Goal: Transaction & Acquisition: Purchase product/service

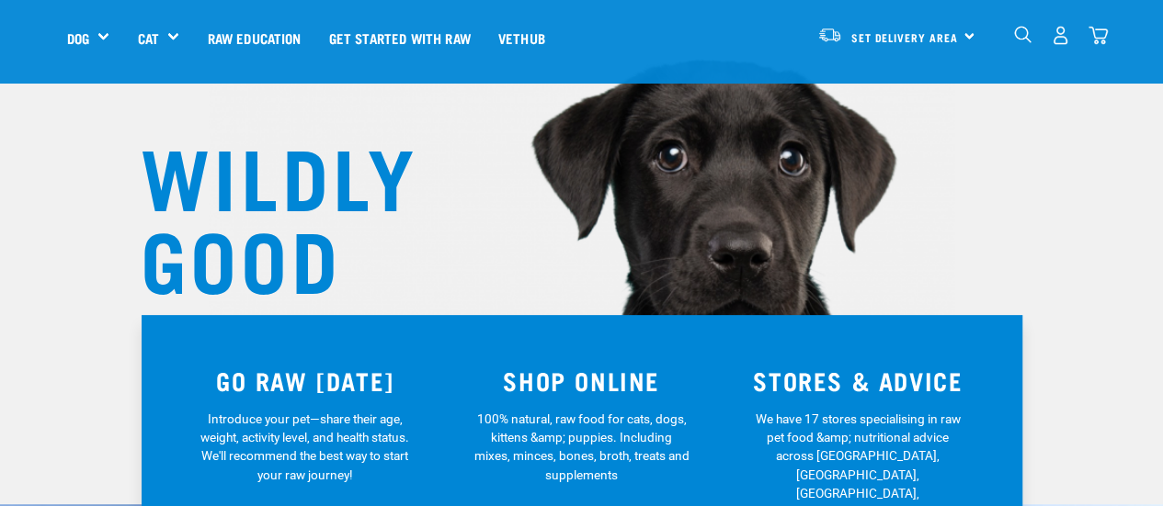
scroll to position [92, 0]
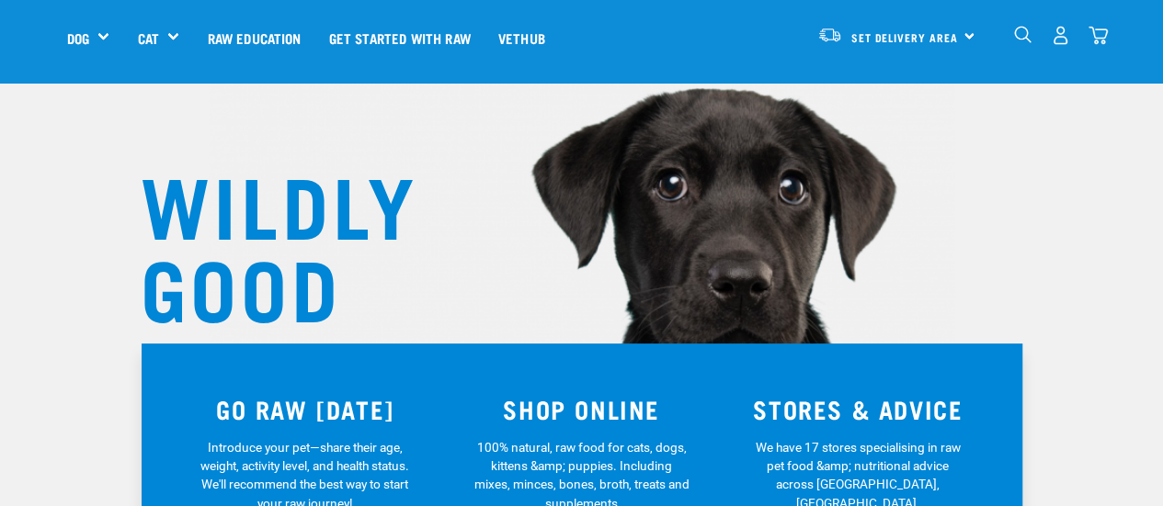
click at [1047, 32] on div "0" at bounding box center [1060, 35] width 95 height 41
click at [1055, 33] on img "dropdown navigation" at bounding box center [1060, 35] width 19 height 19
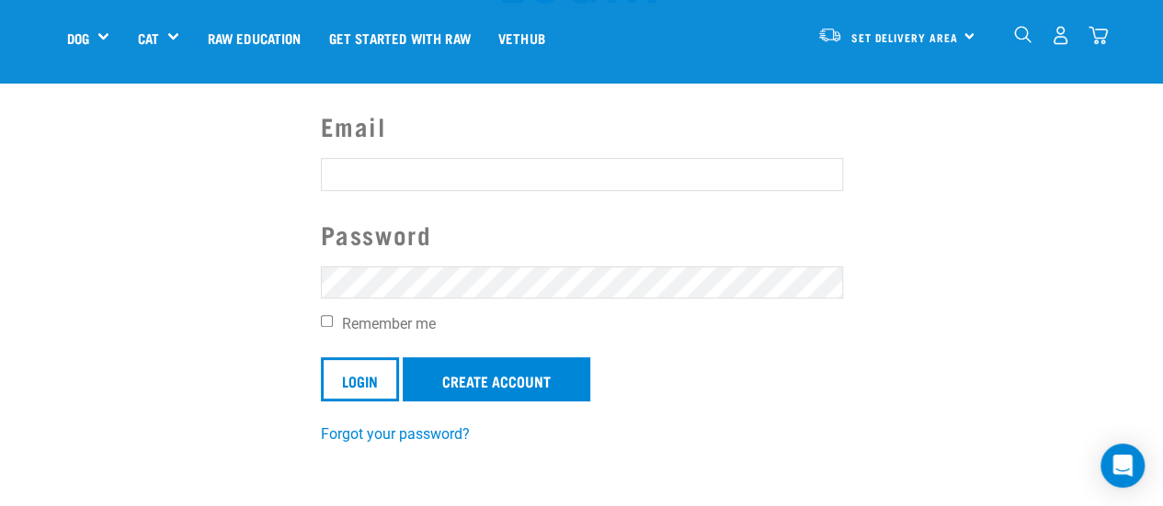
scroll to position [184, 0]
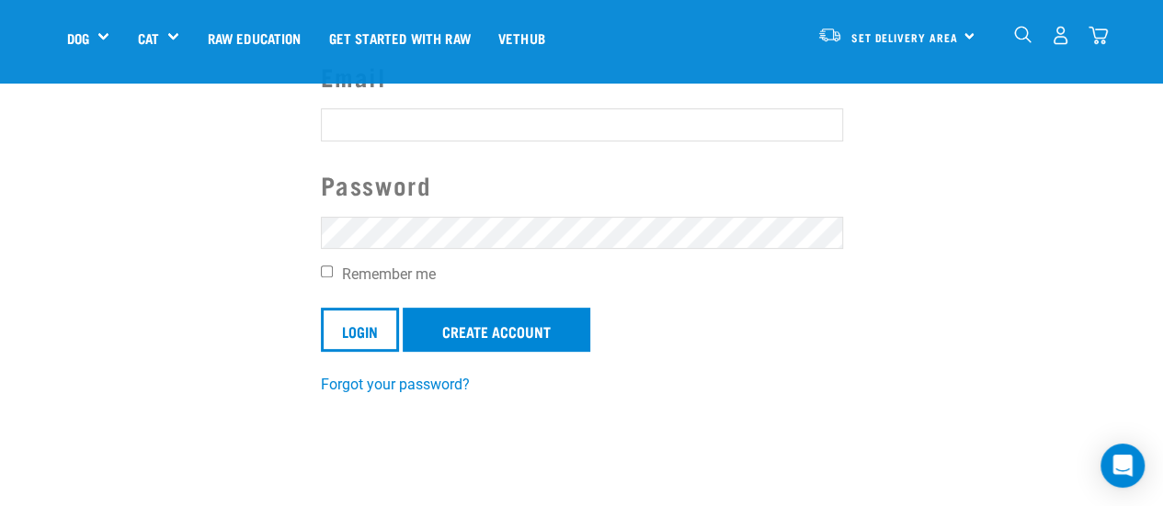
click at [412, 116] on input "Email" at bounding box center [582, 124] width 522 height 33
type input "[EMAIL_ADDRESS][DOMAIN_NAME]"
click at [321, 308] on input "Login" at bounding box center [360, 330] width 78 height 44
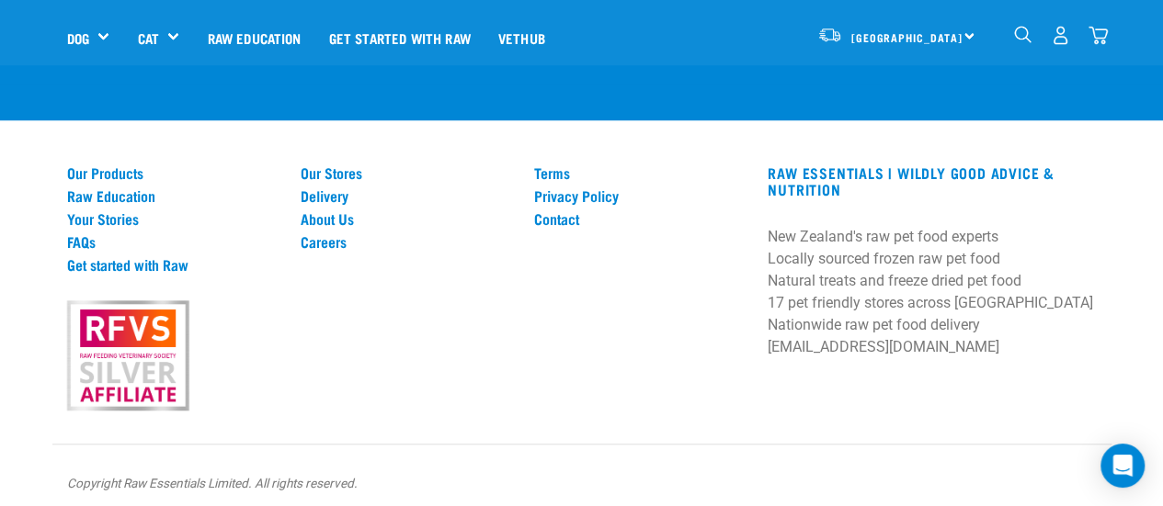
scroll to position [730, 0]
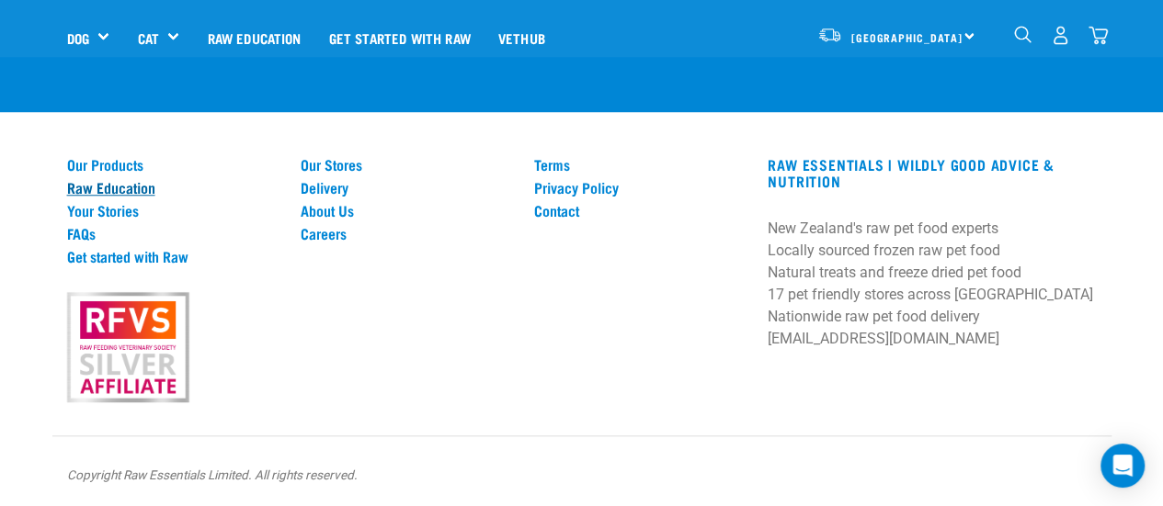
click at [77, 181] on link "Raw Education" at bounding box center [172, 187] width 211 height 17
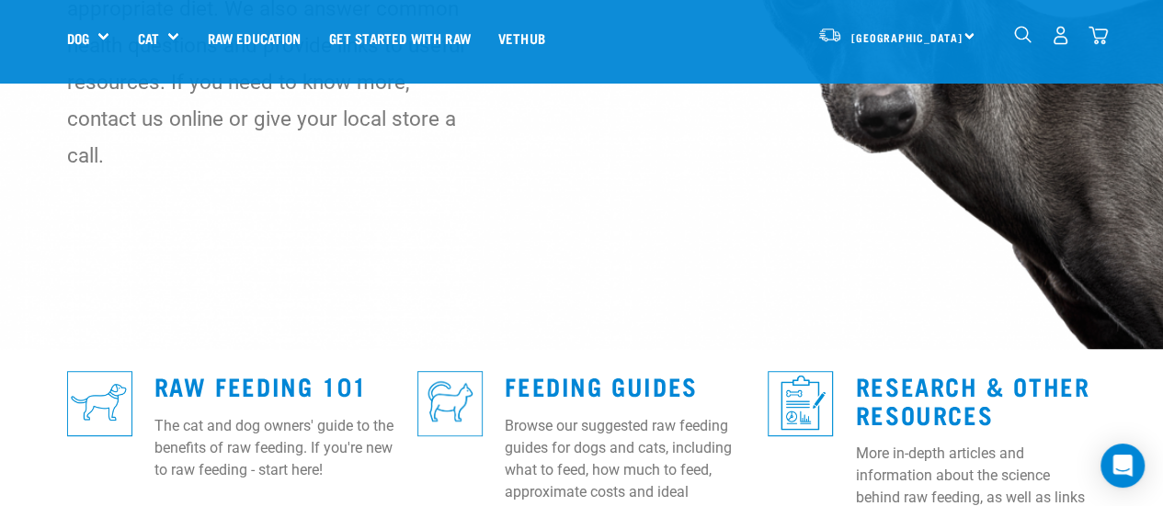
scroll to position [460, 0]
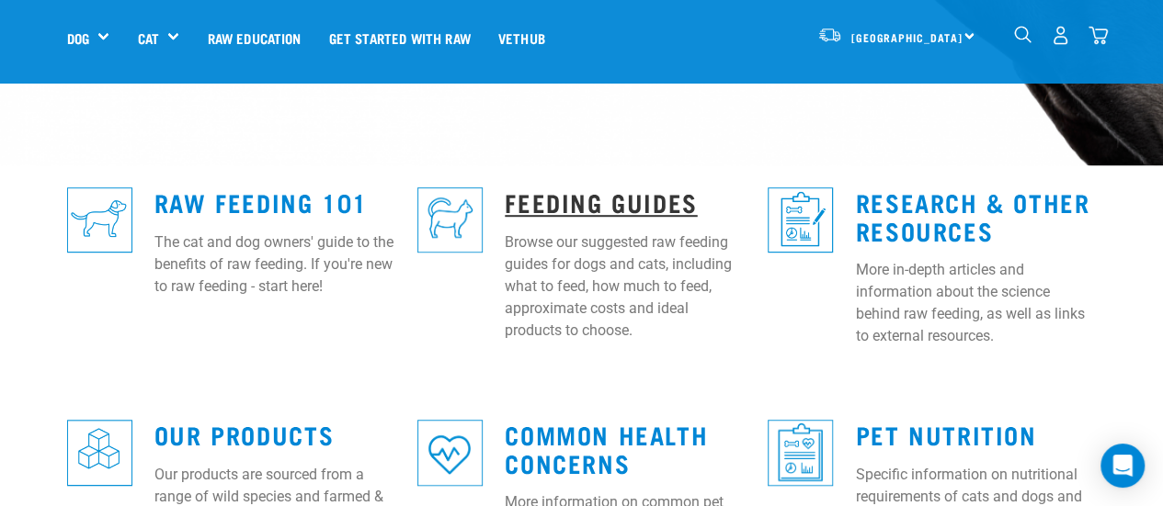
click at [526, 195] on link "Feeding Guides" at bounding box center [601, 202] width 192 height 14
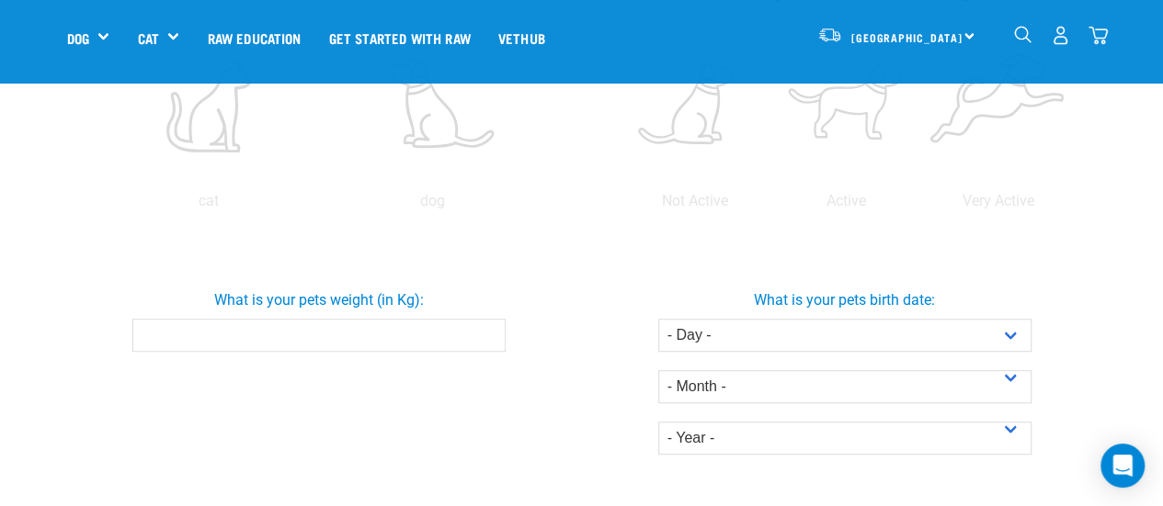
click at [379, 341] on input "What is your pets weight (in Kg):" at bounding box center [318, 335] width 373 height 33
type input "45"
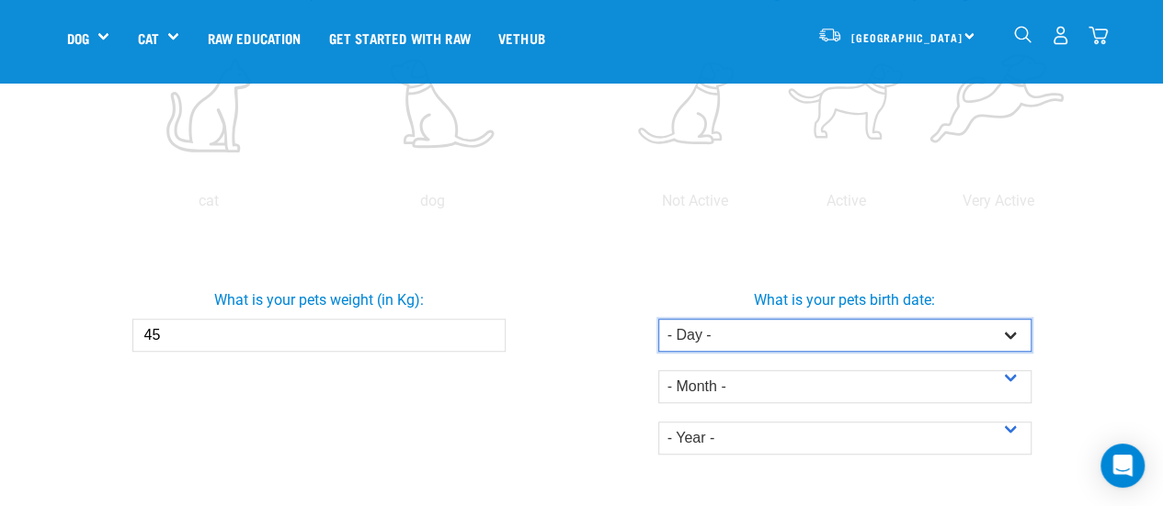
click at [892, 332] on select "- Day - 1 2 3 4 5 6 7 8 9 10 11 12 13 14 15 16 17 18 19 20 21 22 23 24 25 26 27" at bounding box center [844, 335] width 373 height 33
select select "16"
click at [658, 319] on select "- Day - 1 2 3 4 5 6 7 8 9 10 11 12 13 14 15 16 17 18 19 20 21 22 23 24 25 26 27" at bounding box center [844, 335] width 373 height 33
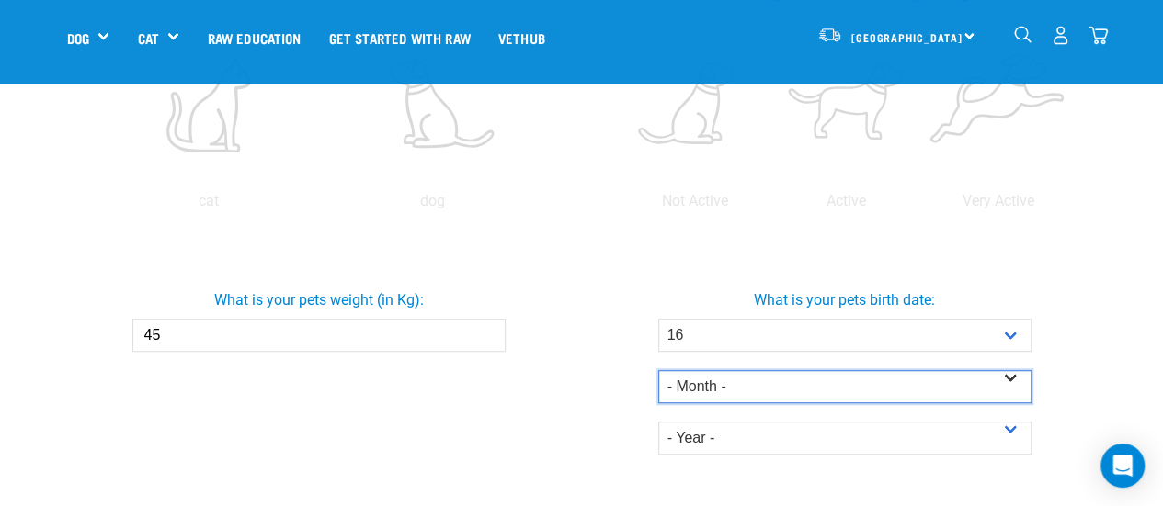
click at [713, 387] on select "- Month - January February March April May June July August September October N…" at bounding box center [844, 386] width 373 height 33
select select "August"
click at [658, 370] on select "- Month - January February March April May June July August September October N…" at bounding box center [844, 386] width 373 height 33
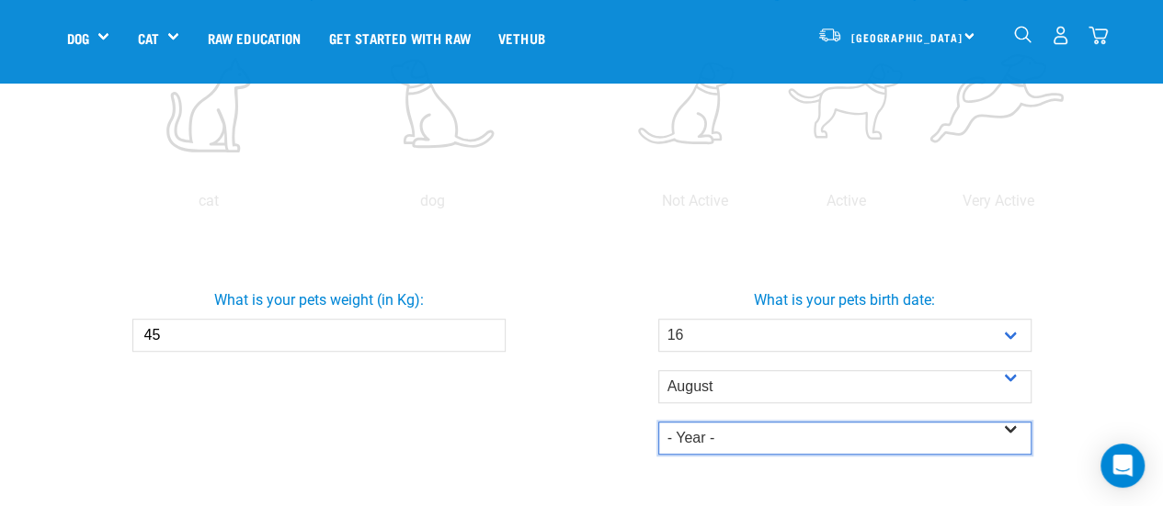
click at [730, 436] on select "- Year - 2025 2024 2023 2022 2021 2020 2019 2018 2017 2016 2015 2014" at bounding box center [844, 438] width 373 height 33
select select "2021"
click at [658, 422] on select "- Year - 2025 2024 2023 2022 2021 2020 2019 2018 2017 2016 2015 2014" at bounding box center [844, 438] width 373 height 33
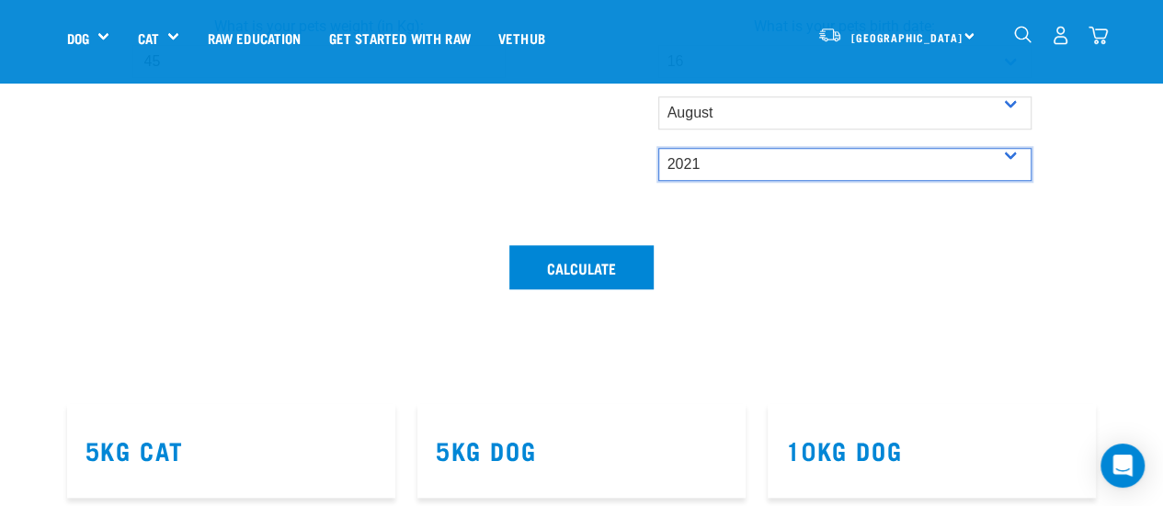
scroll to position [735, 0]
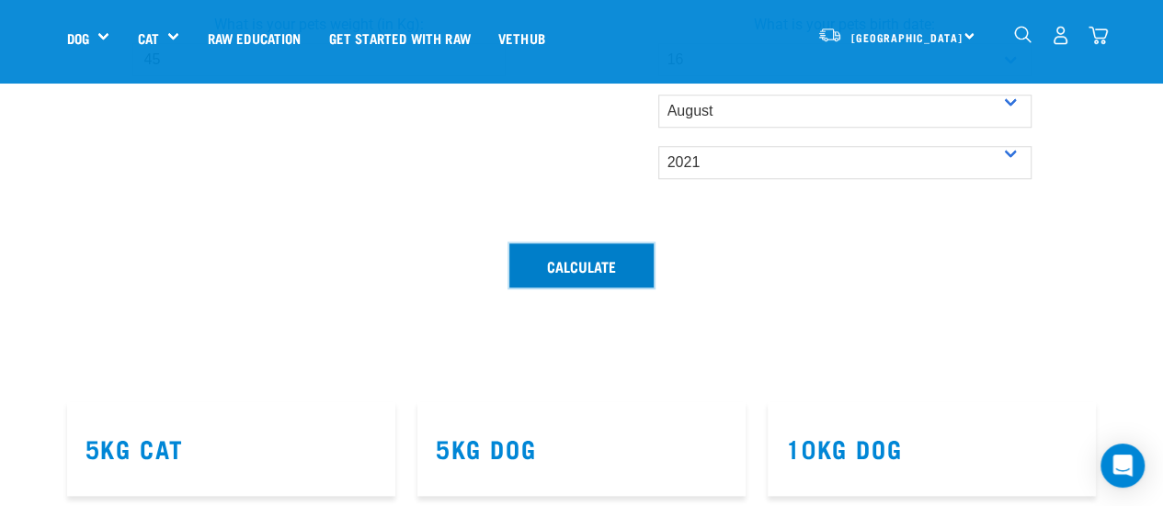
click at [581, 265] on button "Calculate" at bounding box center [581, 266] width 144 height 44
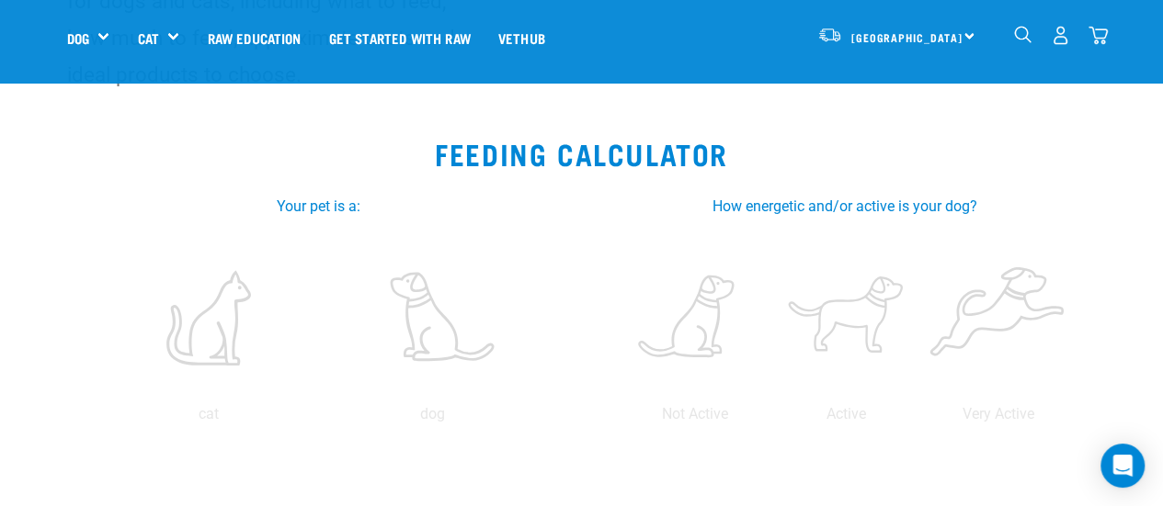
scroll to position [276, 0]
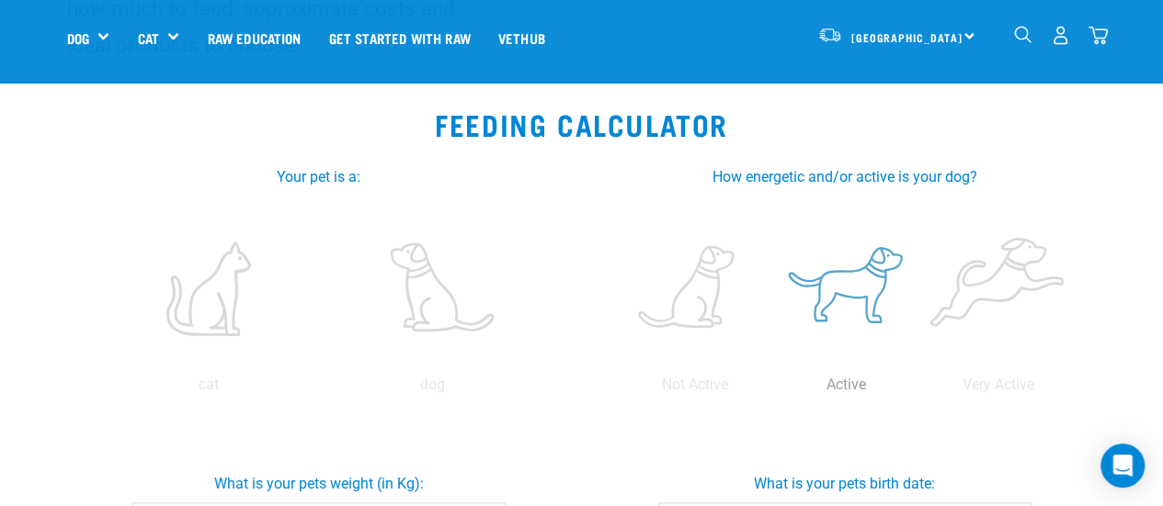
click at [893, 301] on label at bounding box center [846, 288] width 144 height 156
click at [770, 390] on input "radio" at bounding box center [770, 390] width 0 height 0
click at [875, 291] on label at bounding box center [846, 288] width 144 height 156
click at [770, 390] on input "radio" at bounding box center [770, 390] width 0 height 0
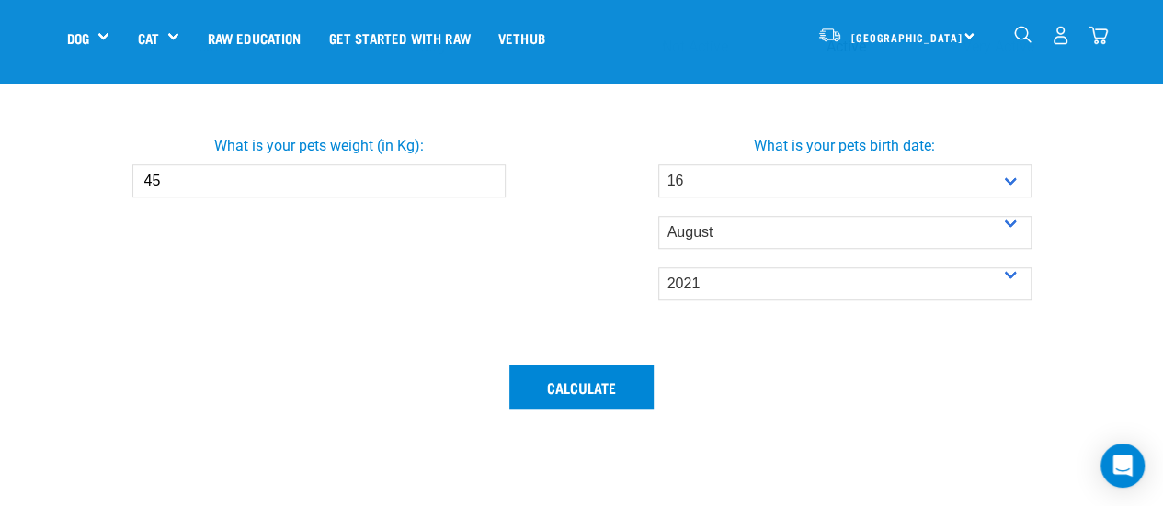
scroll to position [643, 0]
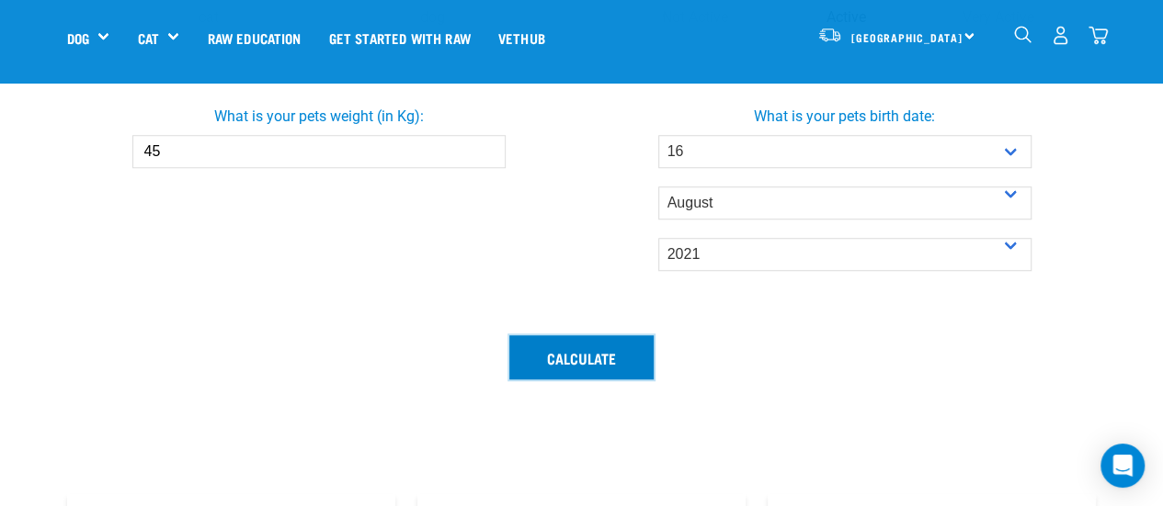
click at [619, 357] on button "Calculate" at bounding box center [581, 357] width 144 height 44
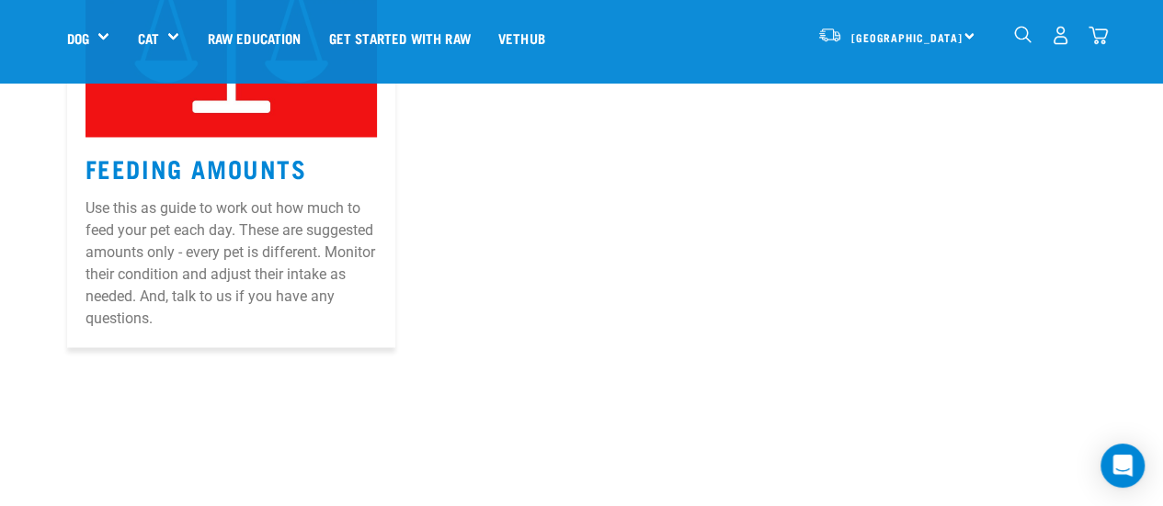
scroll to position [1195, 0]
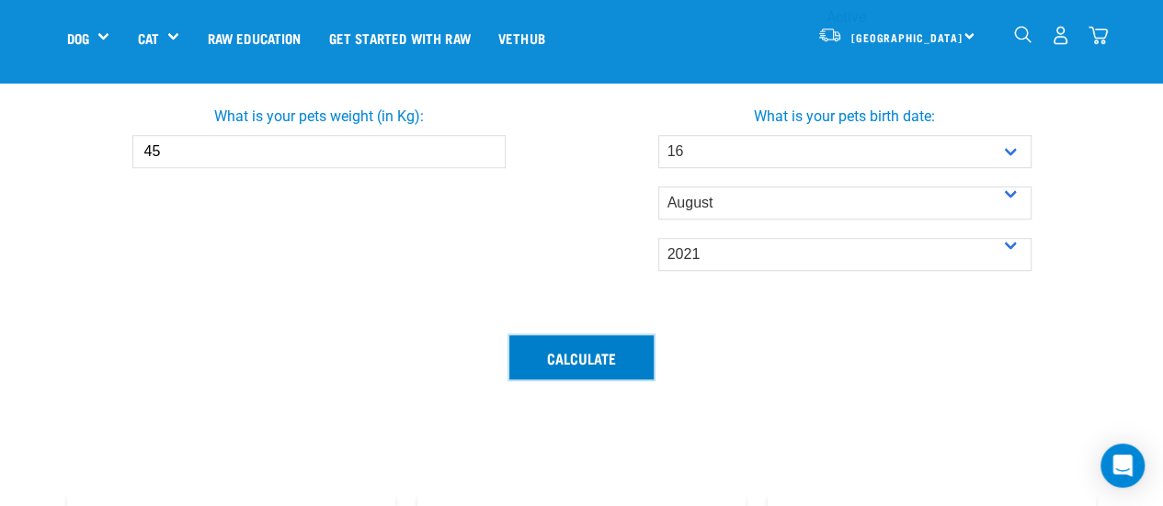
click at [592, 363] on button "Calculate" at bounding box center [581, 357] width 144 height 44
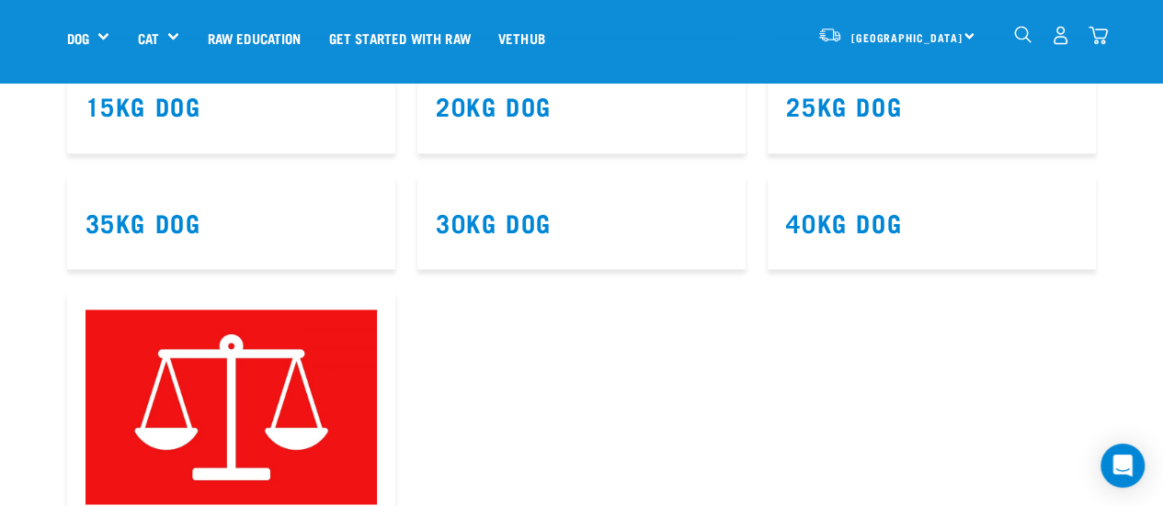
scroll to position [1287, 0]
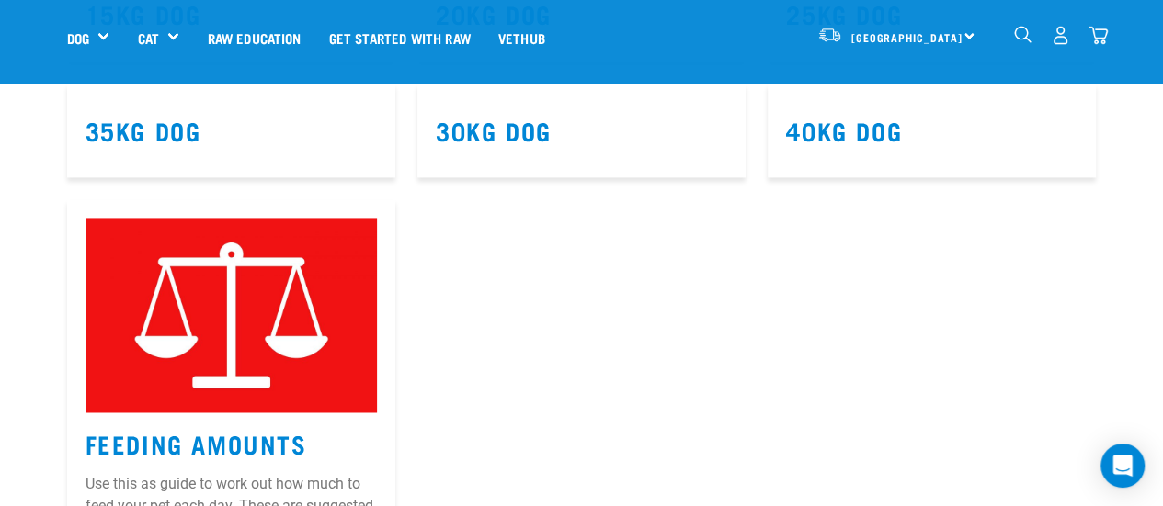
click at [137, 407] on img at bounding box center [230, 315] width 291 height 195
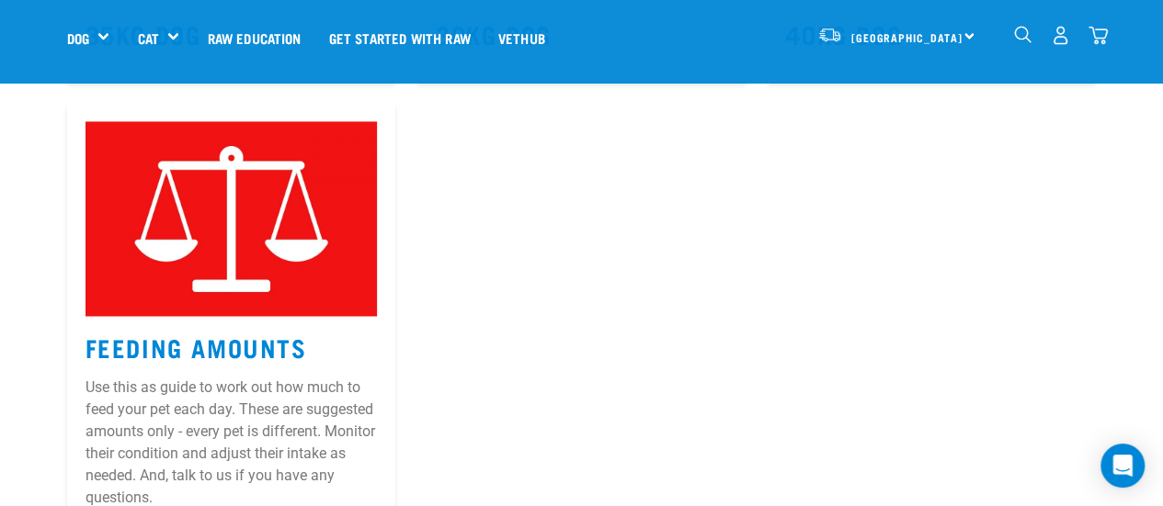
scroll to position [1471, 0]
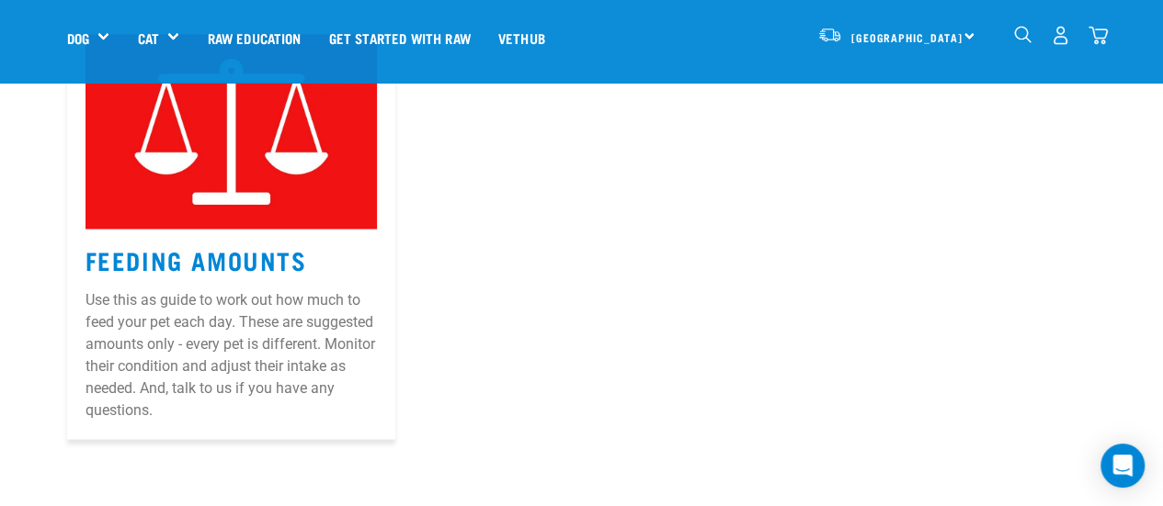
click at [230, 334] on p "Use this as guide to work out how much to feed your pet each day. These are sug…" at bounding box center [230, 355] width 291 height 132
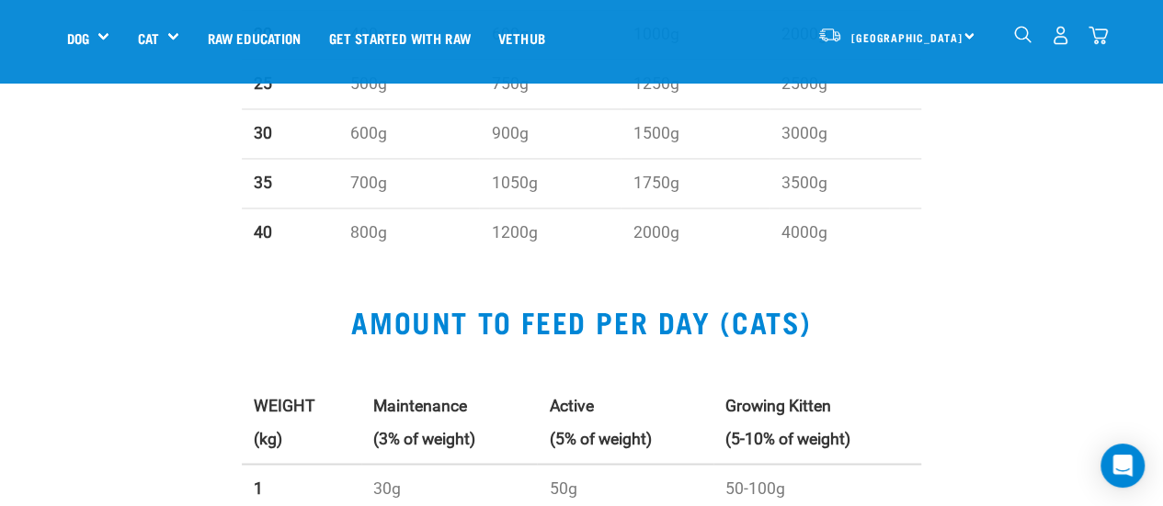
scroll to position [1180, 0]
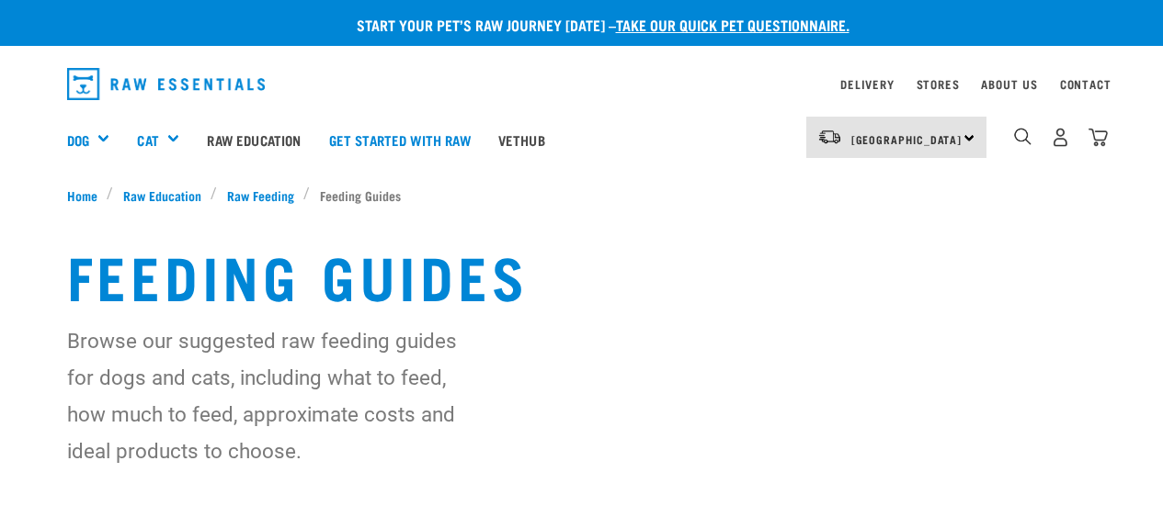
select select "16"
select select "August"
select select "2021"
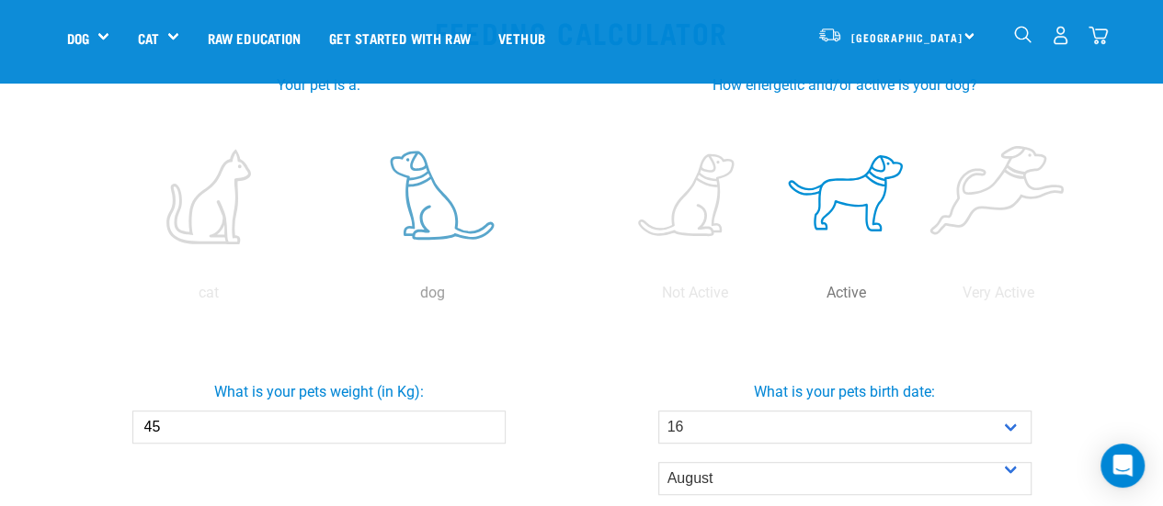
click at [422, 220] on label at bounding box center [432, 197] width 217 height 156
click at [321, 298] on input "radio" at bounding box center [321, 298] width 0 height 0
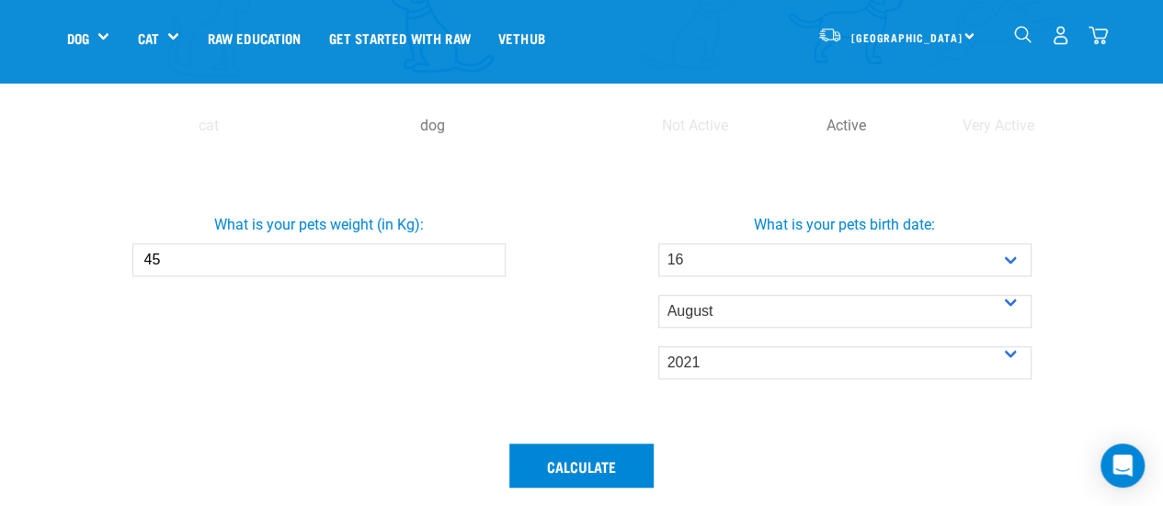
scroll to position [735, 0]
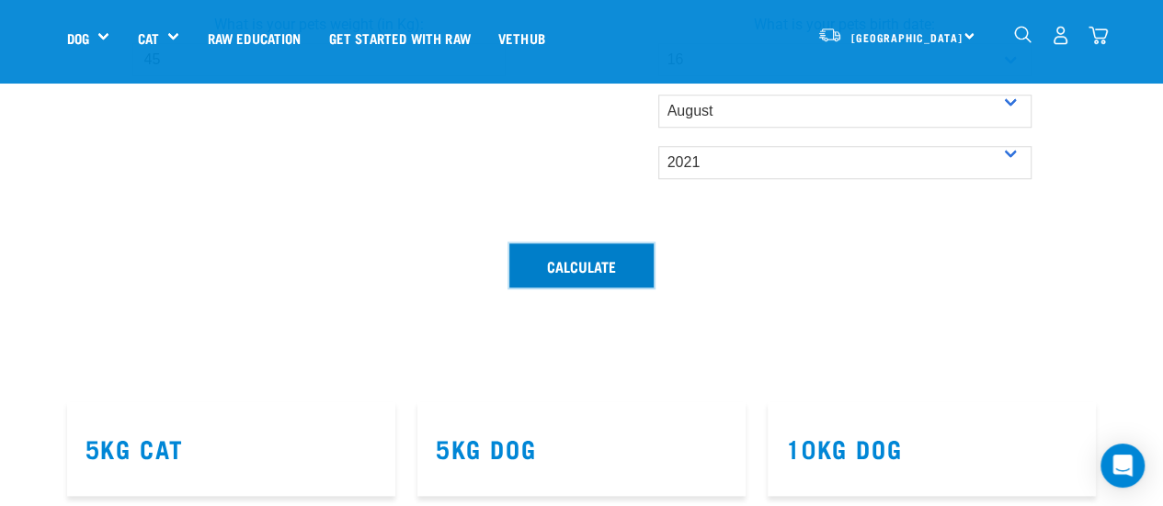
click at [594, 256] on button "Calculate" at bounding box center [581, 266] width 144 height 44
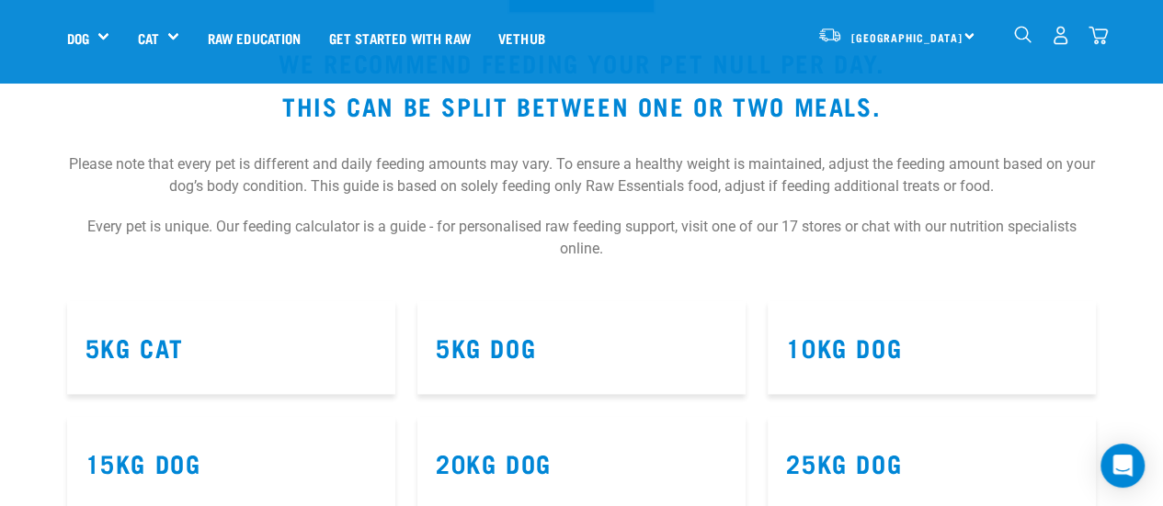
scroll to position [827, 0]
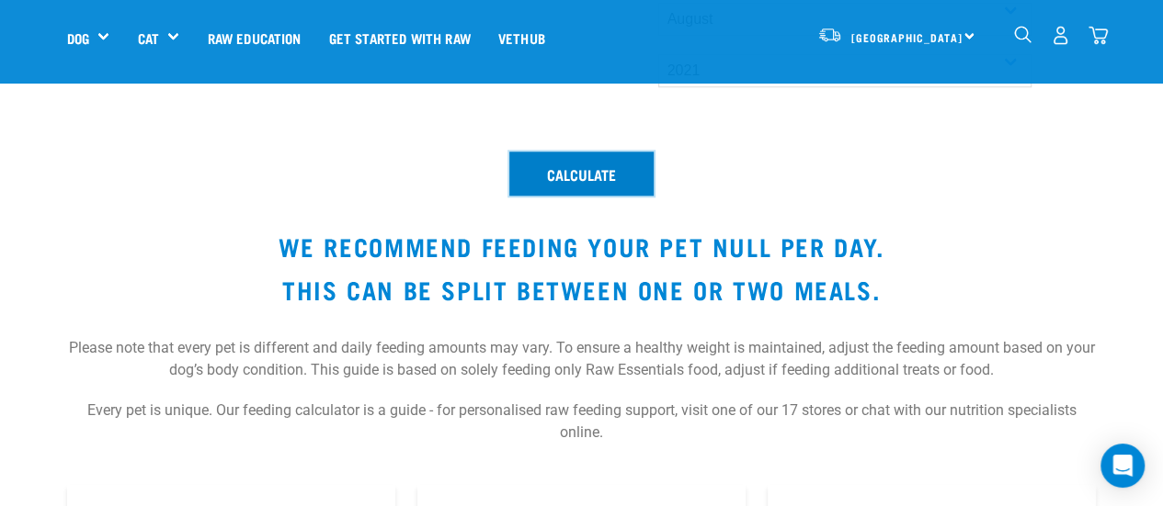
click at [621, 165] on button "Calculate" at bounding box center [581, 174] width 144 height 44
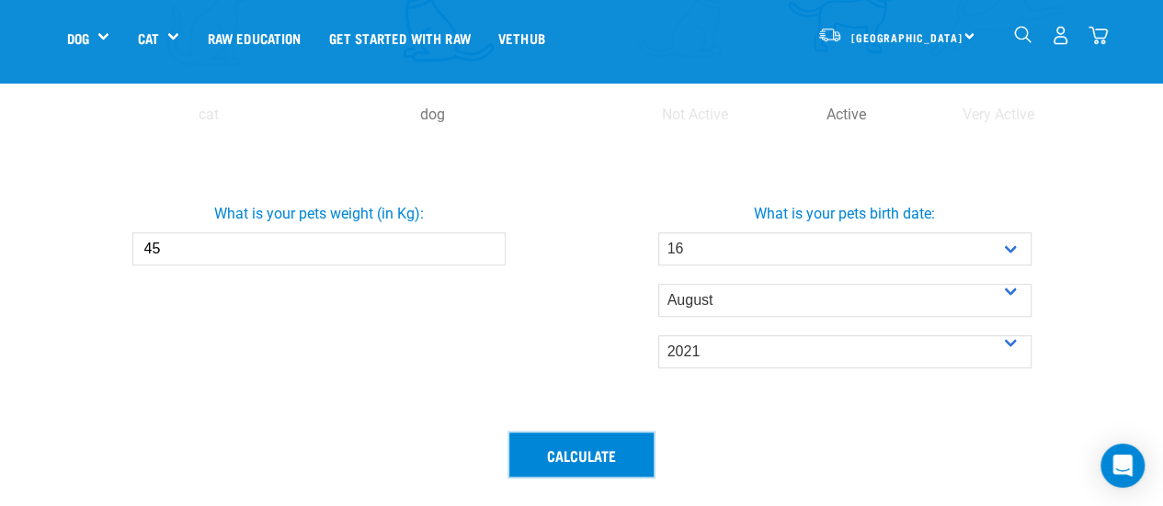
scroll to position [551, 0]
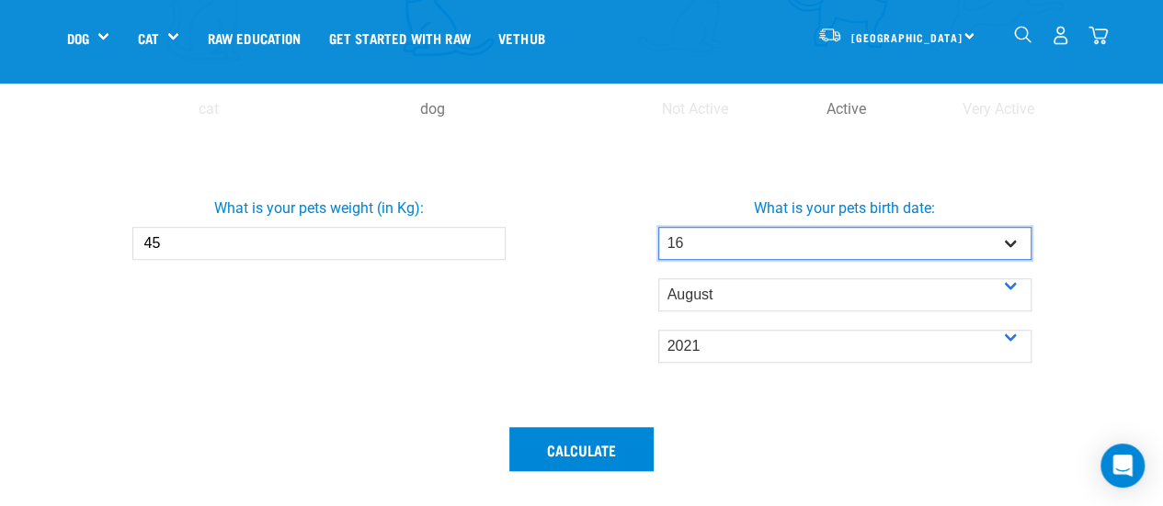
click at [730, 250] on select "- Day - 1 2 3 4 5 6 7 8 9 10 11 12 13 14 15 16 17 18 19 20 21 22 23 24 25 26 27" at bounding box center [844, 243] width 373 height 33
click at [658, 227] on select "- Day - 1 2 3 4 5 6 7 8 9 10 11 12 13 14 15 16 17 18 19 20 21 22 23 24 25 26 27" at bounding box center [844, 243] width 373 height 33
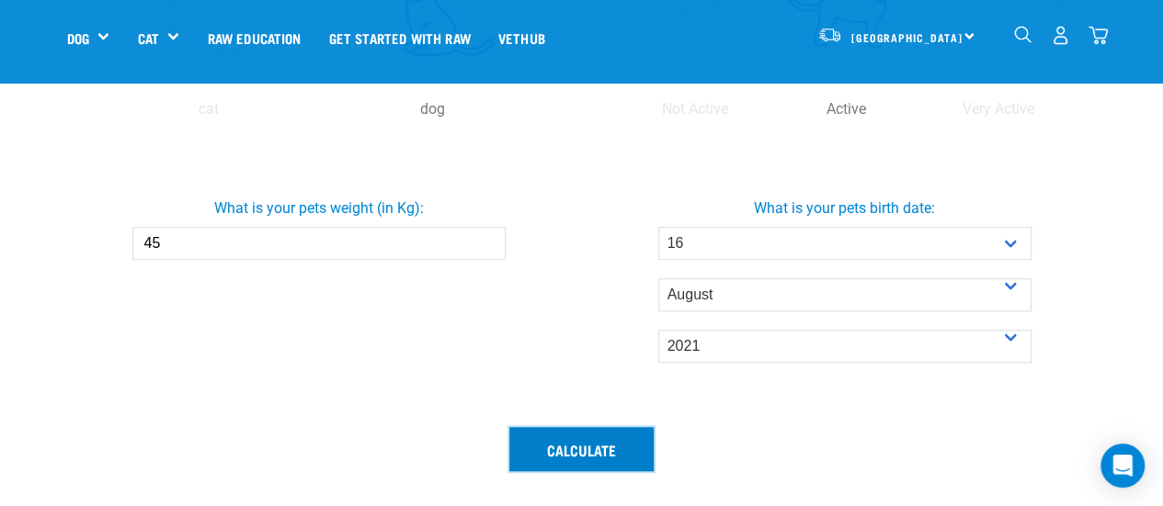
click at [556, 451] on button "Calculate" at bounding box center [581, 449] width 144 height 44
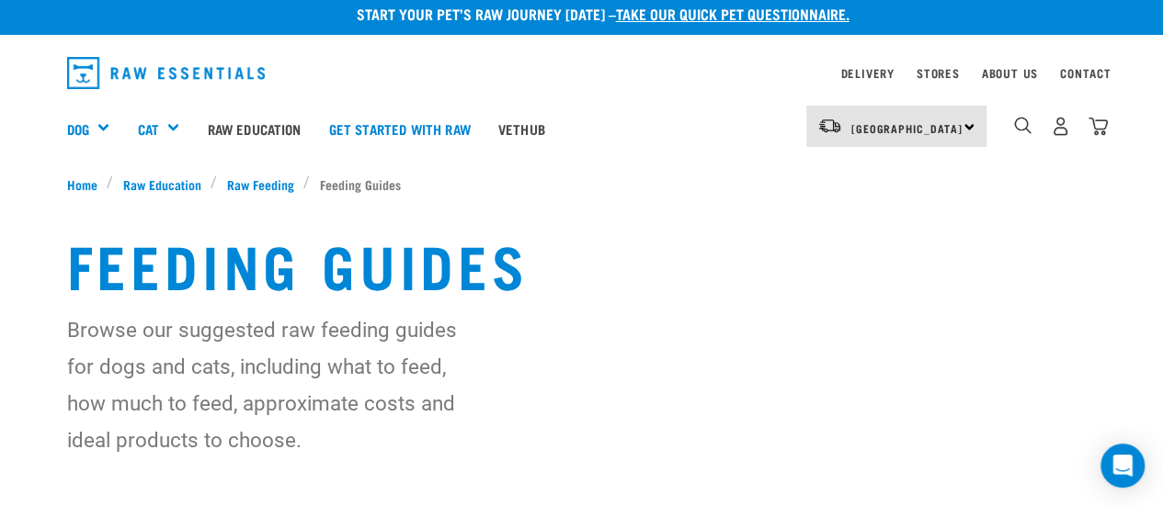
scroll to position [6, 0]
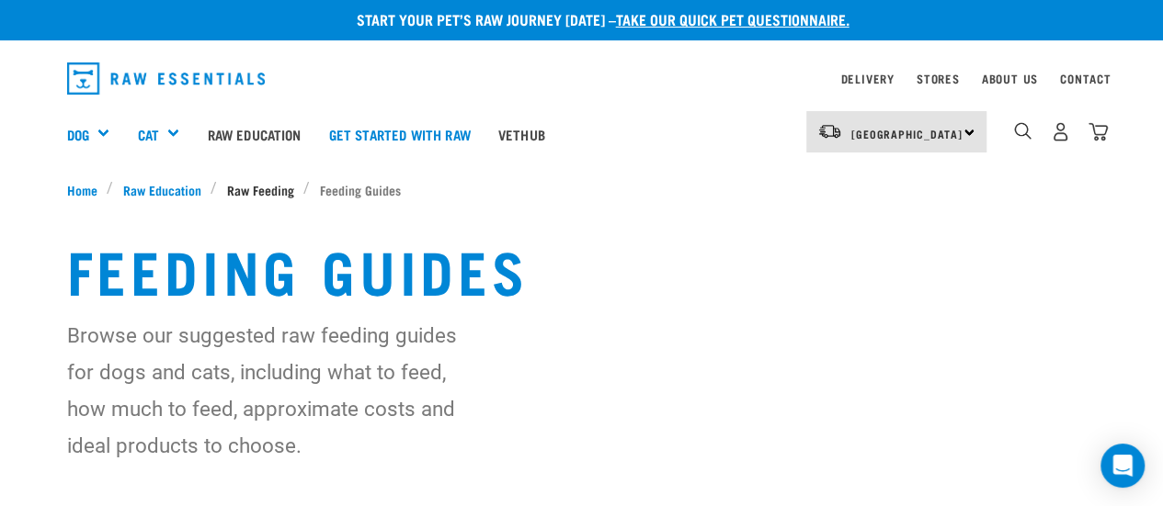
click at [253, 183] on span "Raw Feeding" at bounding box center [260, 189] width 67 height 19
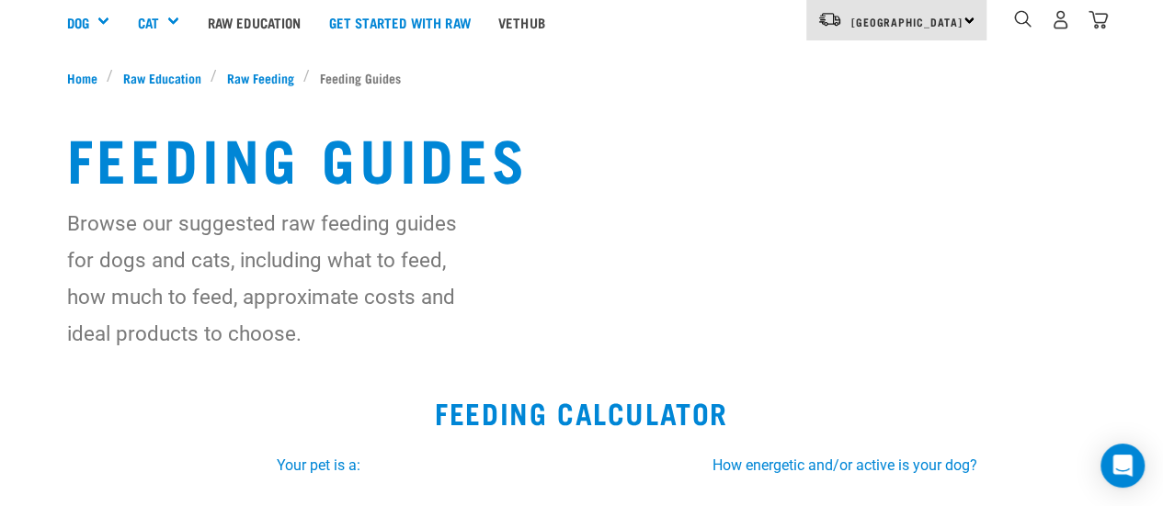
scroll to position [0, 0]
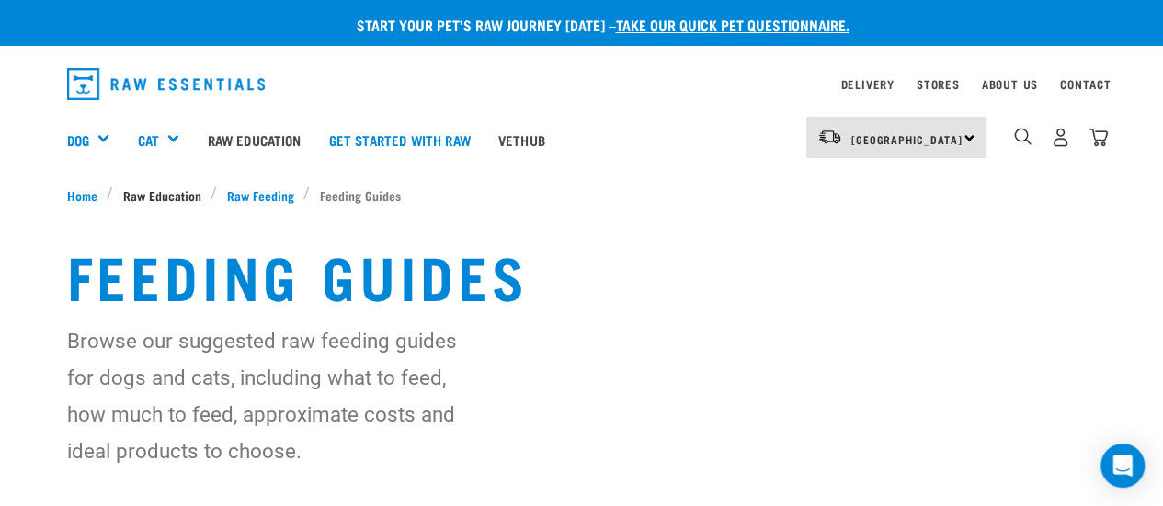
click at [194, 198] on span "Raw Education" at bounding box center [162, 195] width 78 height 19
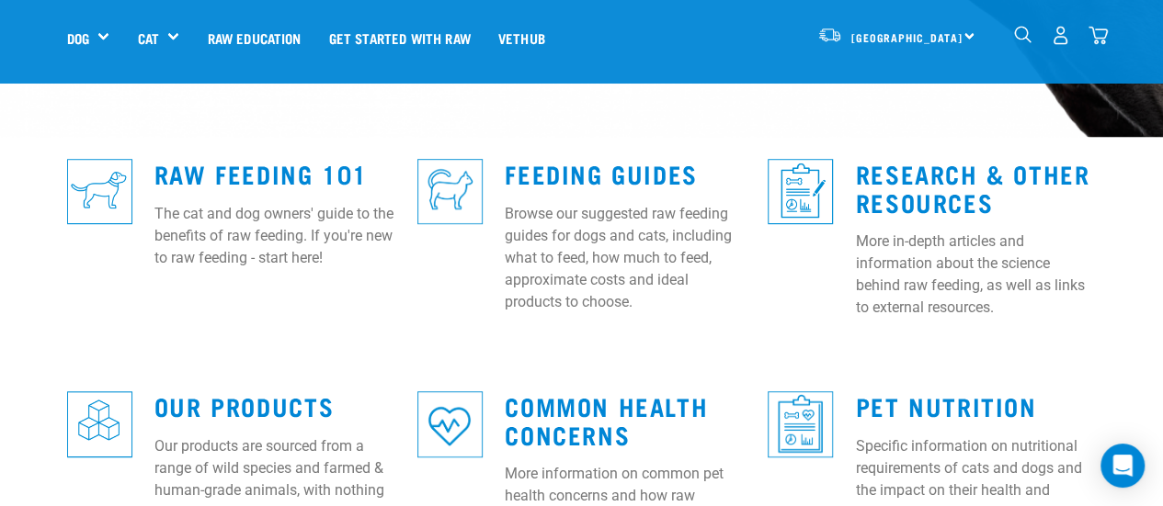
scroll to position [460, 0]
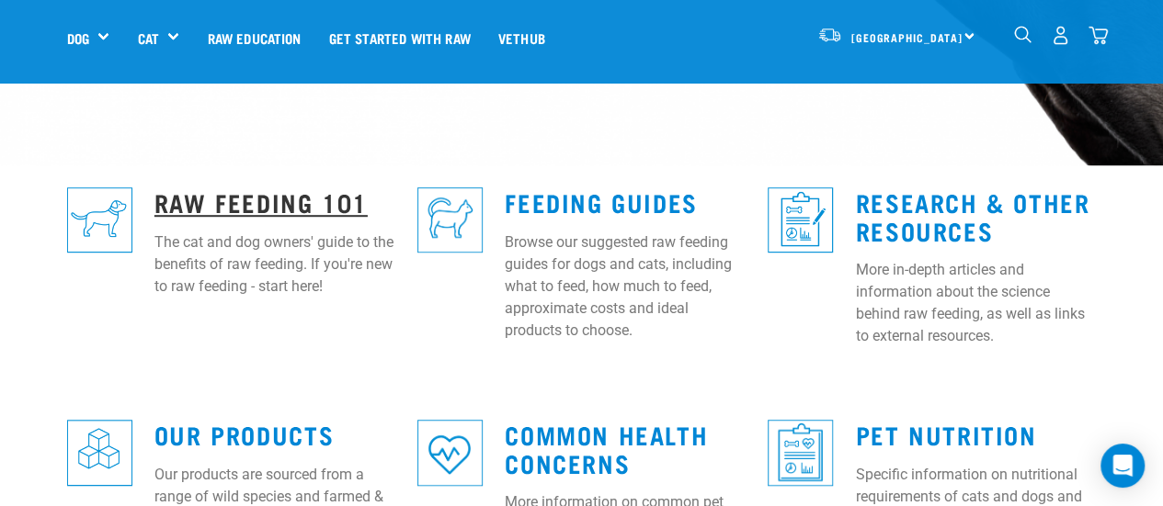
click at [199, 195] on link "Raw Feeding 101" at bounding box center [260, 202] width 213 height 14
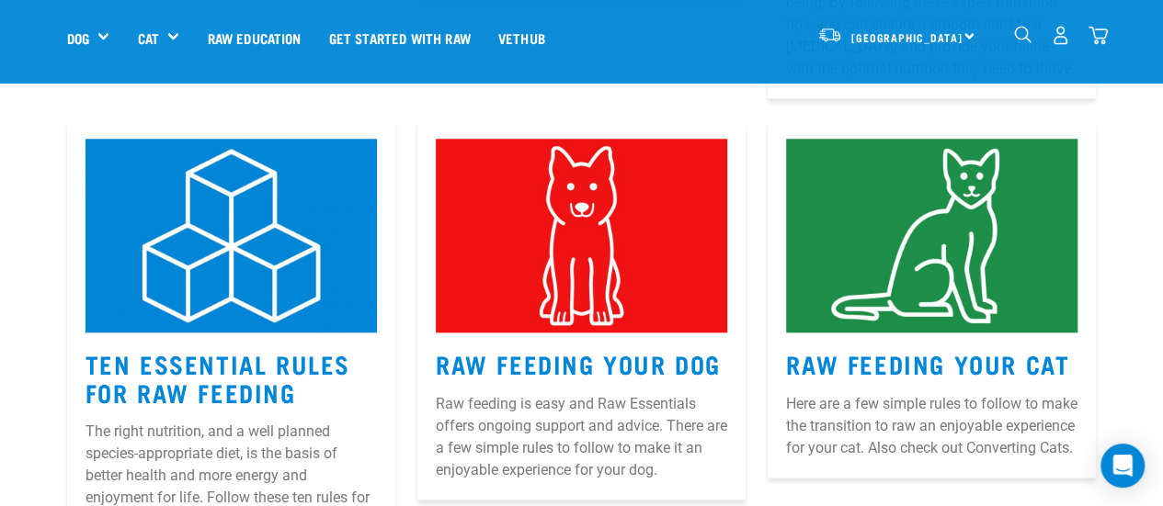
scroll to position [827, 0]
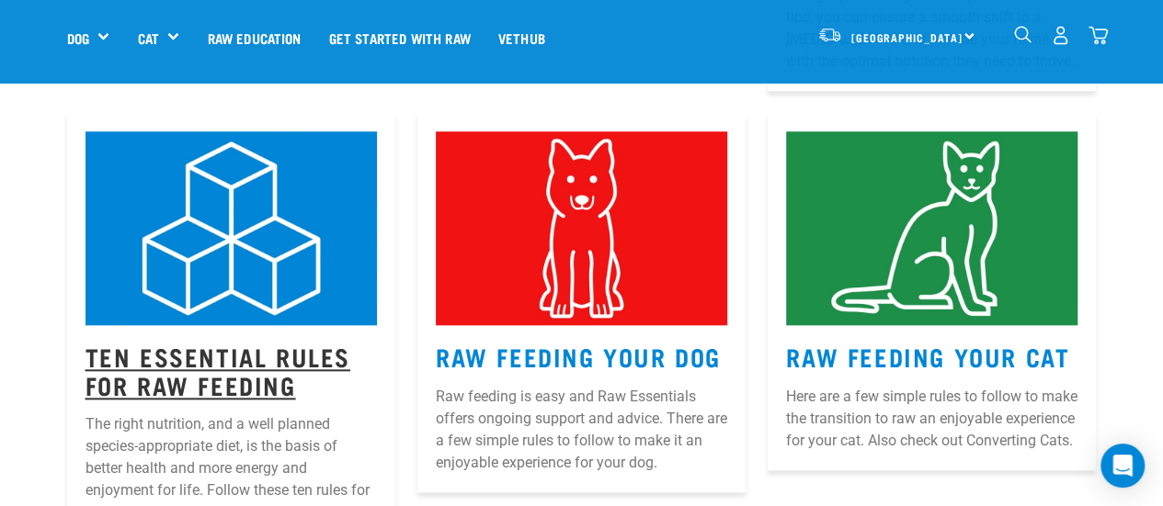
click at [213, 349] on link "Ten Essential Rules for Raw Feeding" at bounding box center [217, 370] width 265 height 42
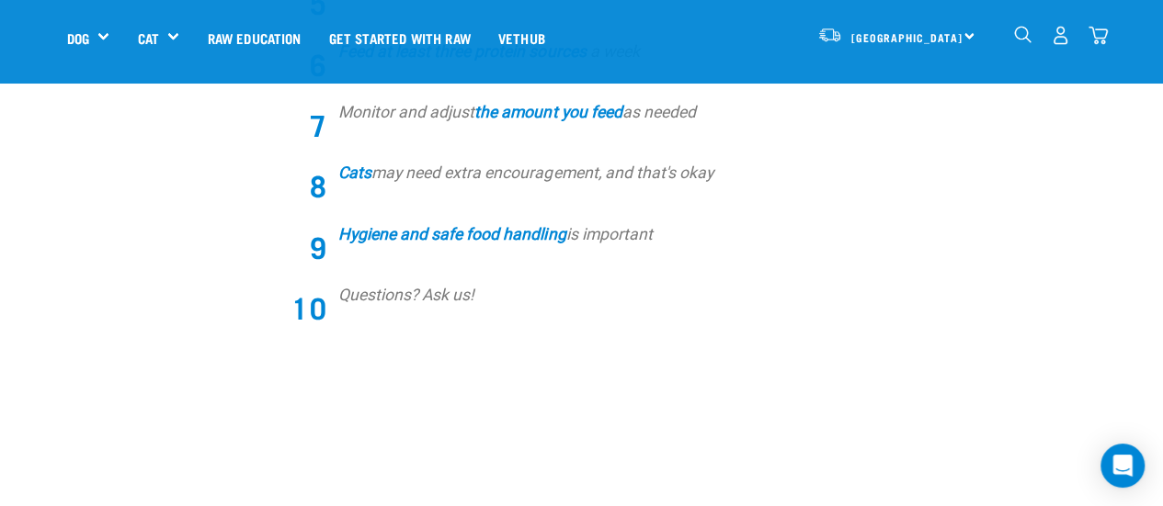
scroll to position [919, 0]
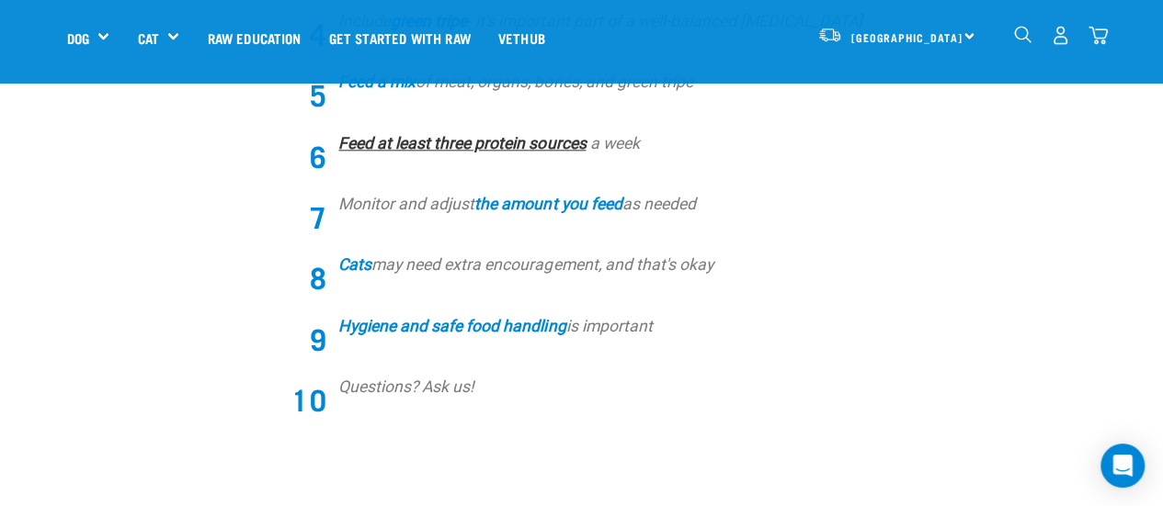
click at [458, 134] on link "Feed at least three protein sources" at bounding box center [461, 143] width 247 height 18
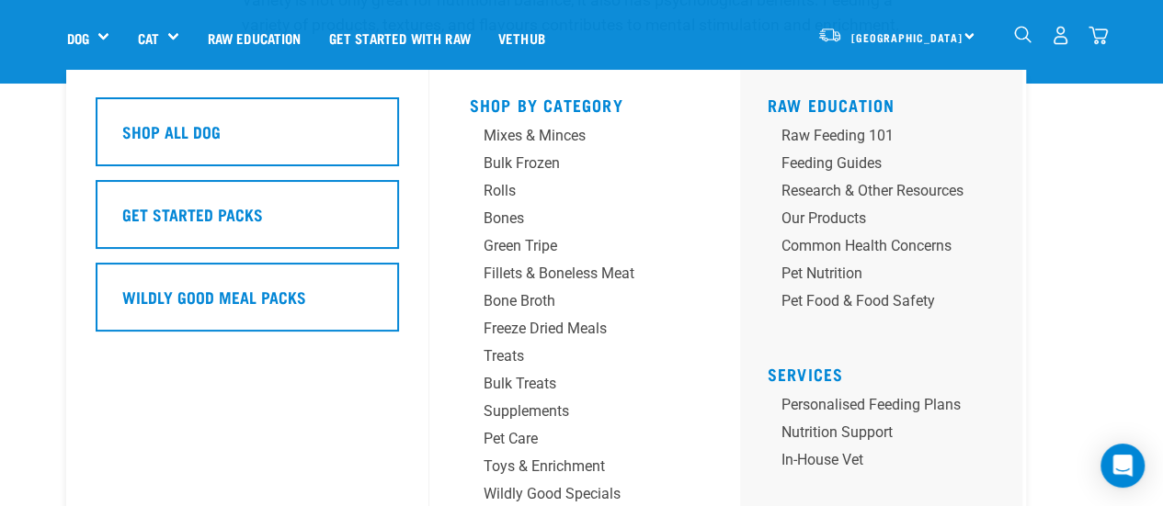
scroll to position [735, 0]
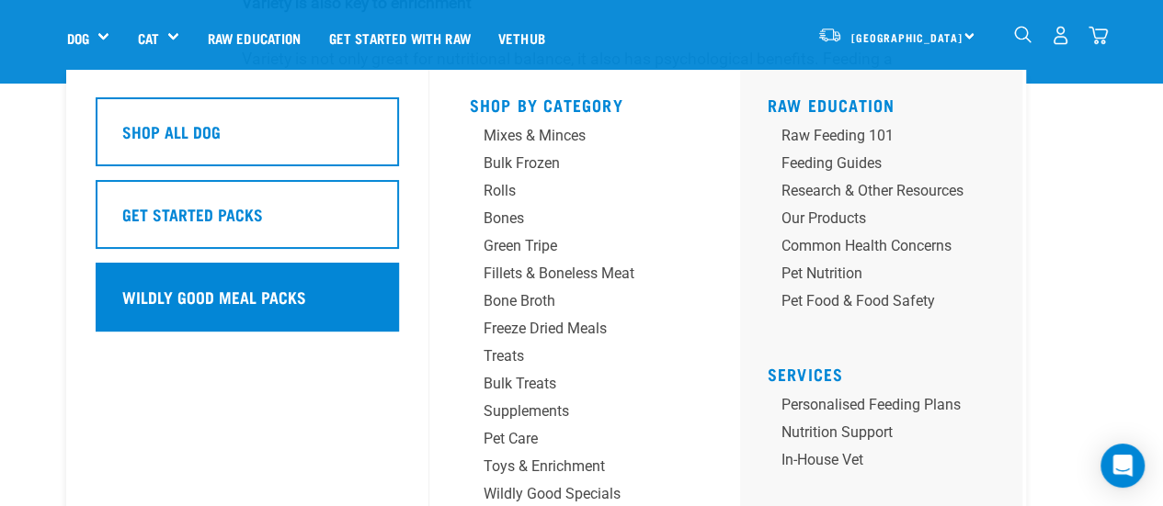
click at [211, 296] on h5 "Wildly Good Meal Packs" at bounding box center [214, 297] width 184 height 24
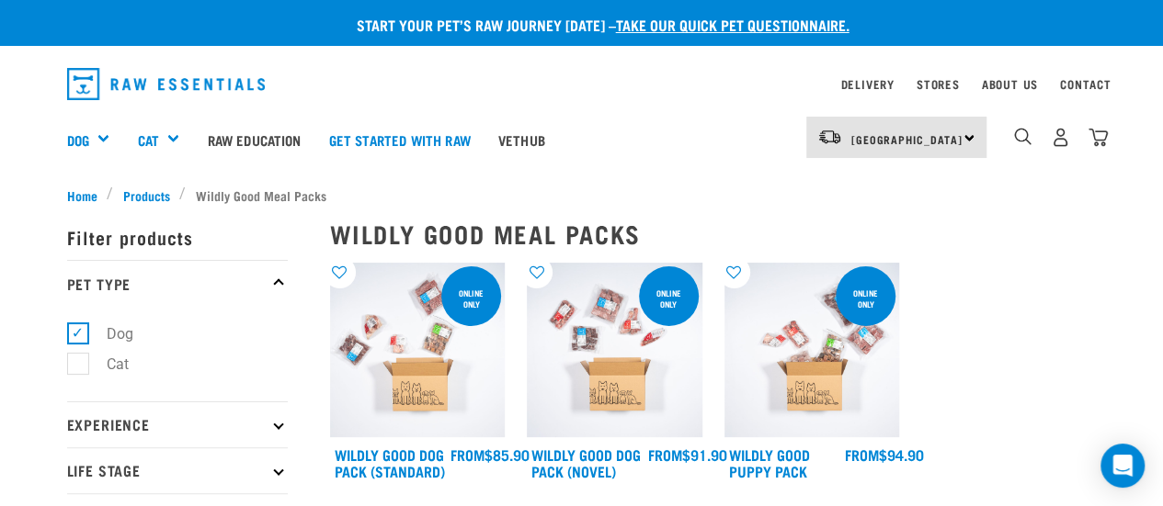
scroll to position [92, 0]
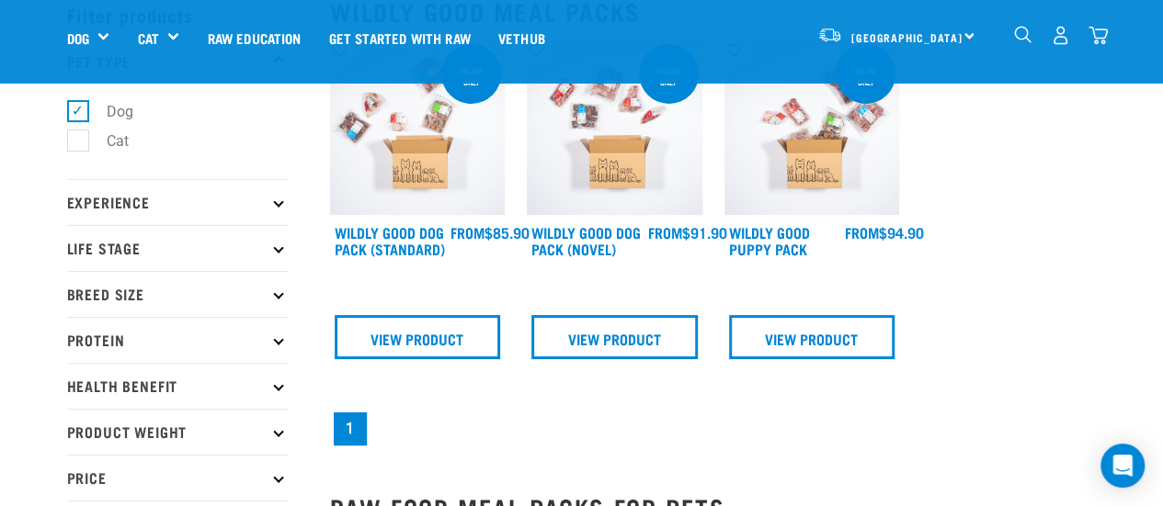
click at [629, 187] on img at bounding box center [615, 128] width 176 height 176
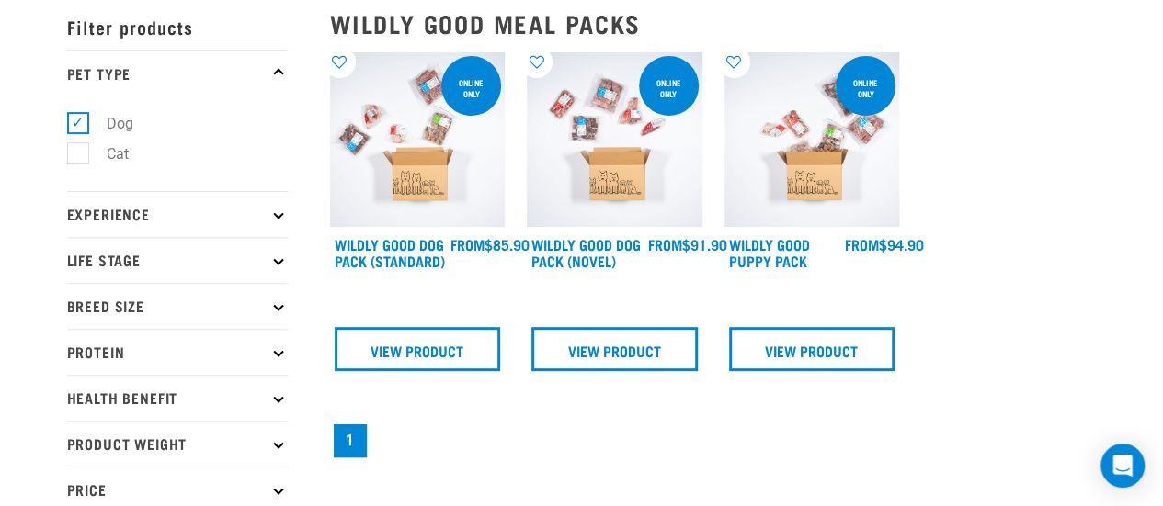
click at [239, 218] on p "Experience" at bounding box center [177, 214] width 221 height 46
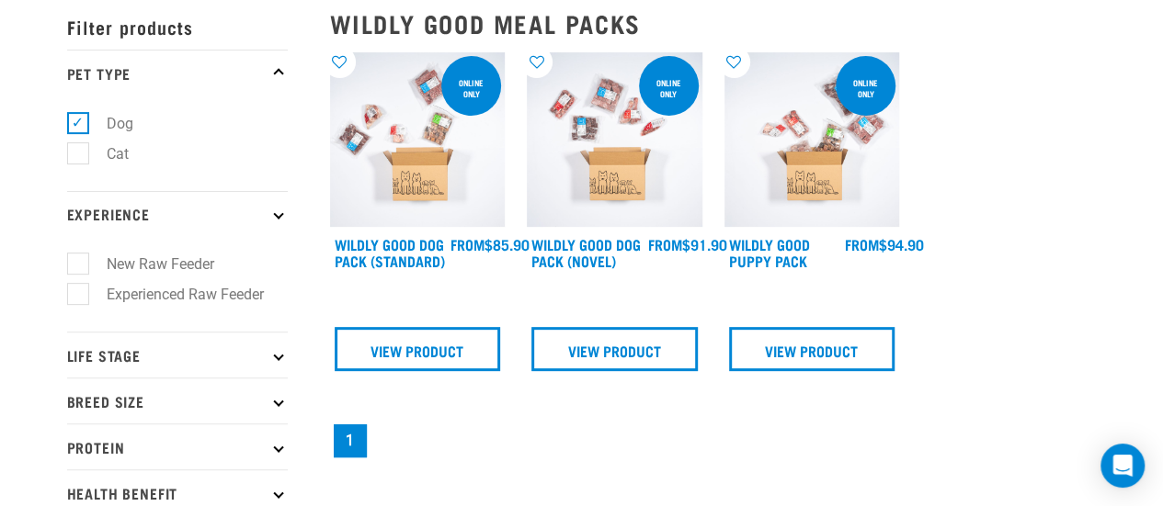
click at [181, 295] on label "Experienced Raw Feeder" at bounding box center [174, 294] width 194 height 23
click at [79, 295] on input "Experienced Raw Feeder" at bounding box center [73, 291] width 12 height 12
checkbox input "true"
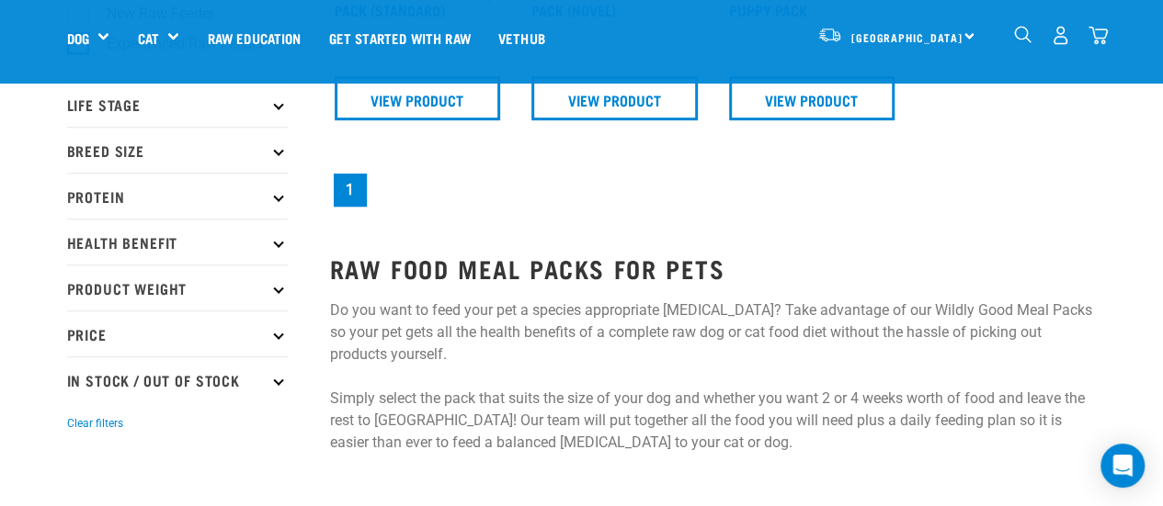
scroll to position [302, 0]
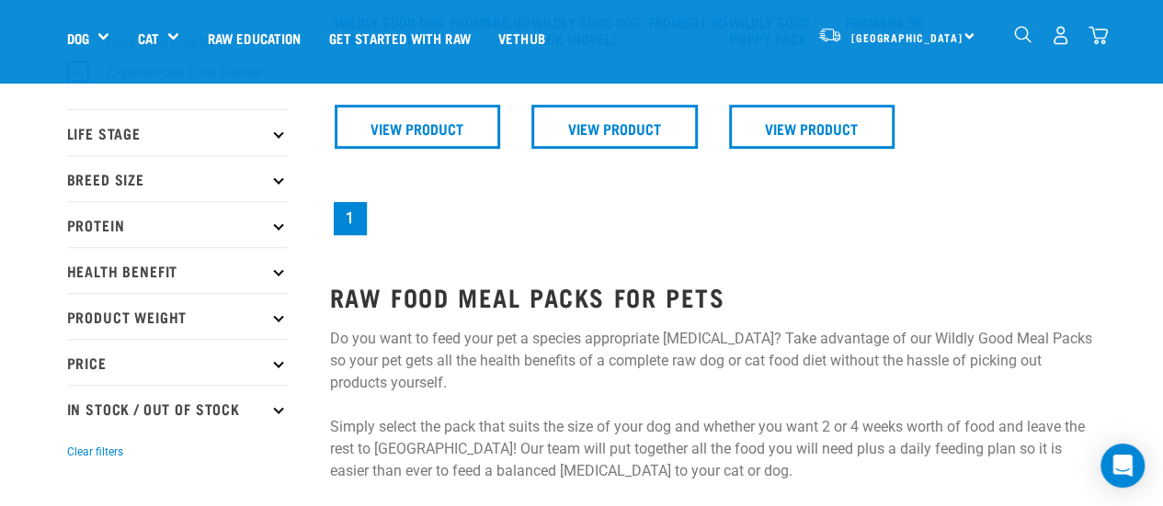
click at [244, 136] on p "Life Stage" at bounding box center [177, 132] width 221 height 46
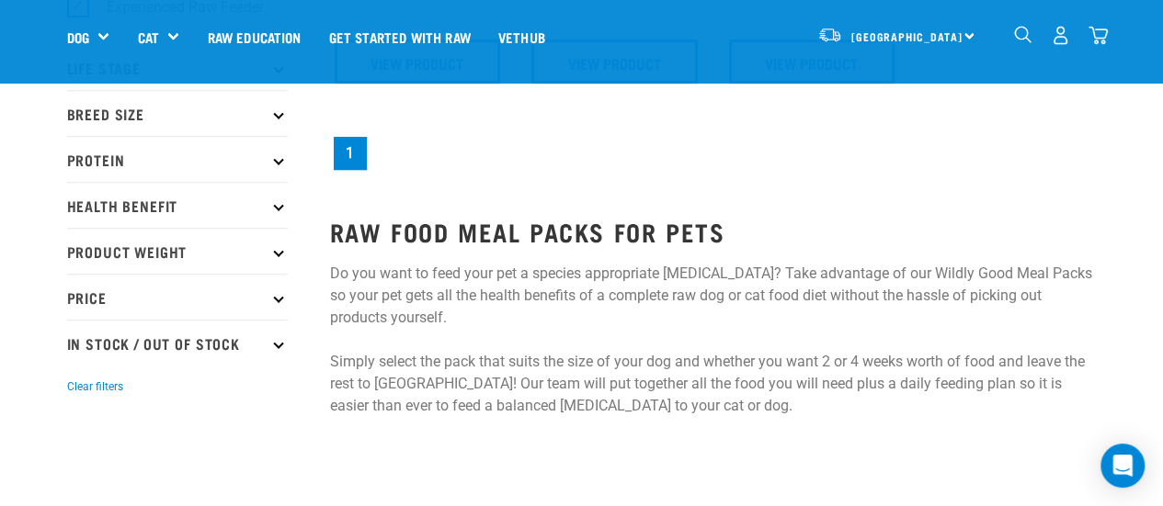
scroll to position [276, 0]
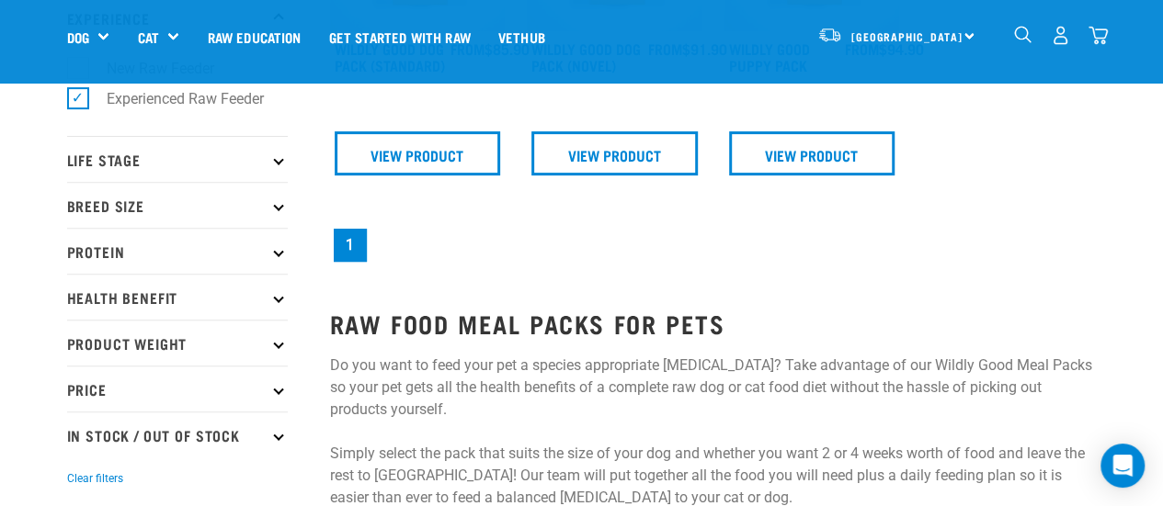
drag, startPoint x: 176, startPoint y: 159, endPoint x: 143, endPoint y: 214, distance: 63.8
click at [175, 161] on p "Life Stage" at bounding box center [177, 159] width 221 height 46
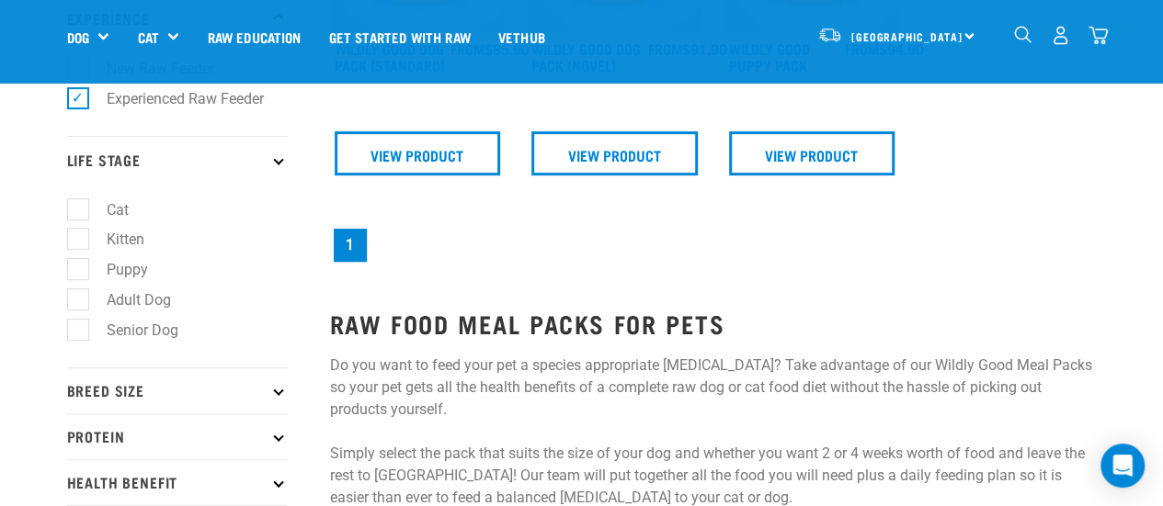
click at [133, 292] on label "Adult Dog" at bounding box center [127, 300] width 101 height 23
click at [79, 292] on input "Adult Dog" at bounding box center [73, 296] width 12 height 12
checkbox input "true"
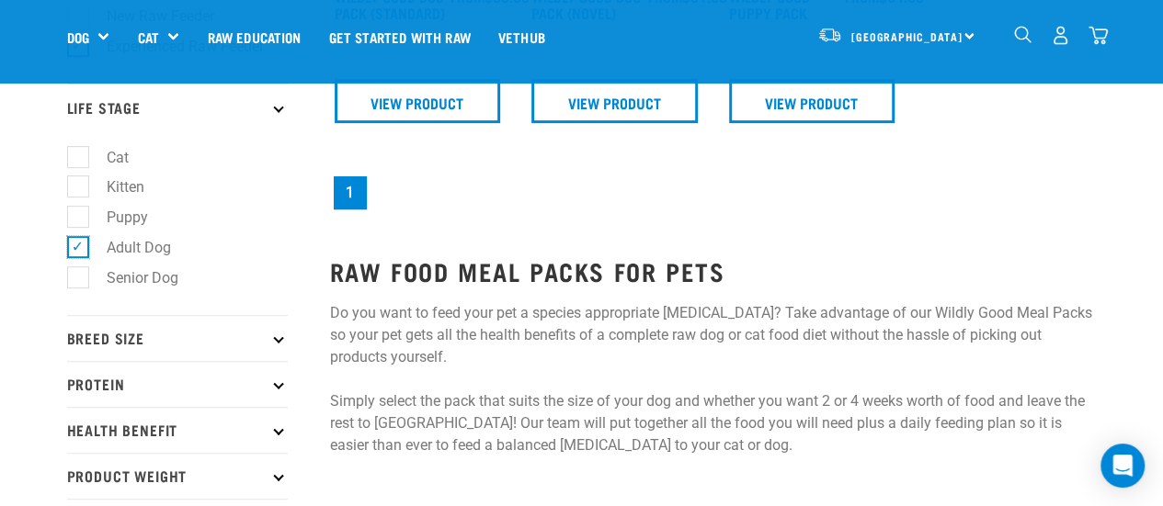
scroll to position [368, 0]
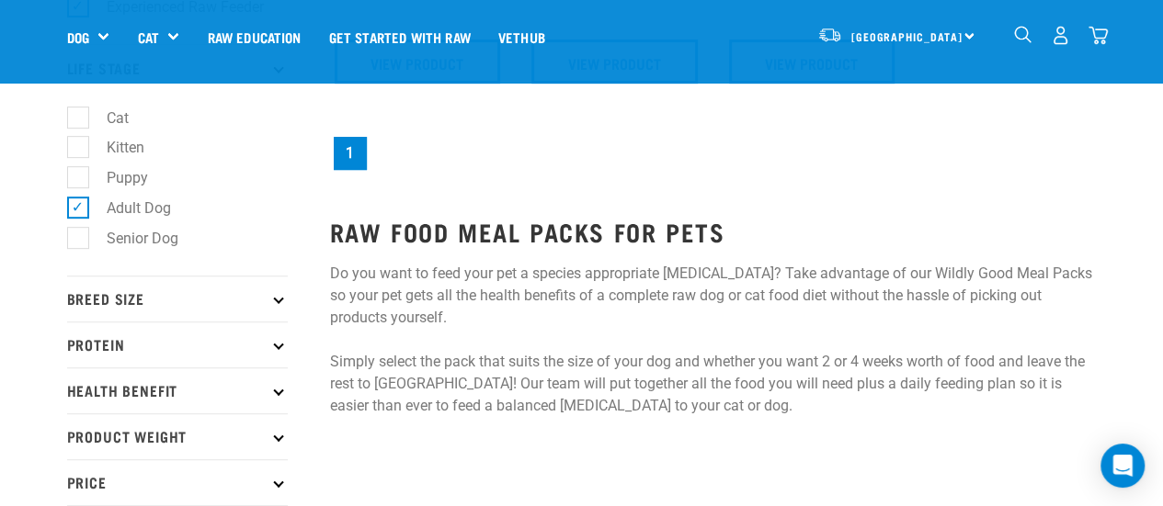
click at [219, 286] on p "Breed Size" at bounding box center [177, 299] width 221 height 46
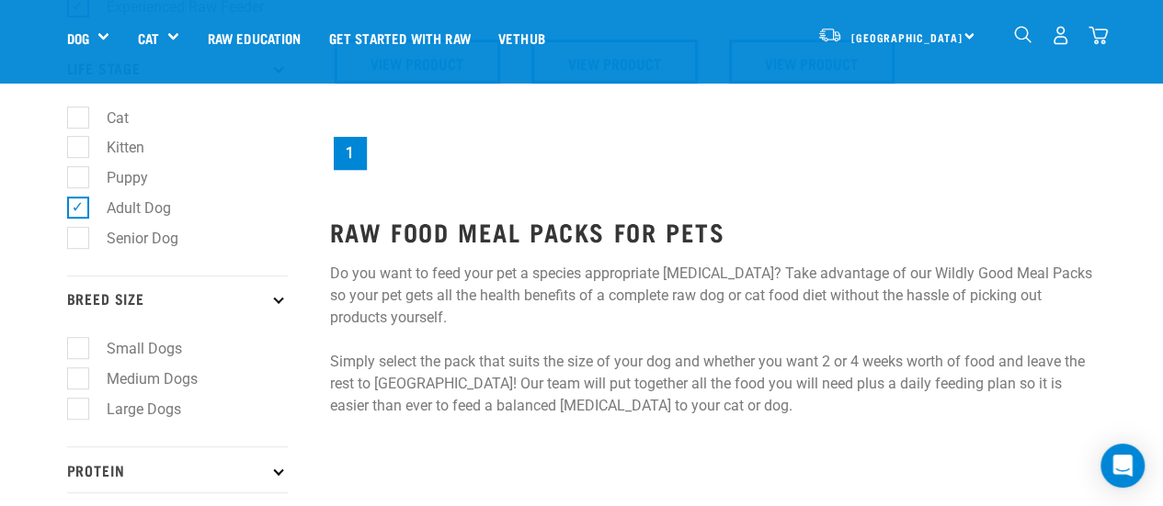
click at [140, 415] on label "Large Dogs" at bounding box center [132, 409] width 111 height 23
click at [79, 412] on input "Large Dogs" at bounding box center [73, 406] width 12 height 12
checkbox input "true"
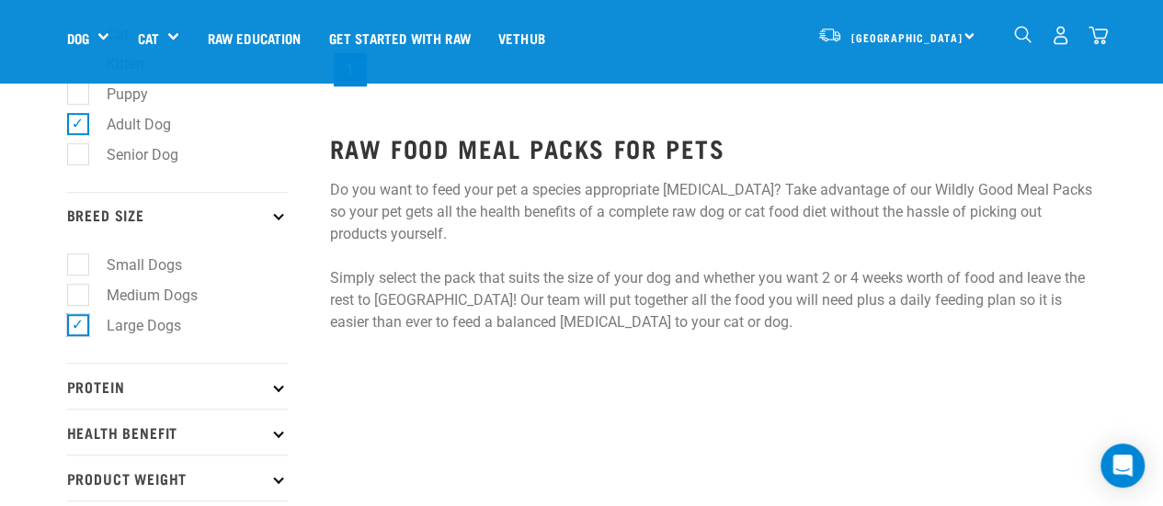
scroll to position [551, 0]
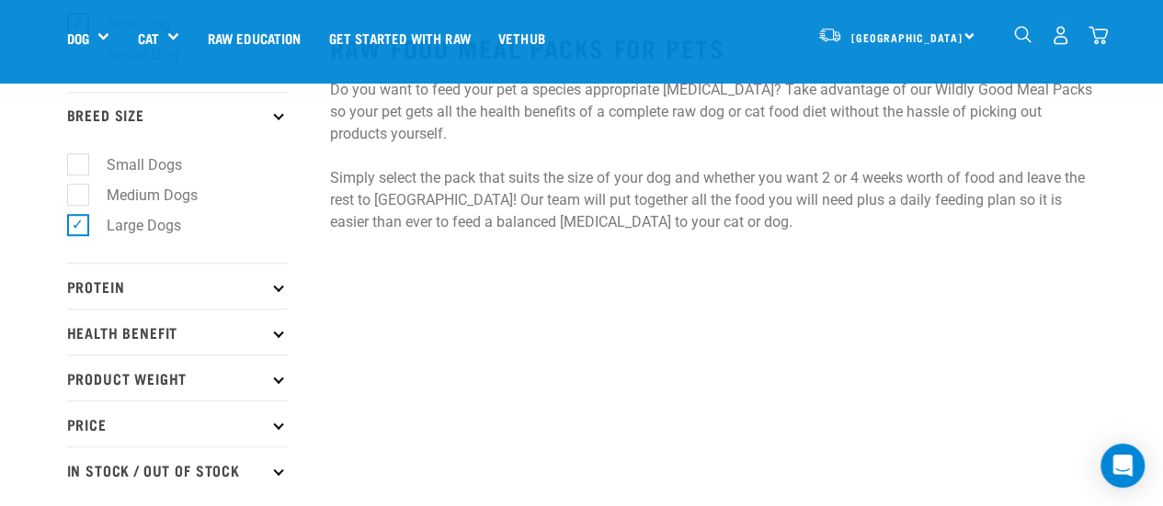
click at [166, 348] on p "Health Benefit" at bounding box center [177, 332] width 221 height 46
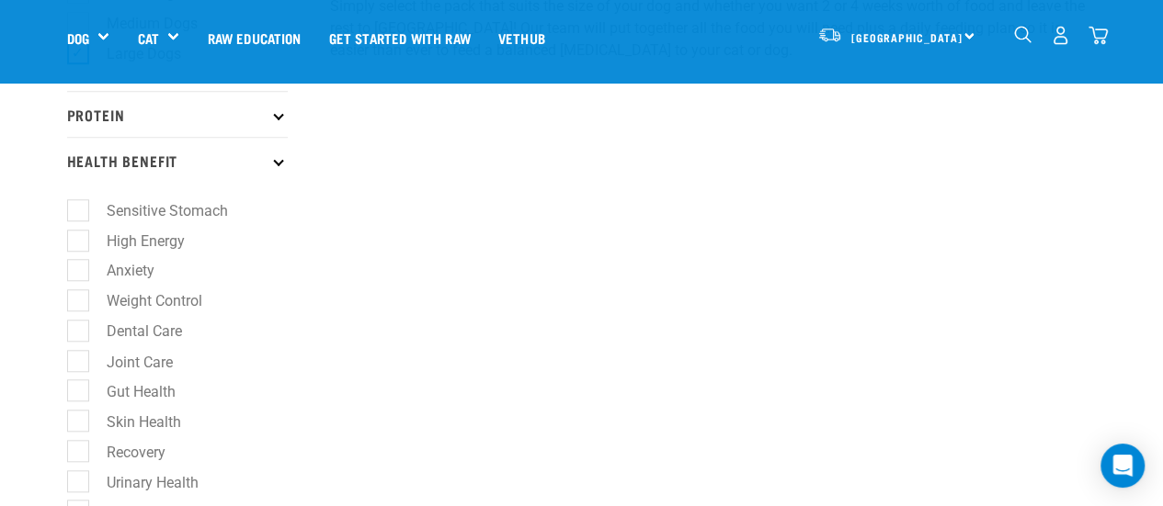
scroll to position [827, 0]
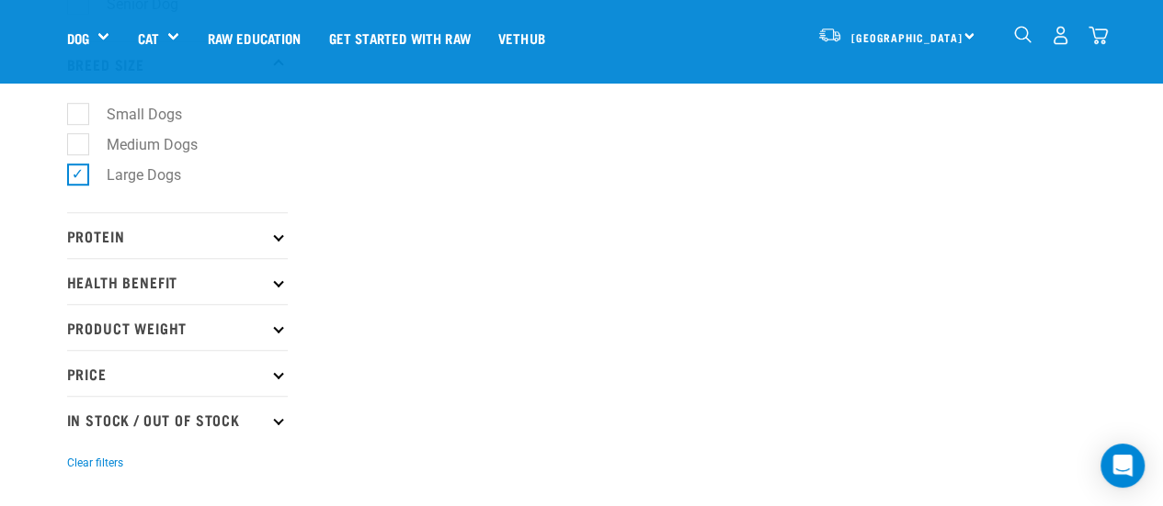
scroll to position [643, 0]
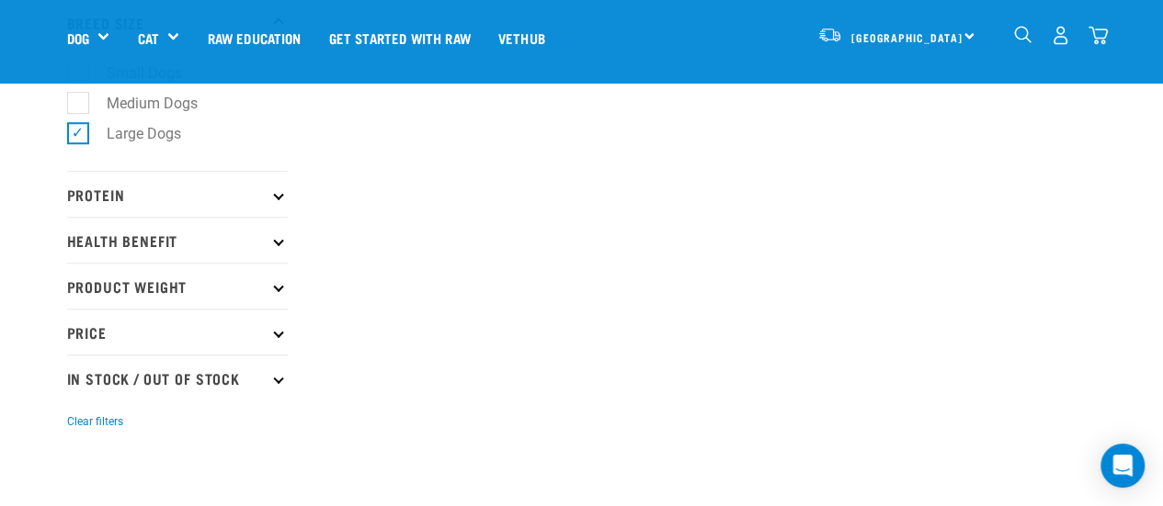
click at [176, 209] on p "Protein" at bounding box center [177, 194] width 221 height 46
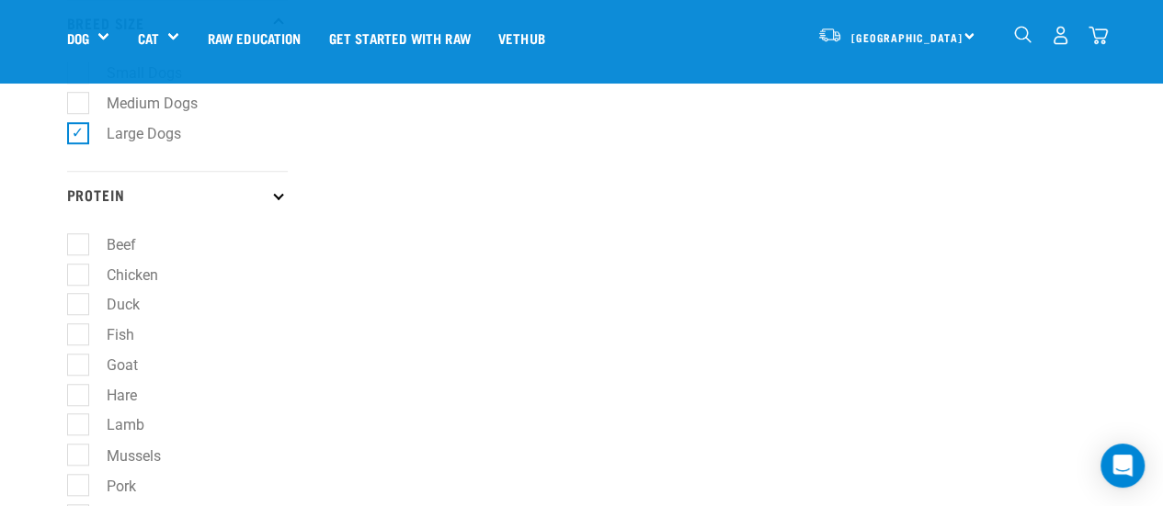
click at [127, 255] on label "Beef" at bounding box center [110, 244] width 66 height 23
click at [79, 247] on input "Beef" at bounding box center [73, 241] width 12 height 12
checkbox input "true"
click at [117, 285] on label "Chicken" at bounding box center [121, 275] width 88 height 23
click at [79, 278] on input "Chicken" at bounding box center [73, 272] width 12 height 12
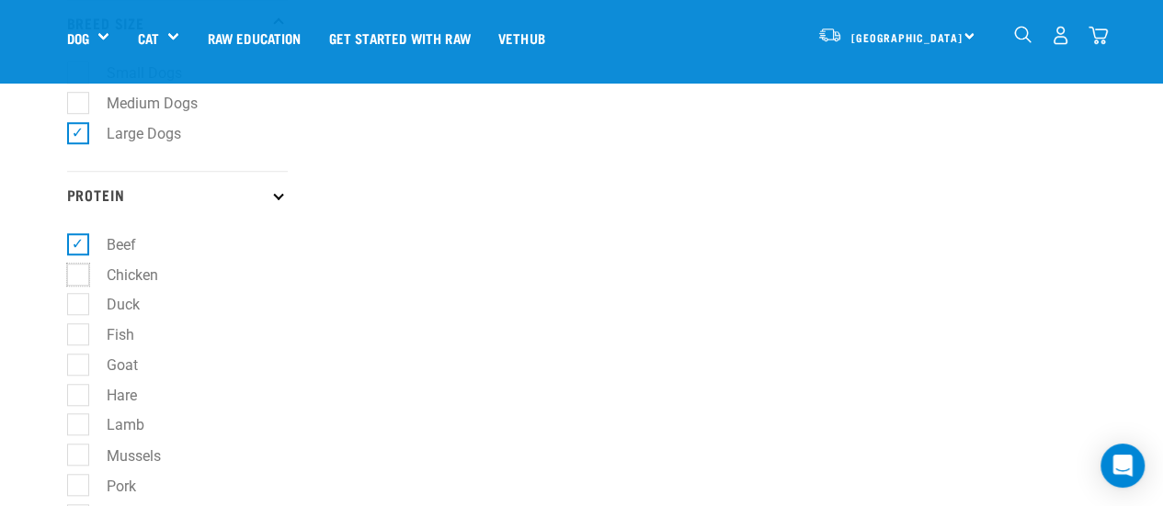
checkbox input "true"
click at [112, 310] on label "Duck" at bounding box center [112, 304] width 70 height 23
click at [79, 308] on input "Duck" at bounding box center [73, 302] width 12 height 12
click at [136, 316] on label "Duck" at bounding box center [112, 304] width 70 height 23
click at [79, 308] on input "Duck" at bounding box center [73, 302] width 12 height 12
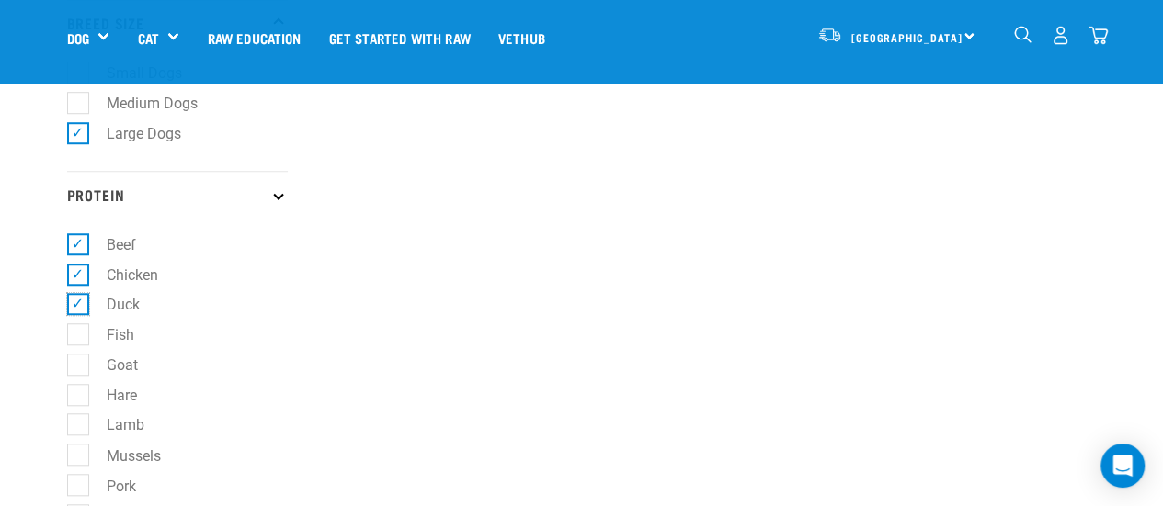
checkbox input "false"
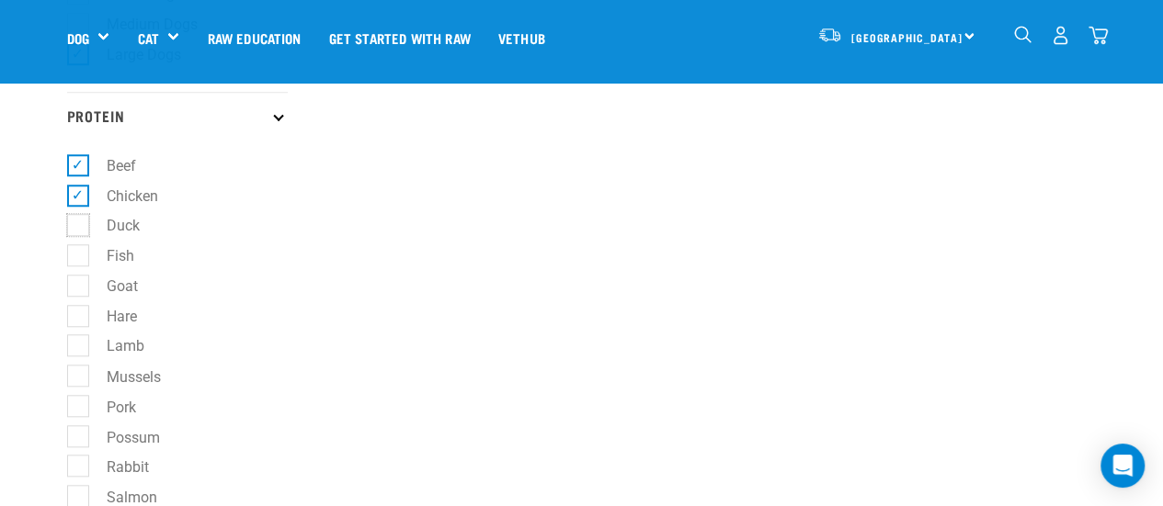
scroll to position [827, 0]
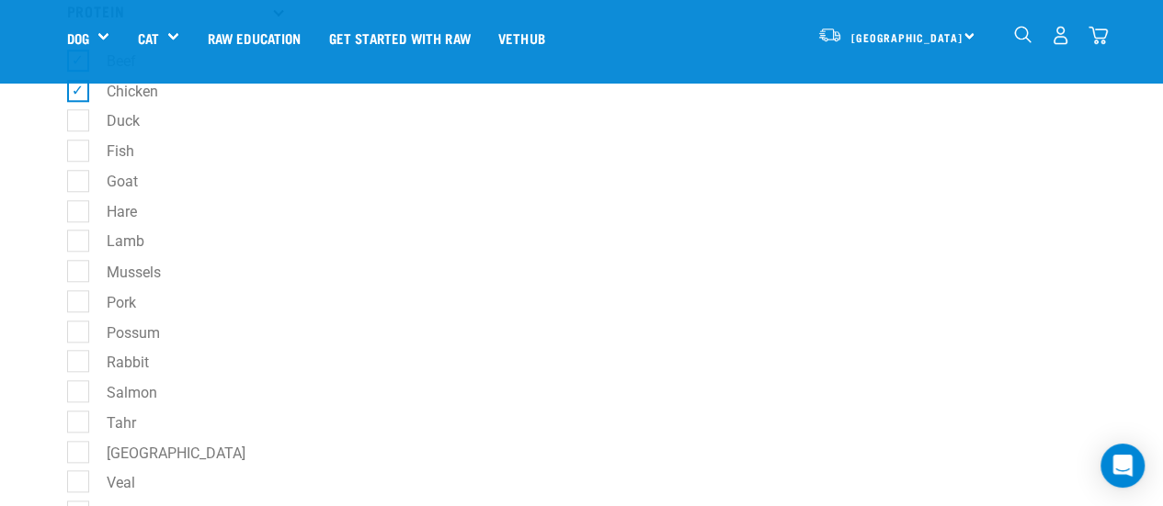
click at [112, 190] on label "Goat" at bounding box center [111, 181] width 68 height 23
click at [79, 184] on input "Goat" at bounding box center [73, 178] width 12 height 12
checkbox input "true"
click at [109, 212] on label "Hare" at bounding box center [110, 211] width 67 height 23
click at [79, 212] on input "Hare" at bounding box center [73, 208] width 12 height 12
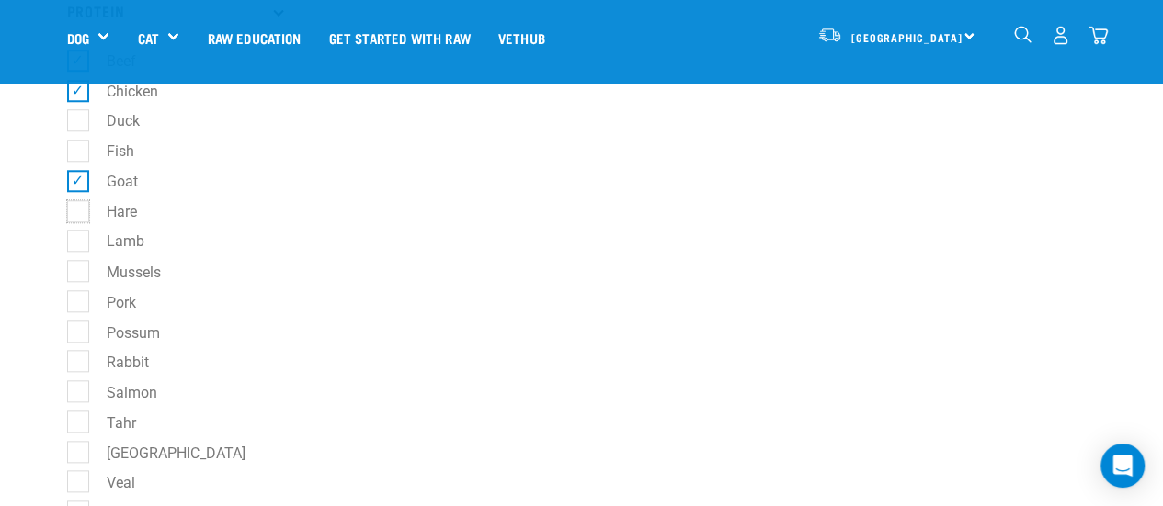
checkbox input "true"
click at [120, 241] on label "Lamb" at bounding box center [114, 241] width 74 height 23
click at [79, 241] on input "Lamb" at bounding box center [73, 239] width 12 height 12
checkbox input "true"
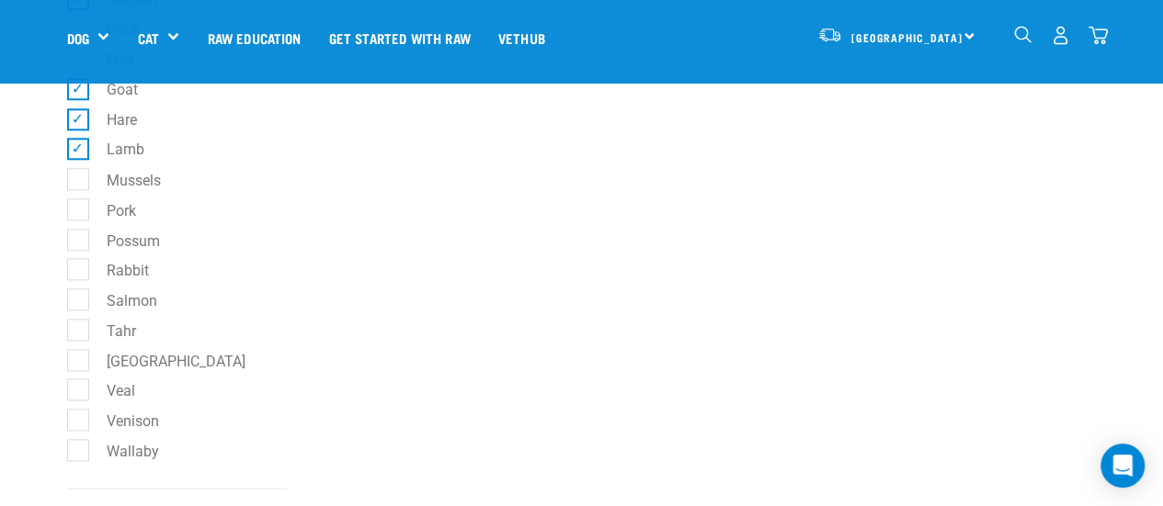
click at [134, 215] on label "Pork" at bounding box center [110, 210] width 66 height 23
click at [79, 212] on input "Pork" at bounding box center [73, 206] width 12 height 12
checkbox input "true"
click at [129, 251] on label "Possum" at bounding box center [122, 240] width 90 height 23
click at [79, 243] on input "Possum" at bounding box center [73, 237] width 12 height 12
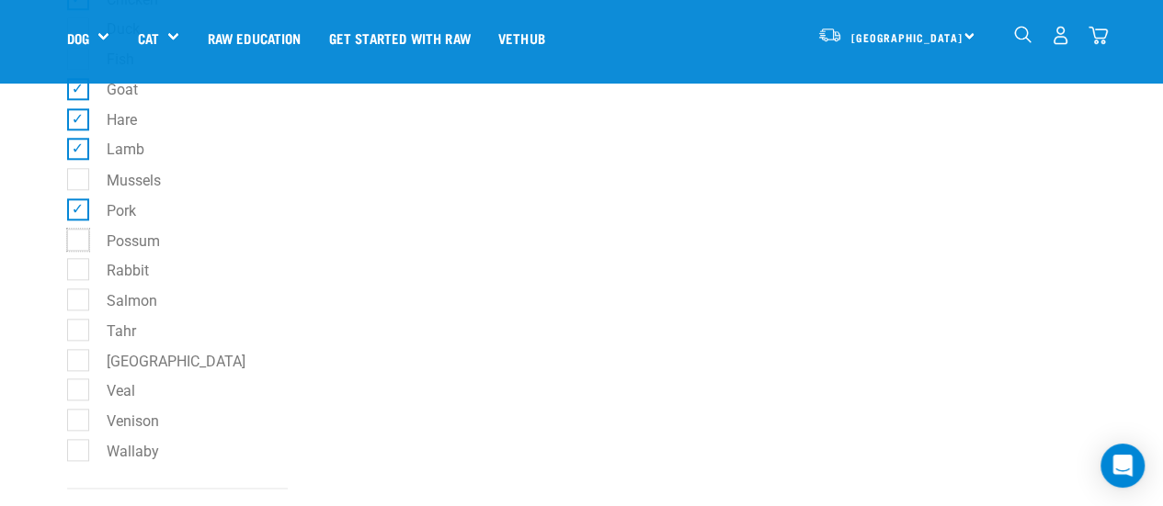
checkbox input "true"
click at [143, 281] on label "Rabbit" at bounding box center [116, 269] width 79 height 23
click at [79, 273] on input "Rabbit" at bounding box center [73, 267] width 12 height 12
checkbox input "true"
click at [143, 312] on label "Salmon" at bounding box center [120, 300] width 87 height 23
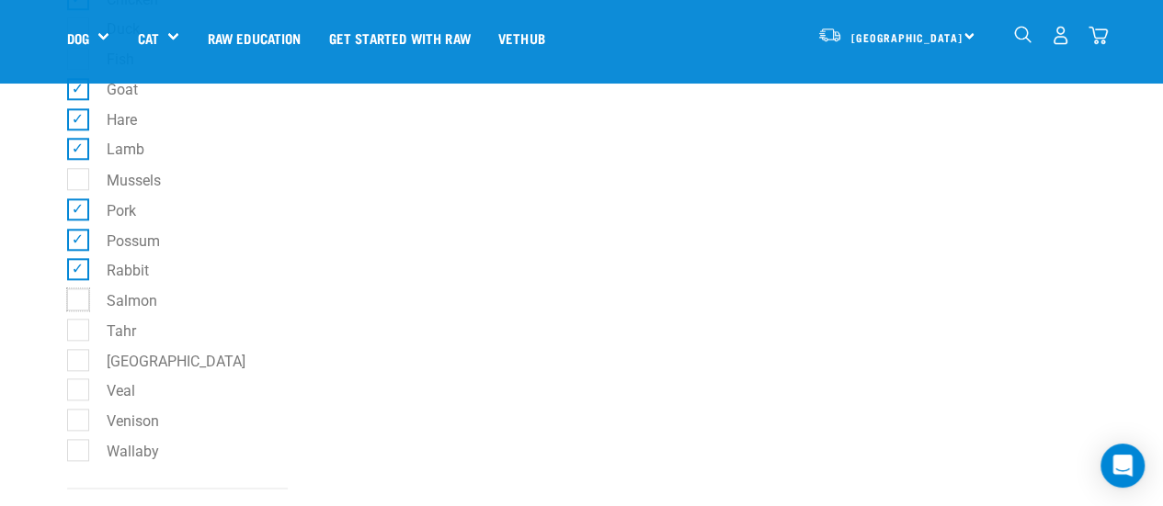
click at [79, 303] on input "Salmon" at bounding box center [73, 297] width 12 height 12
checkbox input "true"
click at [151, 372] on label "[GEOGRAPHIC_DATA]" at bounding box center [165, 360] width 176 height 23
click at [79, 363] on input "[GEOGRAPHIC_DATA]" at bounding box center [73, 357] width 12 height 12
checkbox input "true"
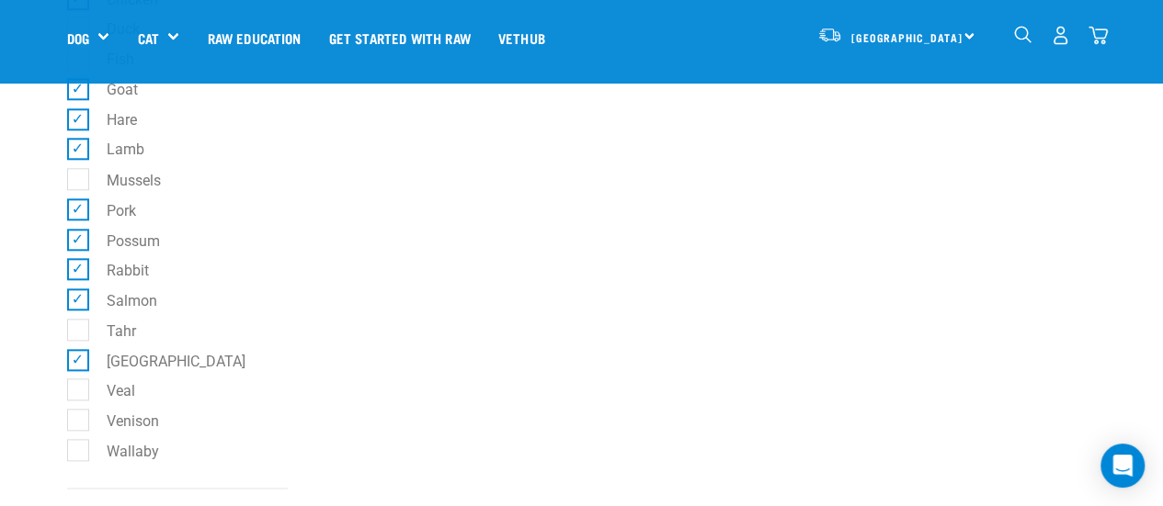
click at [144, 398] on li "Veal" at bounding box center [177, 390] width 221 height 19
click at [131, 402] on label "Veal" at bounding box center [109, 390] width 65 height 23
click at [79, 393] on input "Veal" at bounding box center [73, 387] width 12 height 12
checkbox input "true"
click at [123, 426] on label "Venison" at bounding box center [121, 420] width 89 height 23
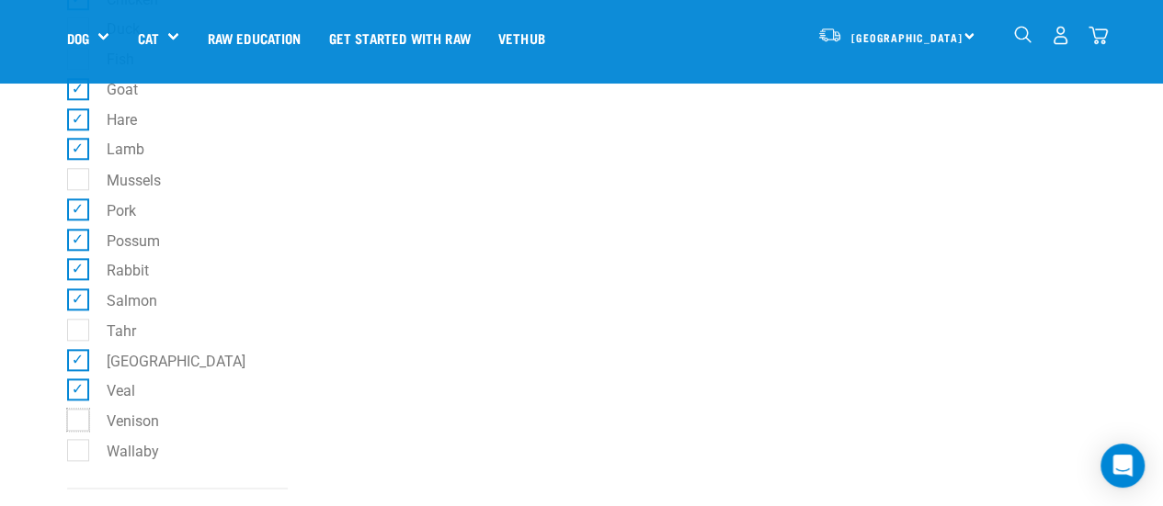
click at [79, 424] on input "Venison" at bounding box center [73, 418] width 12 height 12
checkbox input "true"
click at [107, 455] on label "Wallaby" at bounding box center [121, 450] width 89 height 23
click at [79, 453] on input "Wallaby" at bounding box center [73, 447] width 12 height 12
checkbox input "true"
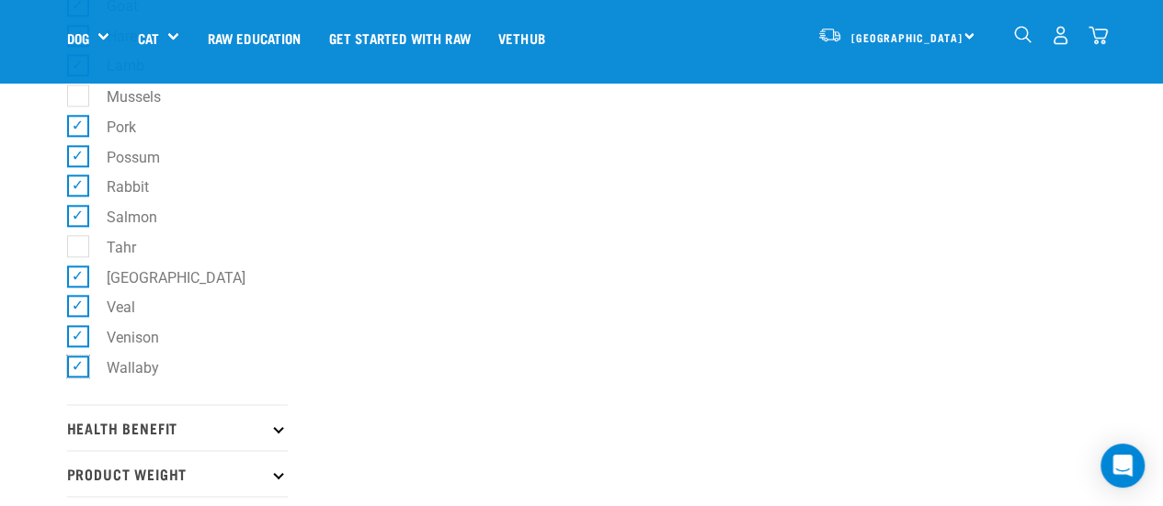
scroll to position [1103, 0]
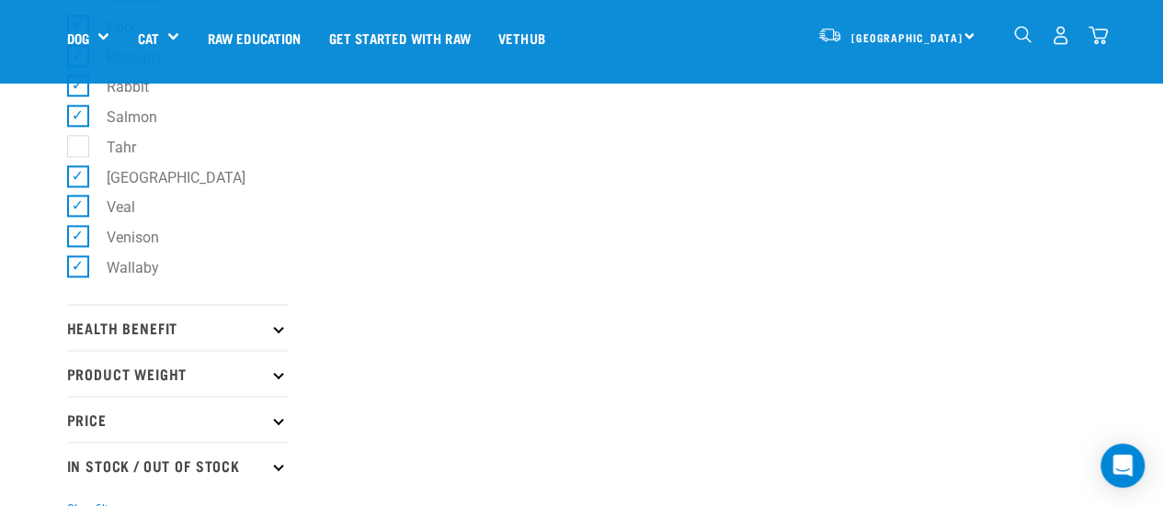
click at [145, 344] on p "Health Benefit" at bounding box center [177, 327] width 221 height 46
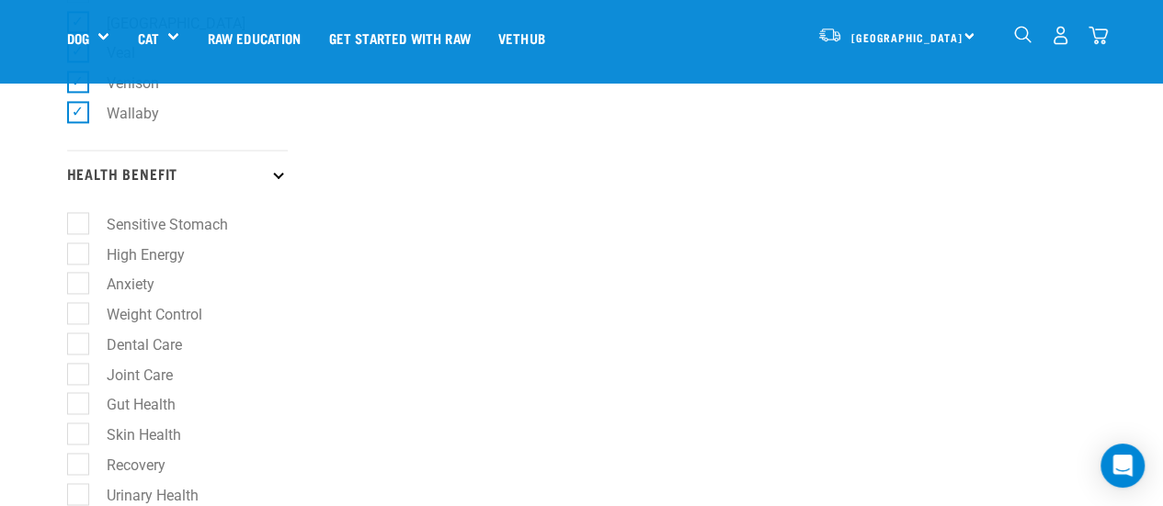
scroll to position [1287, 0]
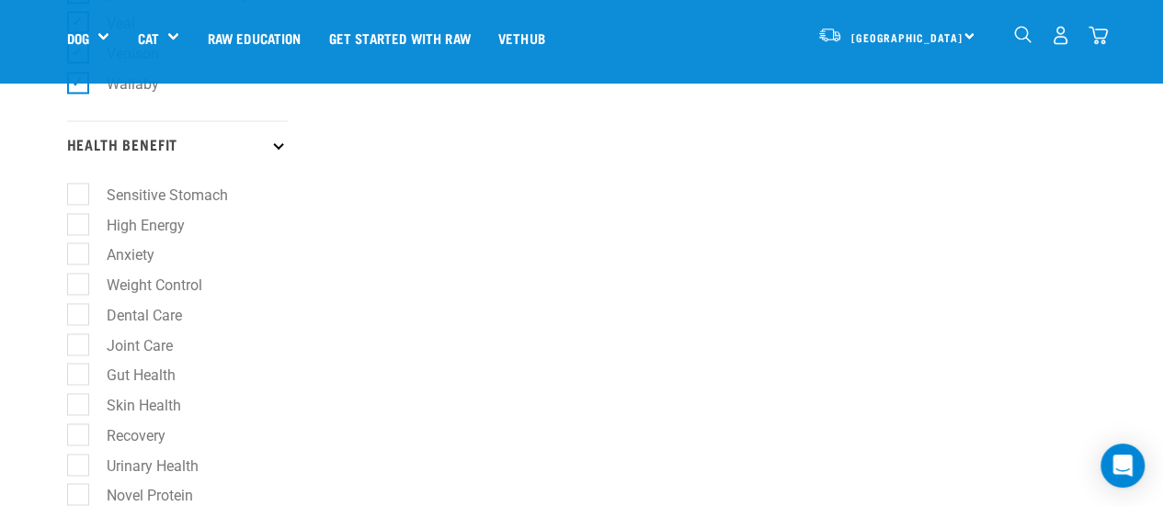
click at [77, 326] on label "Dental Care" at bounding box center [133, 314] width 112 height 23
click at [74, 317] on input "Dental Care" at bounding box center [73, 311] width 12 height 12
checkbox input "true"
click at [77, 236] on label "High Energy" at bounding box center [134, 224] width 115 height 23
click at [77, 227] on input "High Energy" at bounding box center [73, 221] width 12 height 12
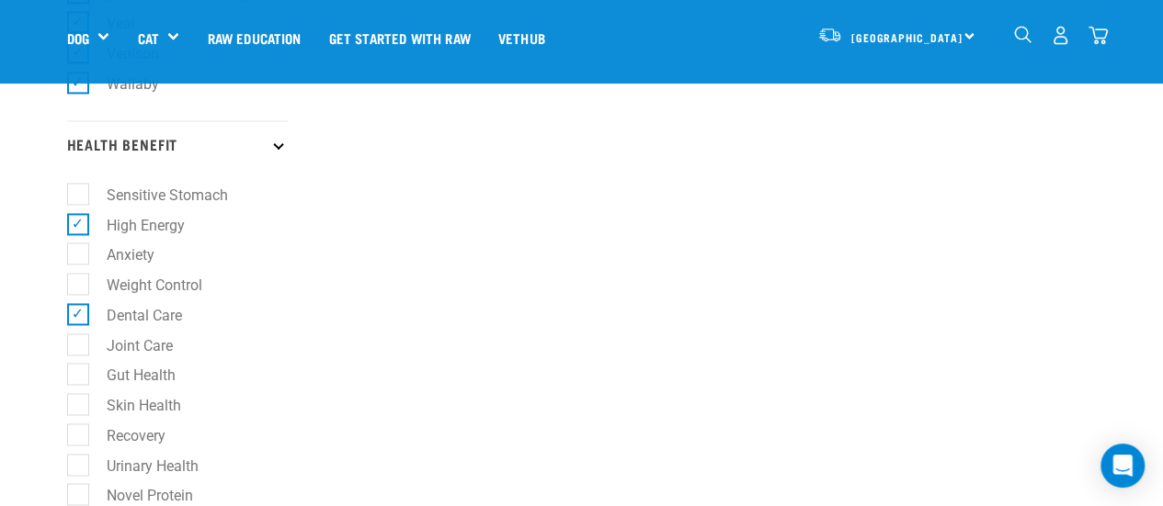
click at [85, 230] on label "High Energy" at bounding box center [134, 224] width 115 height 23
click at [79, 227] on input "High Energy" at bounding box center [73, 221] width 12 height 12
checkbox input "false"
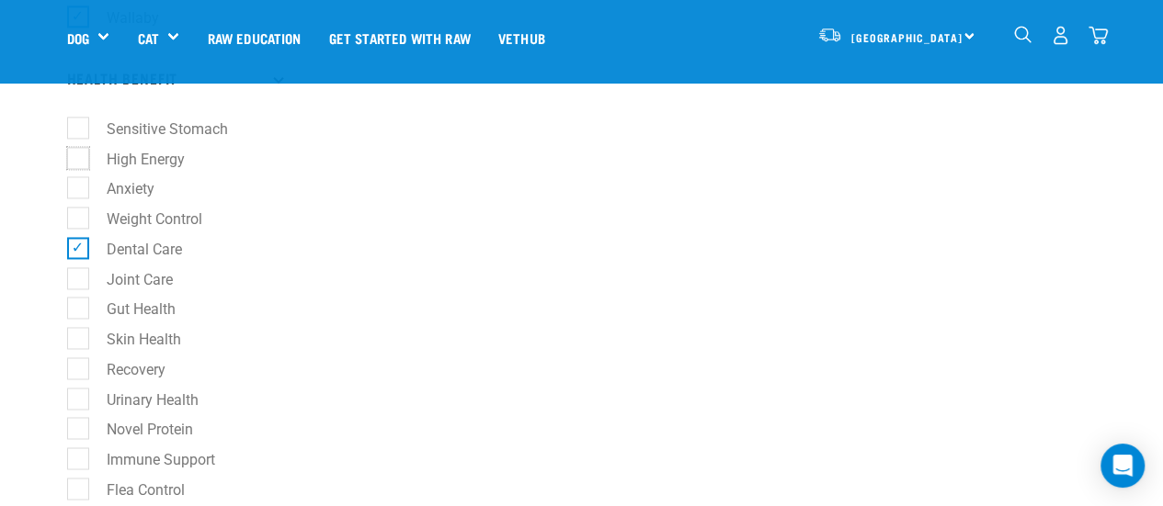
scroll to position [1379, 0]
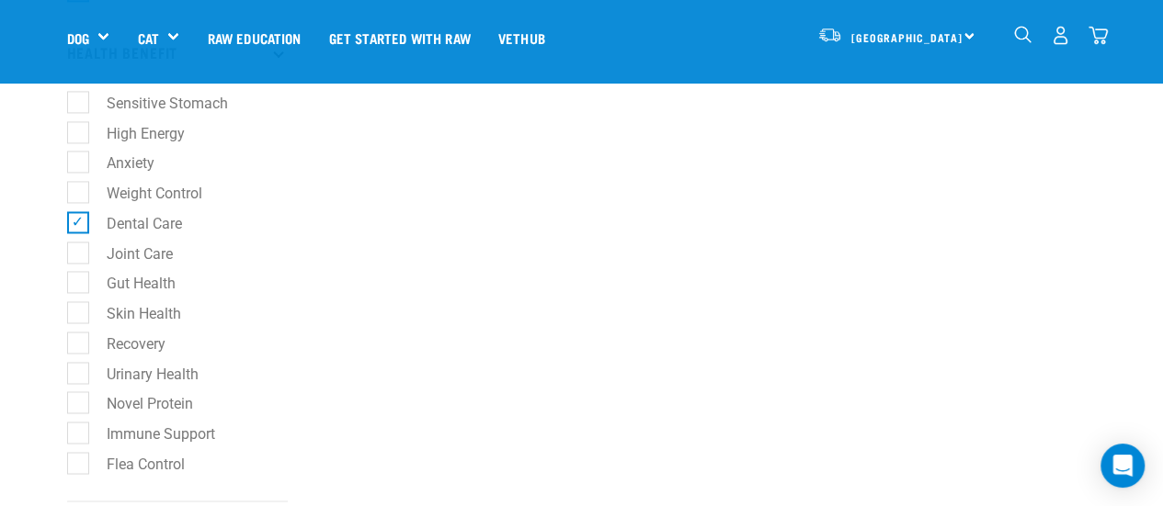
click at [84, 260] on label "Joint Care" at bounding box center [128, 253] width 103 height 23
click at [79, 256] on input "Joint Care" at bounding box center [73, 250] width 12 height 12
checkbox input "true"
click at [84, 294] on label "Gut Health" at bounding box center [130, 282] width 106 height 23
click at [79, 286] on input "Gut Health" at bounding box center [73, 280] width 12 height 12
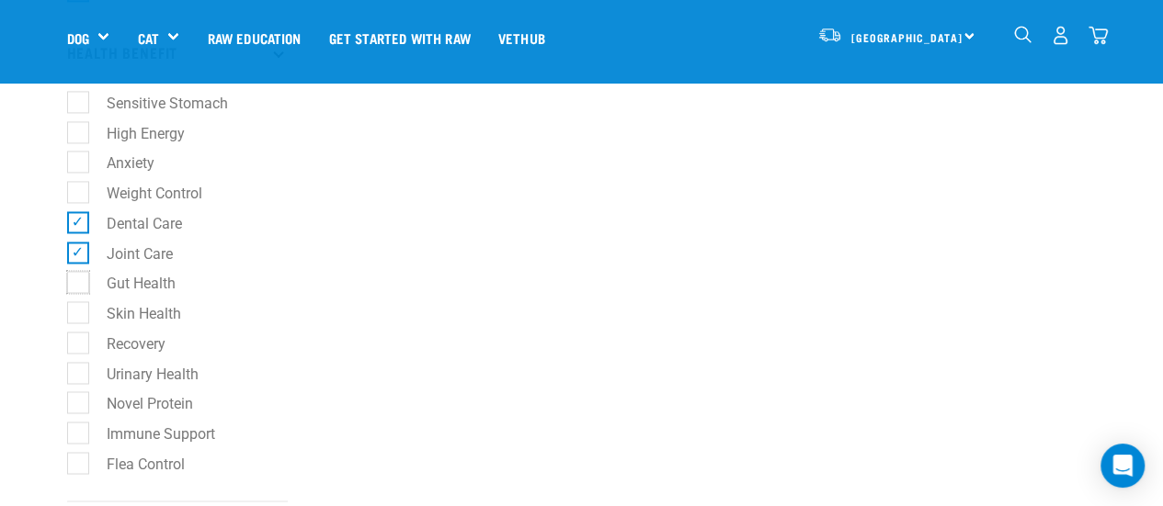
checkbox input "true"
click at [81, 324] on label "Skin Health" at bounding box center [132, 312] width 111 height 23
click at [79, 316] on input "Skin Health" at bounding box center [73, 310] width 12 height 12
checkbox input "true"
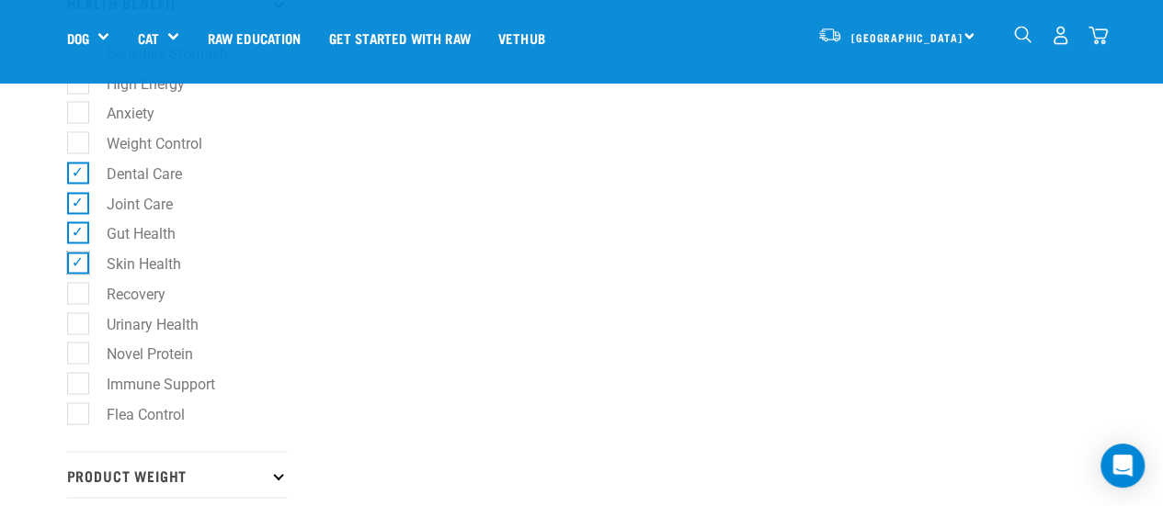
scroll to position [1471, 0]
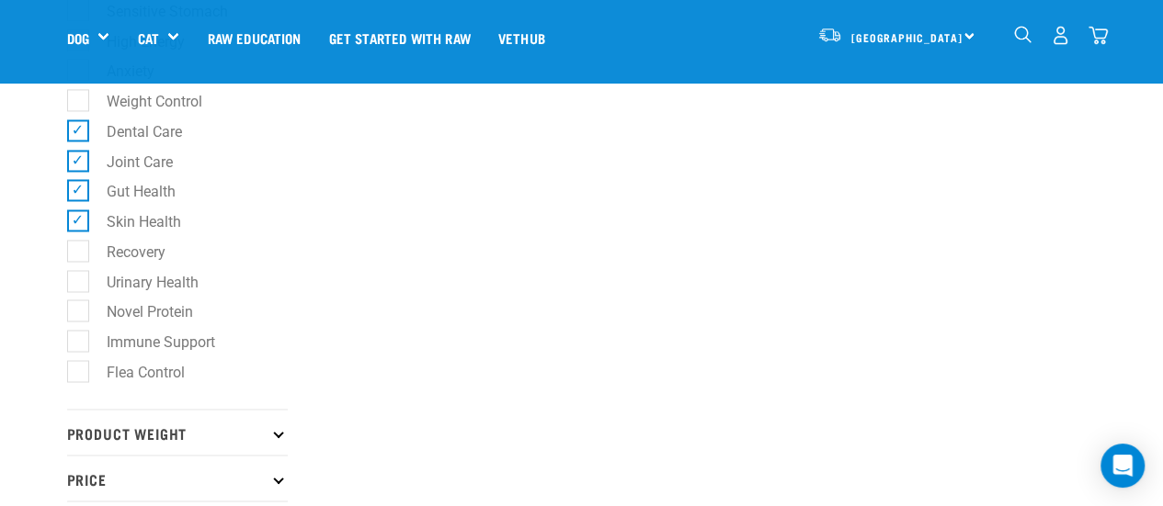
drag, startPoint x: 74, startPoint y: 351, endPoint x: 81, endPoint y: 360, distance: 11.2
click at [77, 350] on label "Immune Support" at bounding box center [149, 341] width 145 height 23
click at [74, 345] on input "Immune Support" at bounding box center [73, 339] width 12 height 12
checkbox input "true"
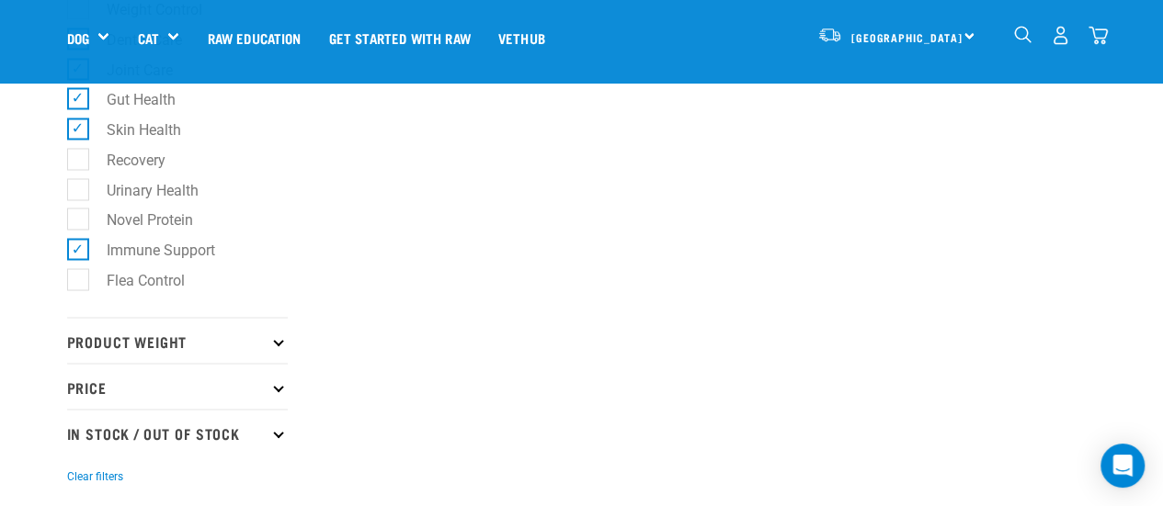
click at [92, 291] on label "Flea Control" at bounding box center [134, 279] width 115 height 23
click at [79, 282] on input "Flea Control" at bounding box center [73, 276] width 12 height 12
checkbox input "true"
click at [107, 352] on p "Product Weight" at bounding box center [177, 340] width 221 height 46
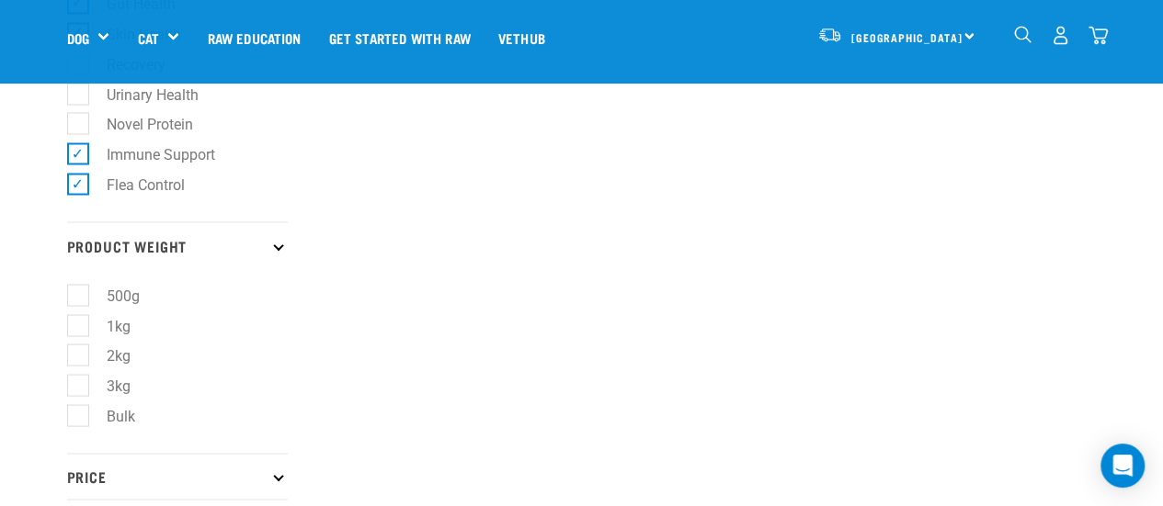
scroll to position [1746, 0]
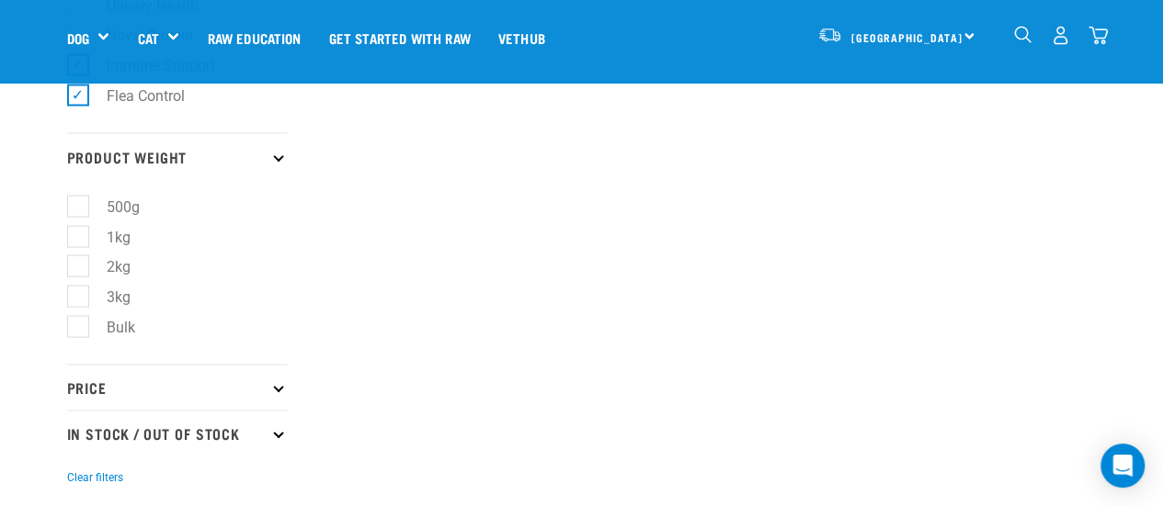
click at [77, 309] on label "3kg" at bounding box center [107, 297] width 61 height 23
click at [75, 300] on input "3kg" at bounding box center [73, 294] width 12 height 12
checkbox input "true"
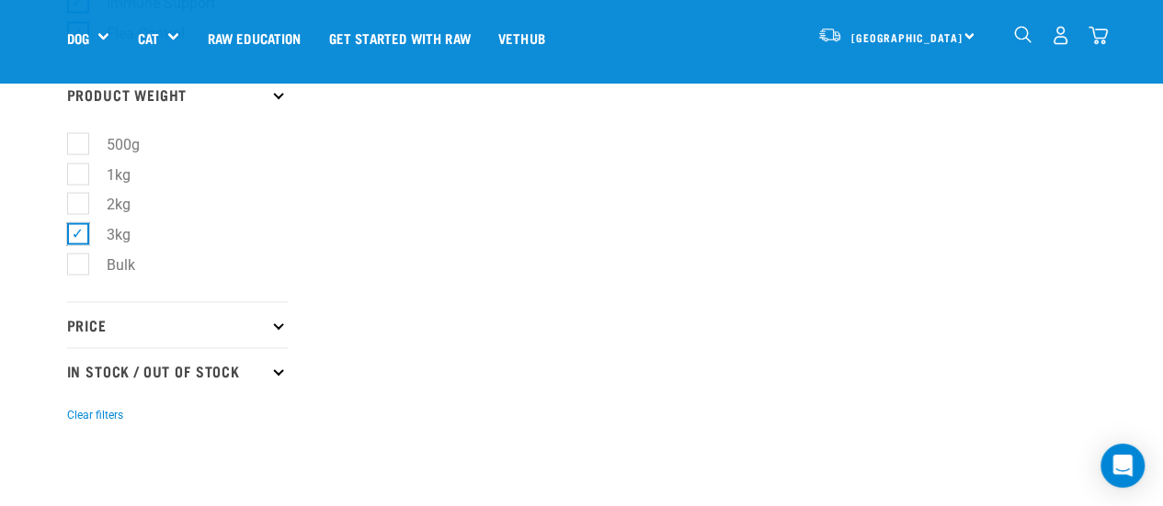
scroll to position [1838, 0]
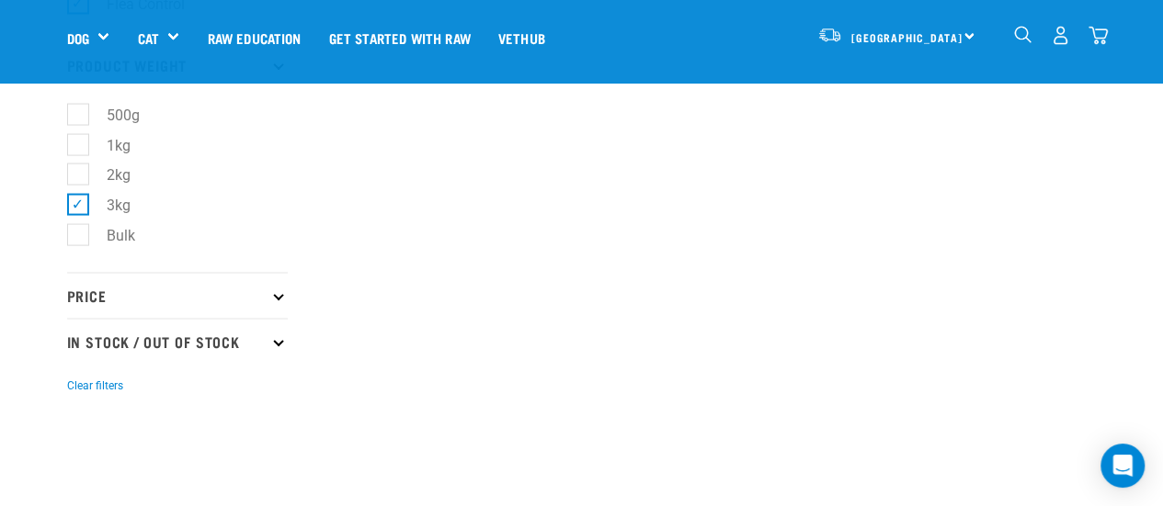
click at [118, 306] on p "Price" at bounding box center [177, 296] width 221 height 46
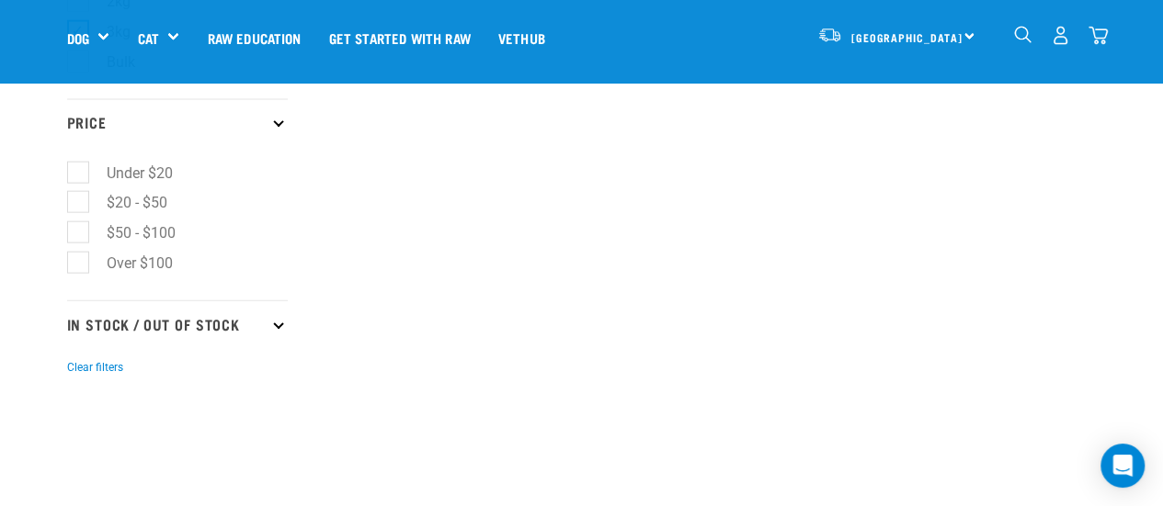
scroll to position [2022, 0]
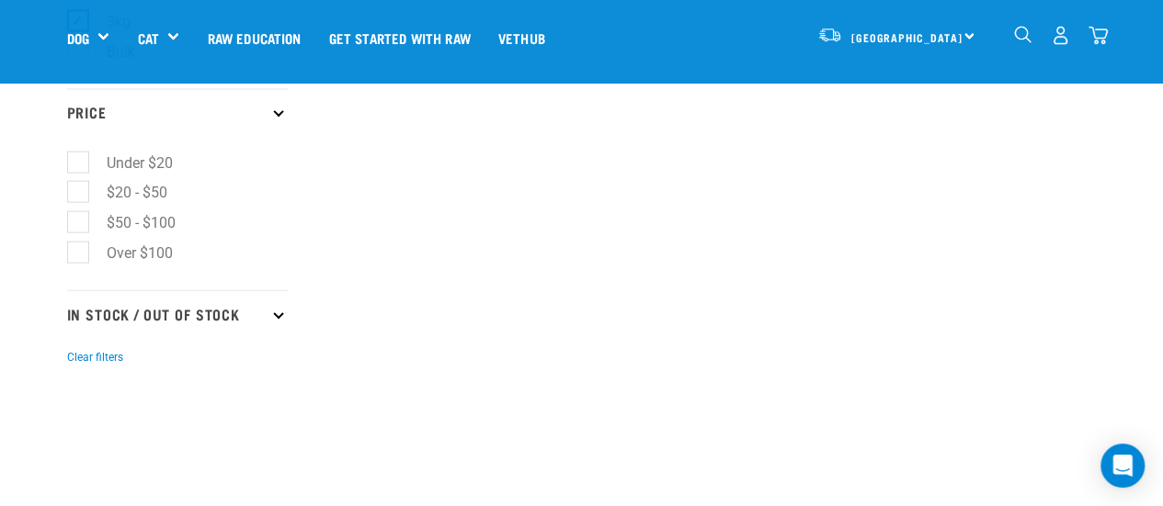
click at [94, 258] on label "Over $100" at bounding box center [128, 253] width 103 height 23
click at [79, 256] on input "Over $100" at bounding box center [73, 250] width 12 height 12
checkbox input "true"
click at [145, 318] on p "In Stock / Out Of Stock" at bounding box center [177, 313] width 221 height 46
click at [90, 368] on label "In Stock" at bounding box center [121, 364] width 89 height 23
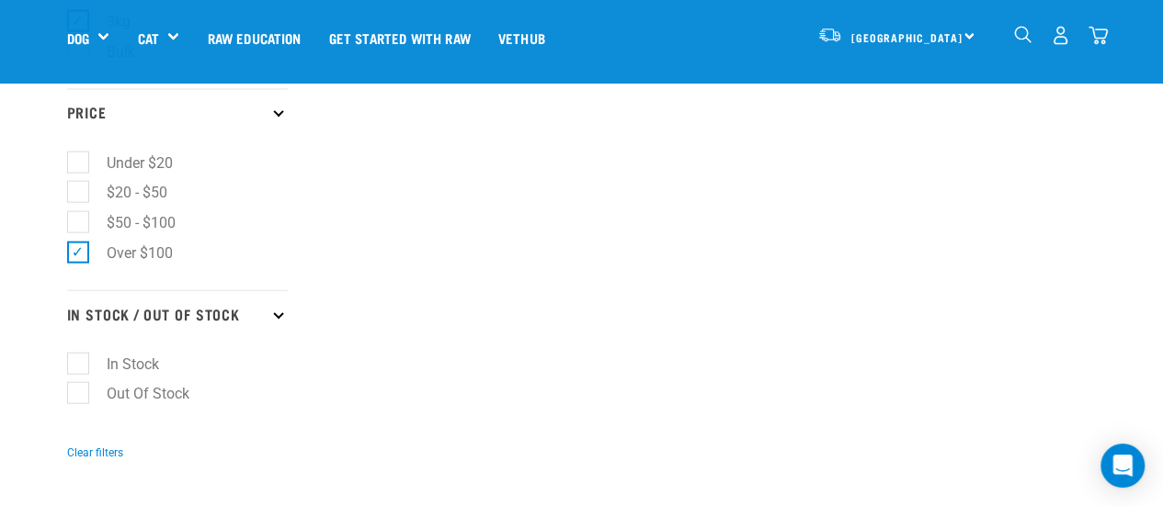
click at [79, 367] on input "In Stock" at bounding box center [73, 361] width 12 height 12
checkbox input "true"
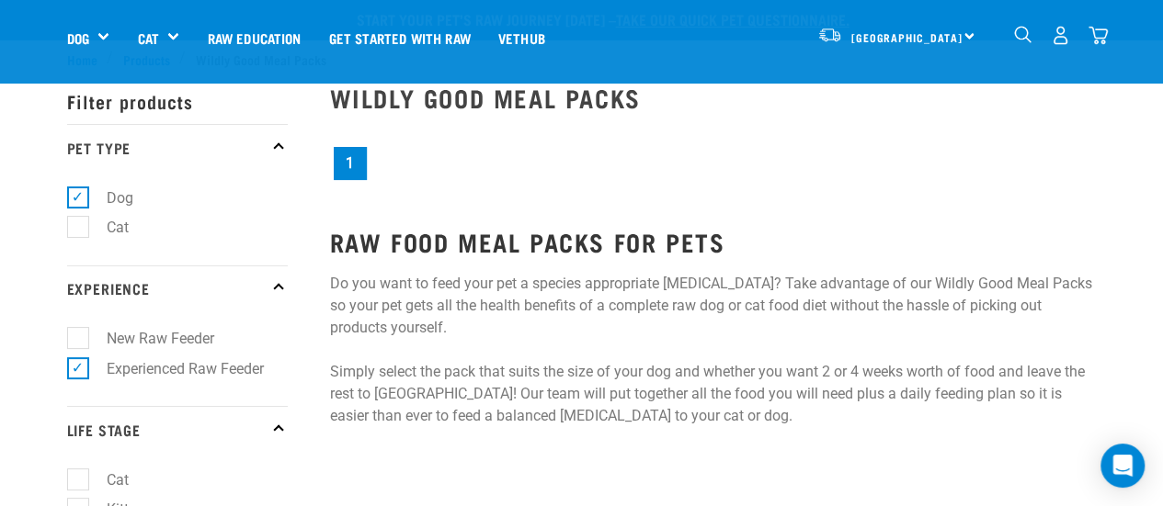
scroll to position [0, 0]
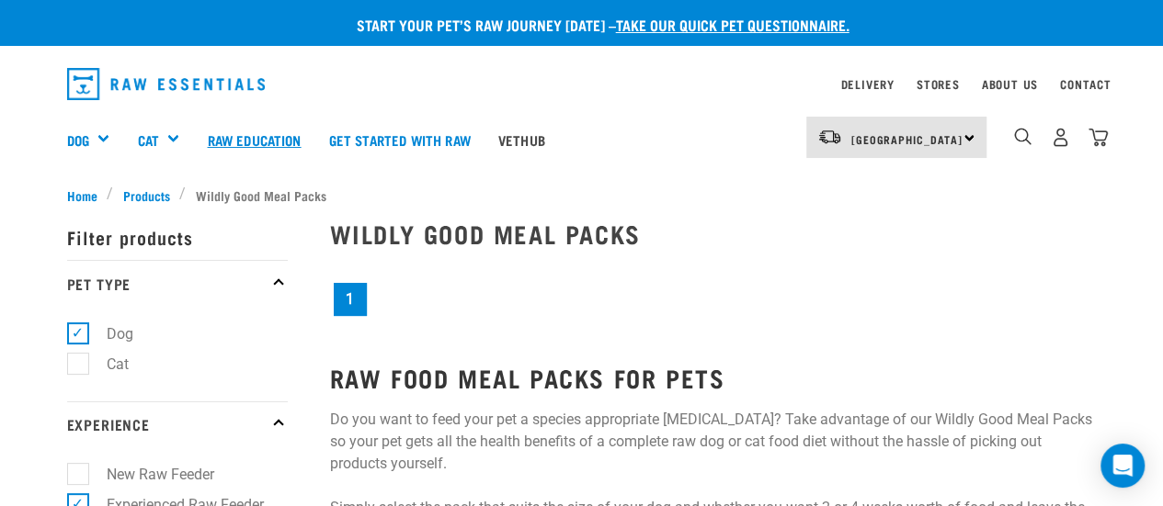
click at [256, 141] on link "Raw Education" at bounding box center [253, 140] width 121 height 74
click at [136, 189] on span "Products" at bounding box center [146, 195] width 47 height 19
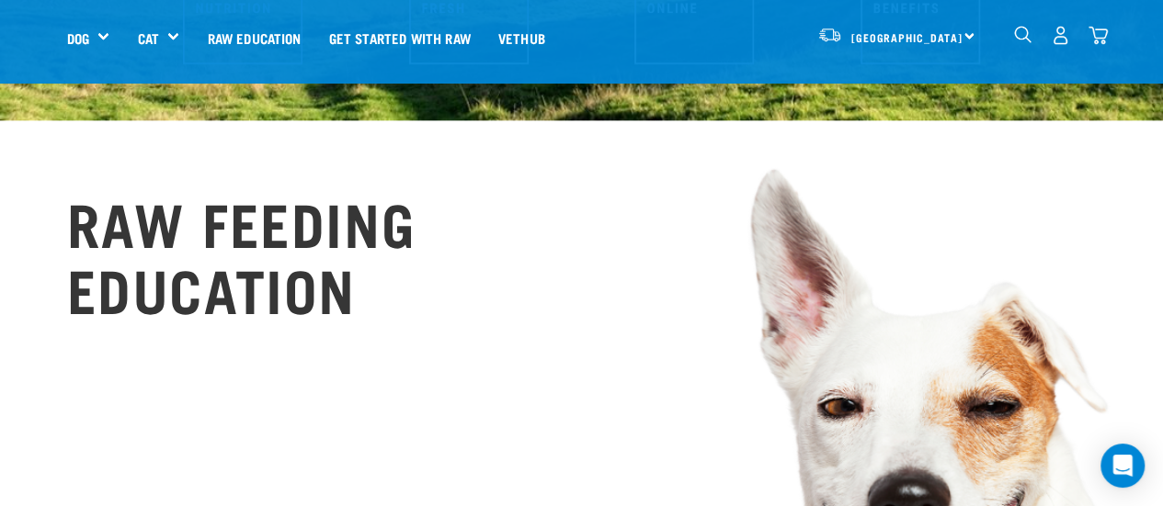
scroll to position [1103, 0]
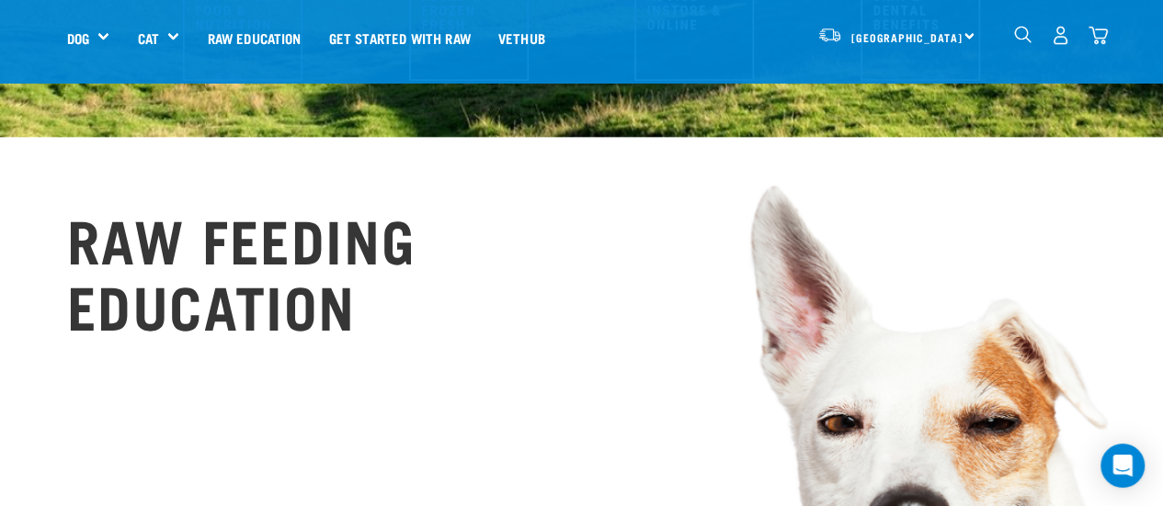
click at [1055, 36] on img "dropdown navigation" at bounding box center [1060, 35] width 19 height 19
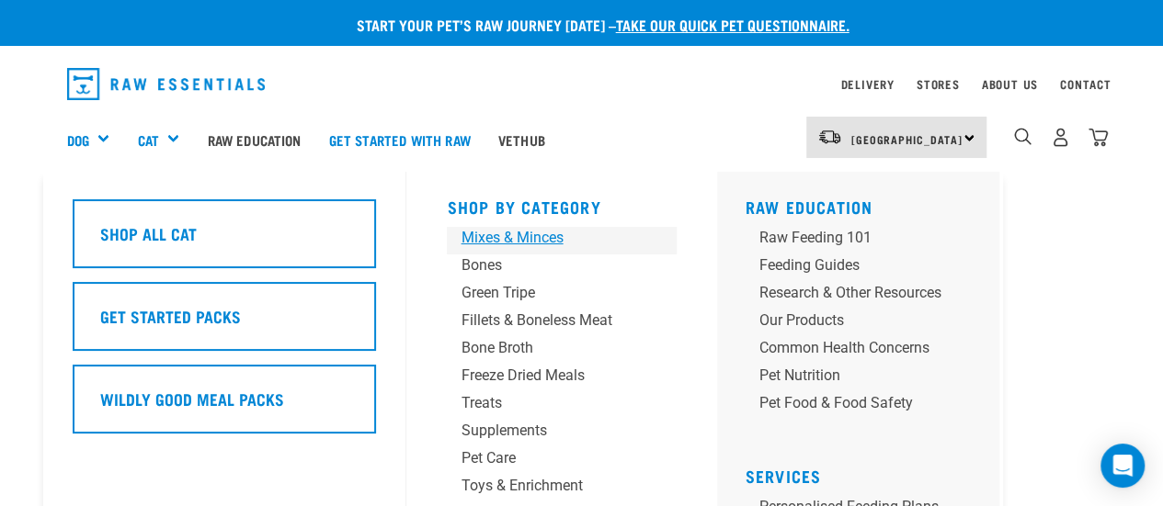
click at [519, 242] on div "Mixes & Minces" at bounding box center [546, 238] width 172 height 22
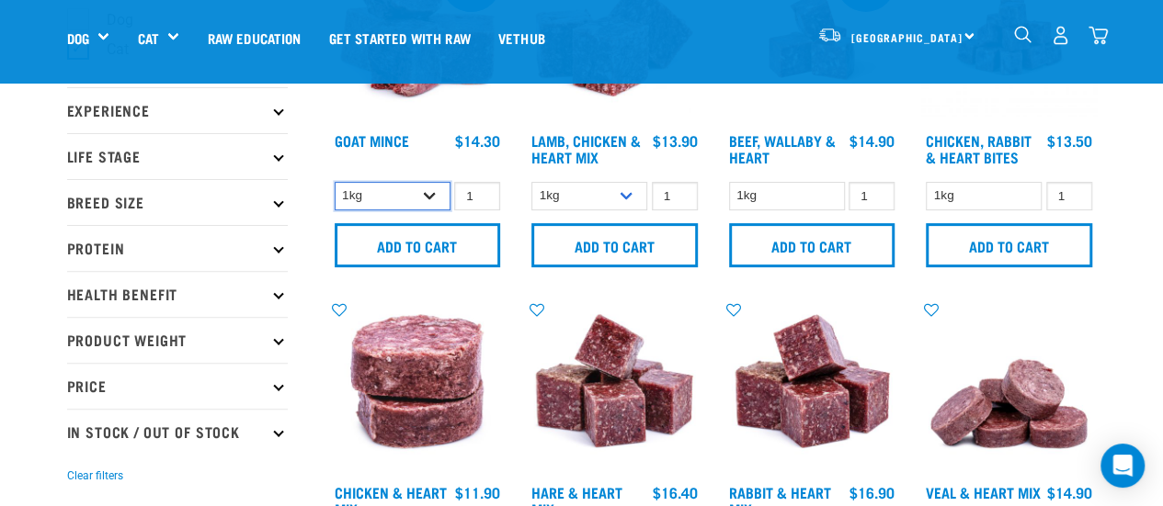
click at [434, 194] on select "1kg 3kg" at bounding box center [393, 196] width 116 height 28
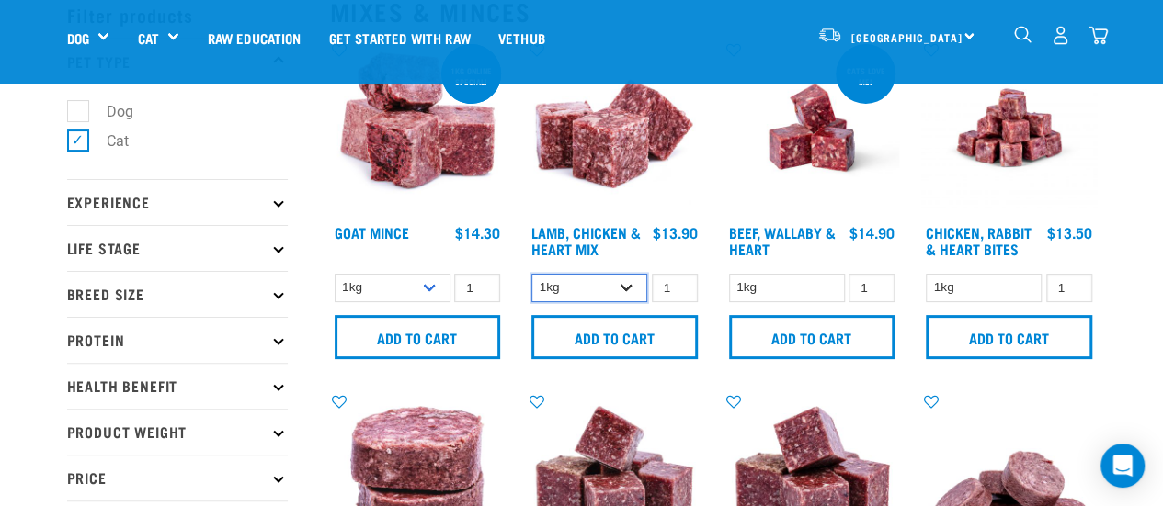
click at [636, 280] on select "1kg 3kg" at bounding box center [589, 288] width 116 height 28
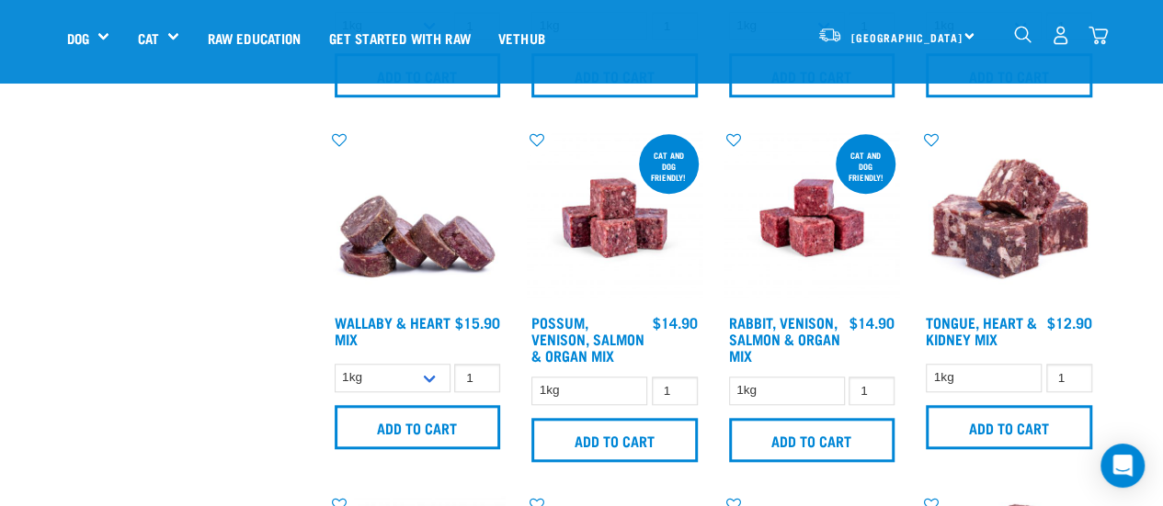
scroll to position [735, 0]
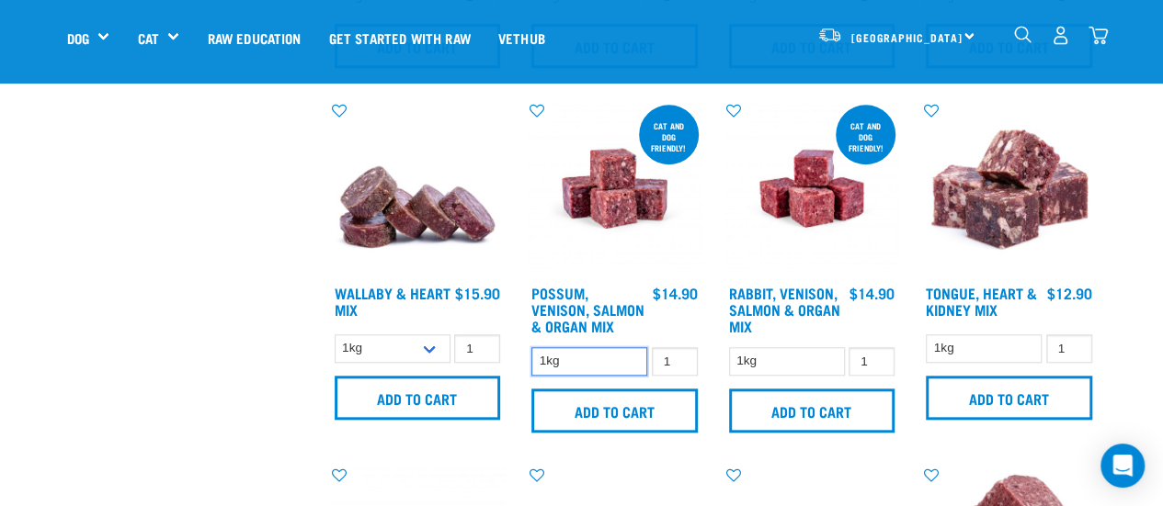
click at [626, 366] on select "1kg" at bounding box center [589, 361] width 116 height 28
click at [783, 371] on select "1kg" at bounding box center [787, 361] width 116 height 28
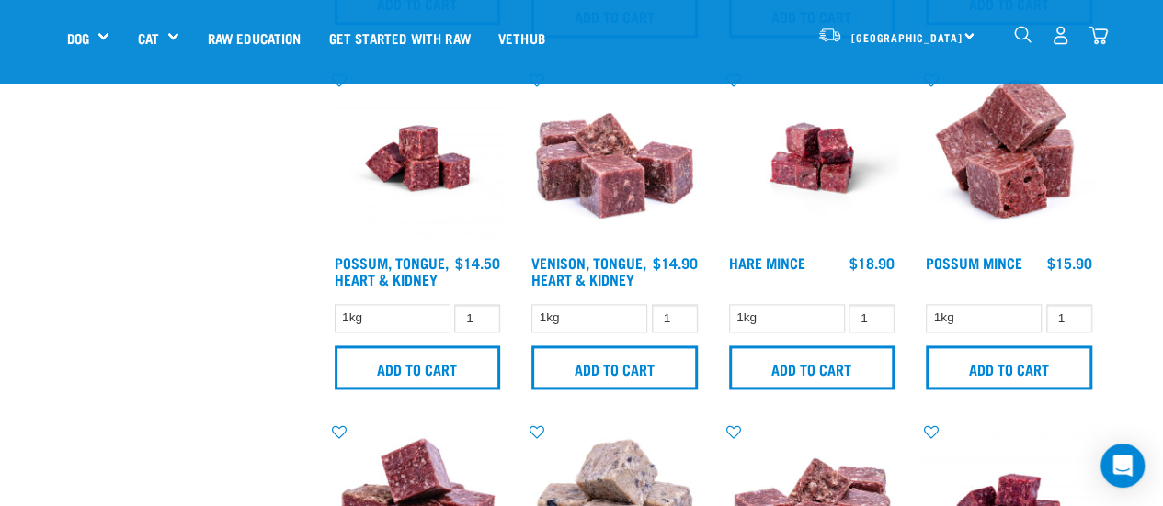
scroll to position [1103, 0]
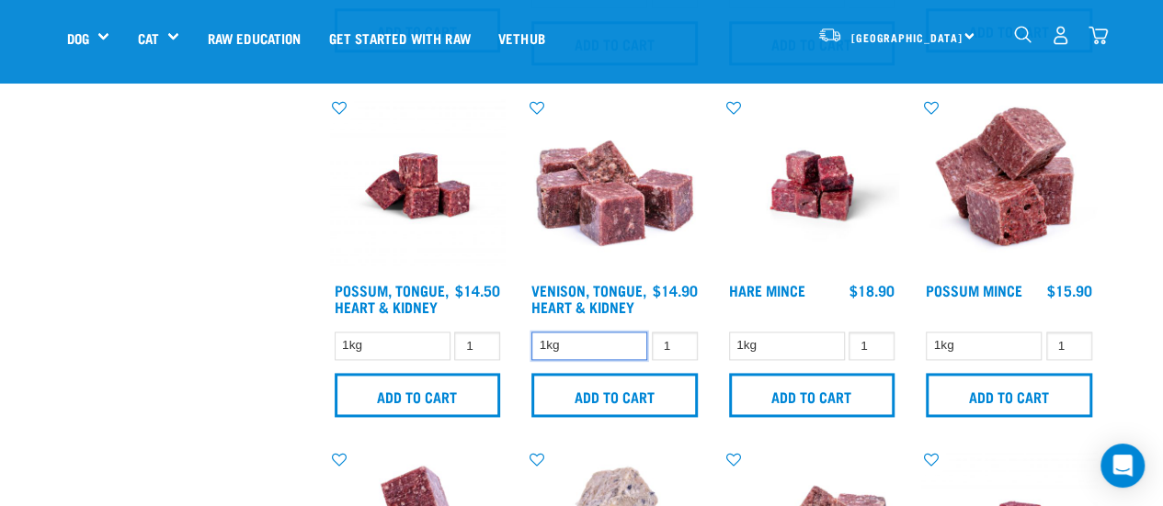
click at [596, 354] on select "1kg" at bounding box center [589, 346] width 116 height 28
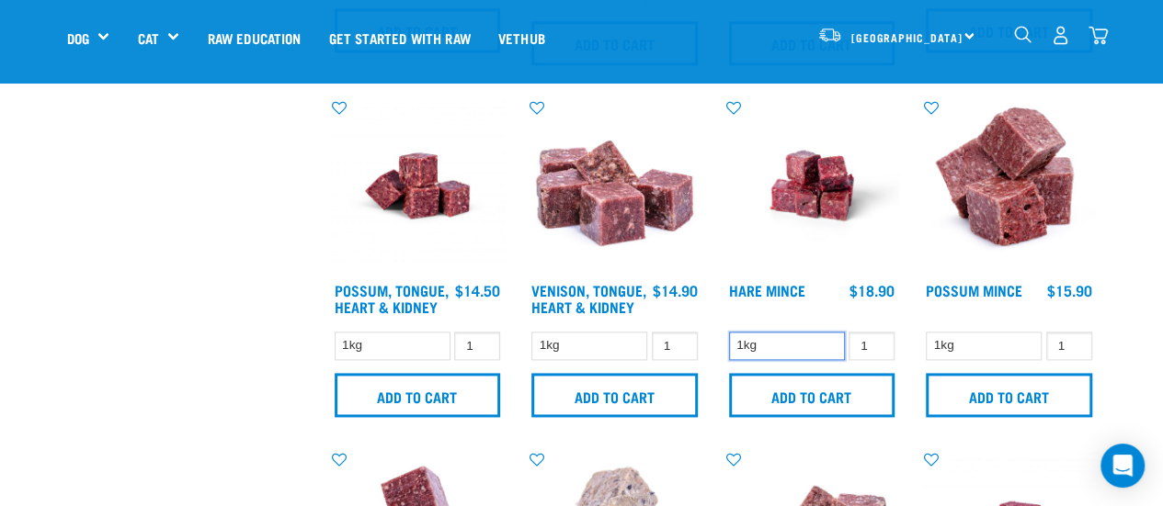
click at [761, 349] on select "1kg" at bounding box center [787, 346] width 116 height 28
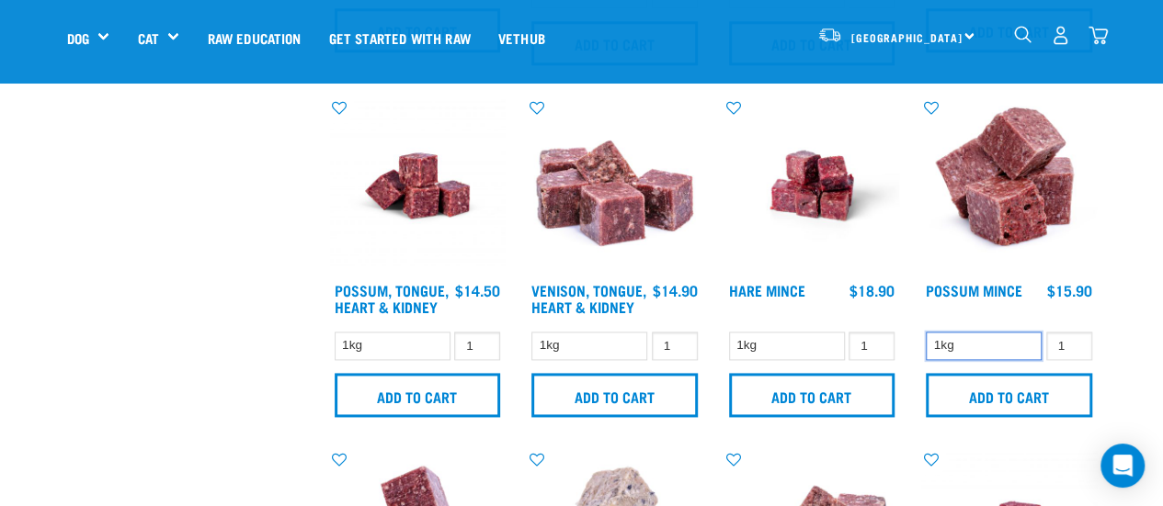
click at [976, 343] on select "1kg" at bounding box center [984, 346] width 116 height 28
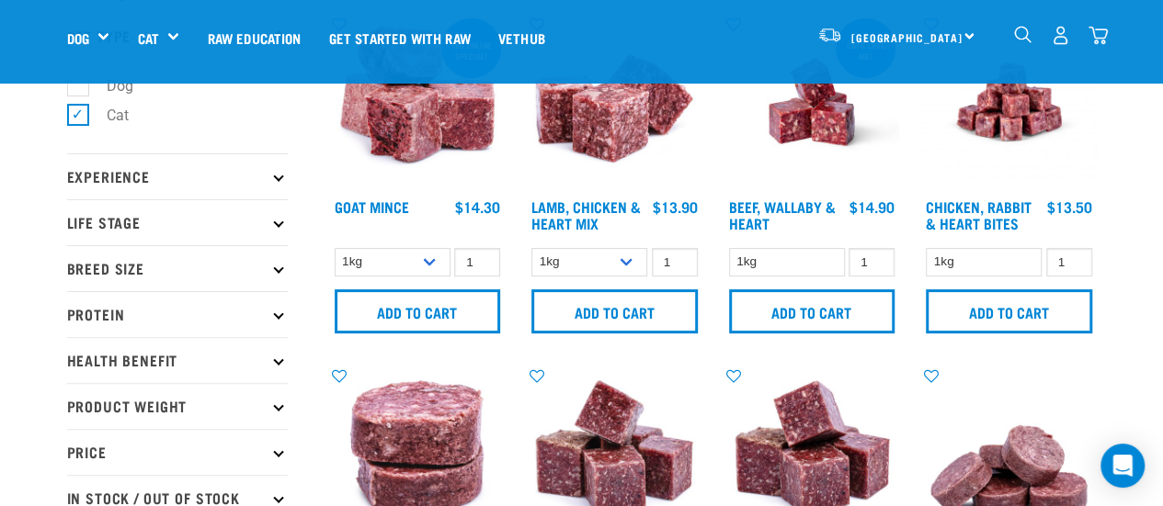
scroll to position [276, 0]
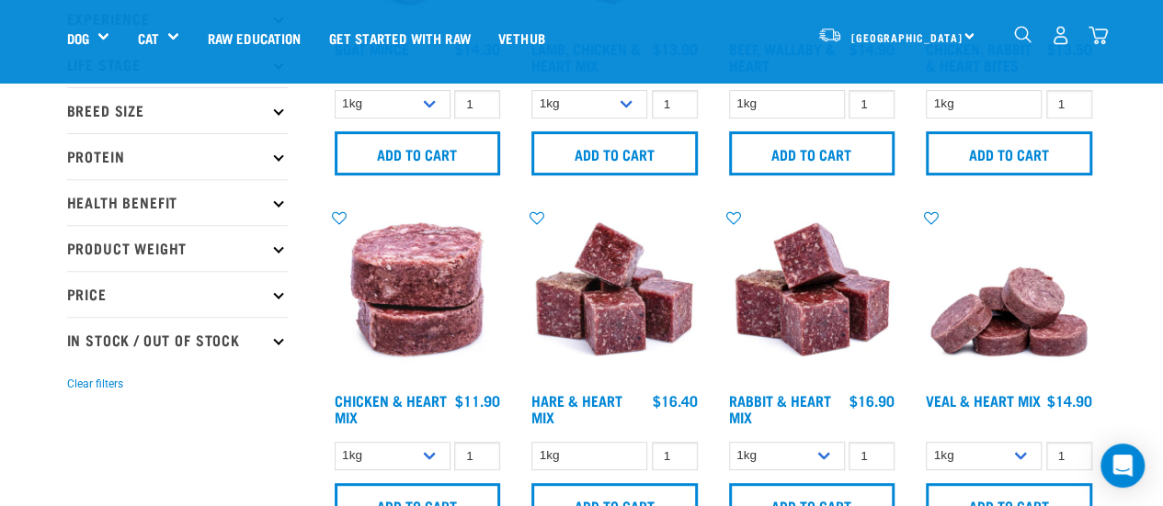
click at [274, 244] on p "Product Weight" at bounding box center [177, 248] width 221 height 46
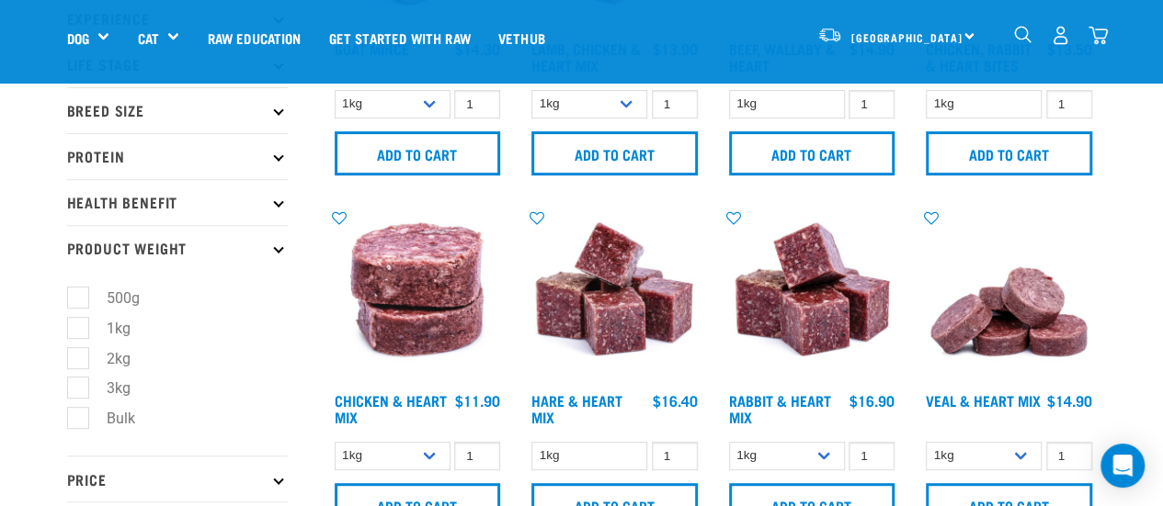
click at [90, 389] on label "3kg" at bounding box center [107, 388] width 61 height 23
click at [79, 389] on input "3kg" at bounding box center [73, 386] width 12 height 12
checkbox input "true"
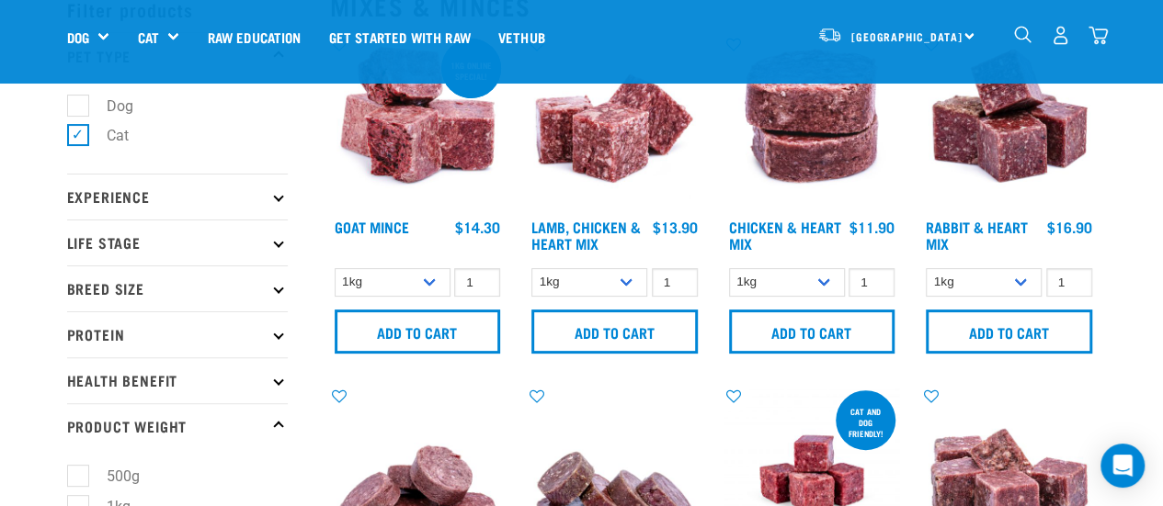
scroll to position [92, 0]
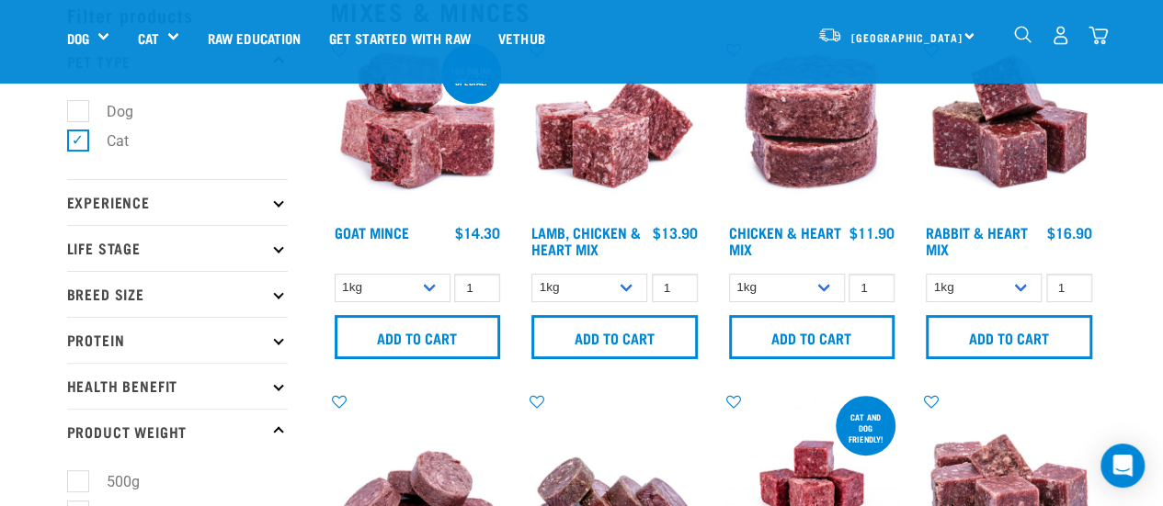
click at [88, 141] on label "Cat" at bounding box center [106, 141] width 59 height 23
click at [79, 141] on input "Cat" at bounding box center [73, 138] width 12 height 12
checkbox input "false"
click at [78, 119] on label "Dog" at bounding box center [108, 111] width 63 height 23
click at [78, 114] on input "Dog" at bounding box center [73, 108] width 12 height 12
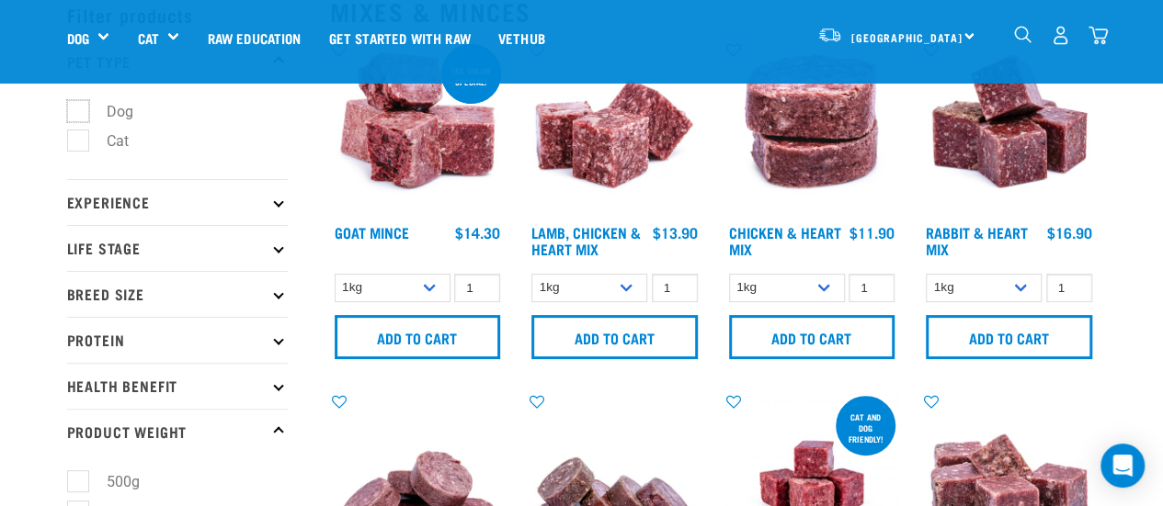
checkbox input "true"
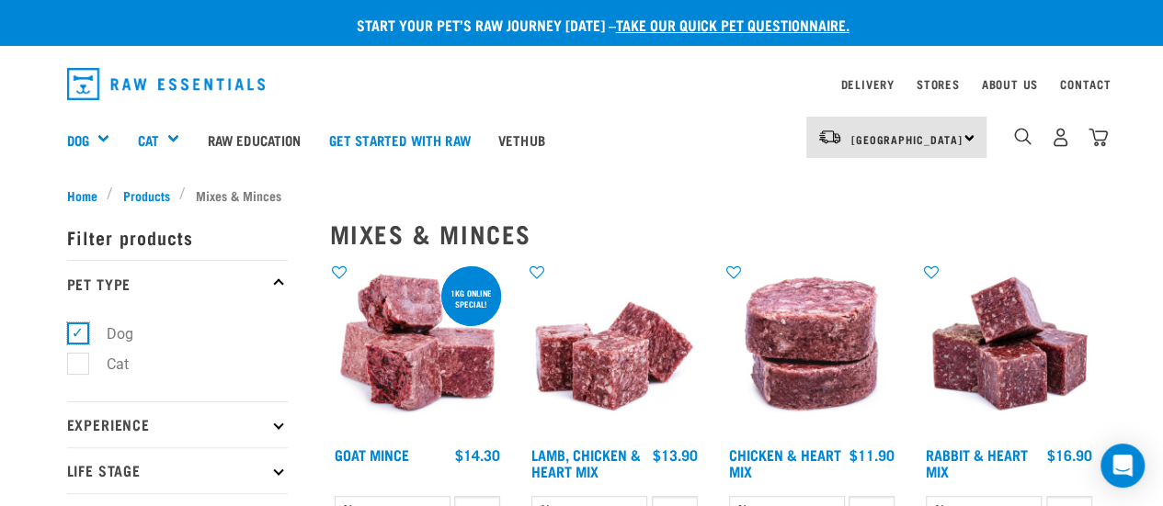
scroll to position [13, 0]
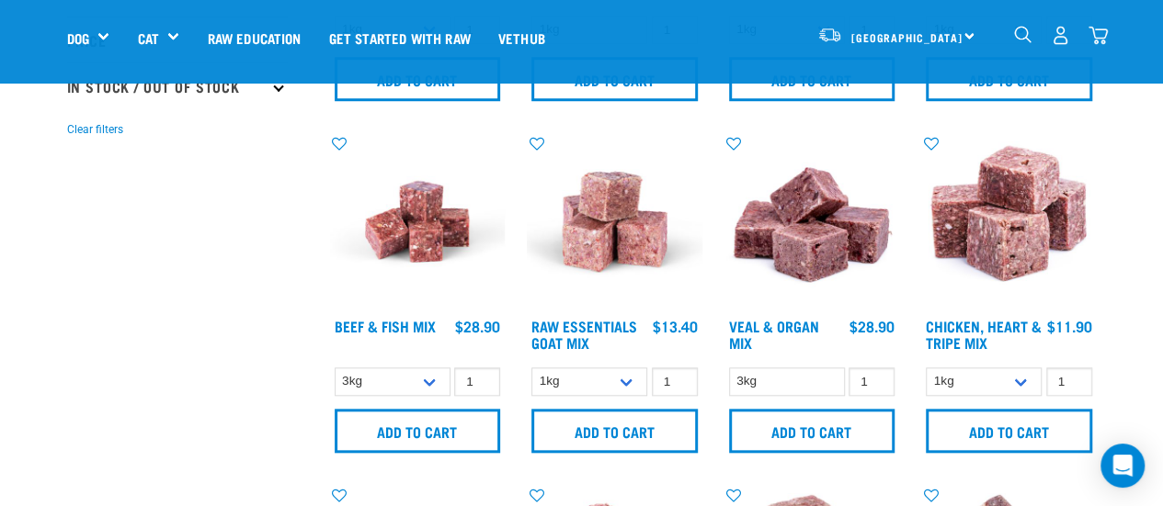
scroll to position [735, 0]
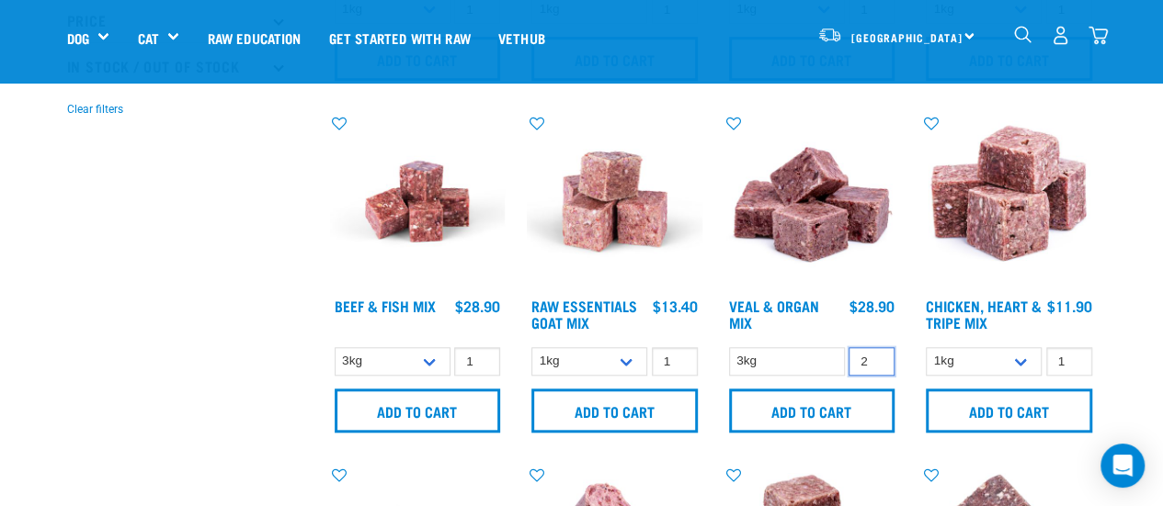
type input "2"
click at [873, 358] on input "2" at bounding box center [871, 361] width 46 height 28
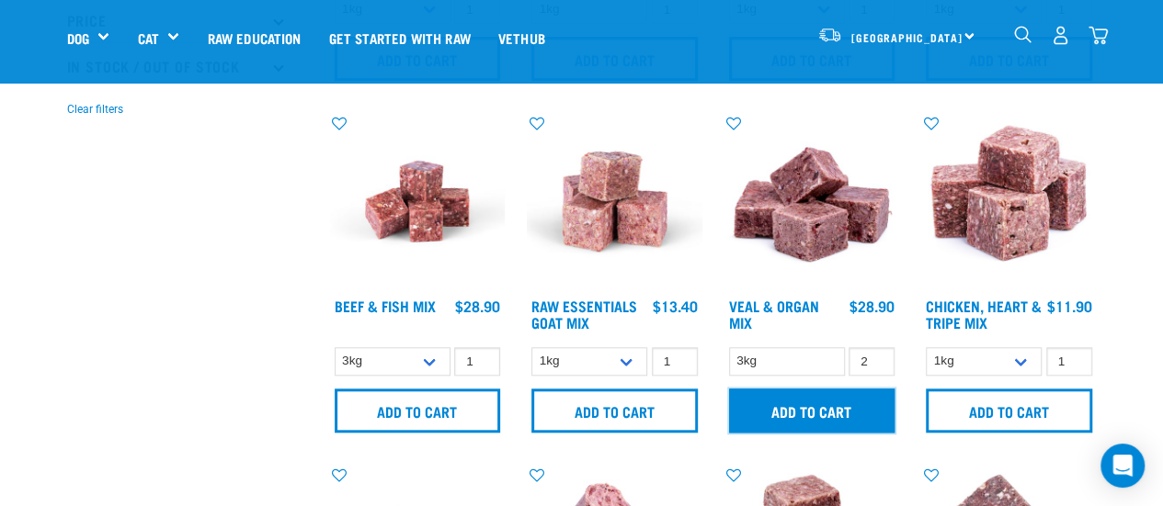
click at [857, 403] on input "Add to cart" at bounding box center [812, 411] width 166 height 44
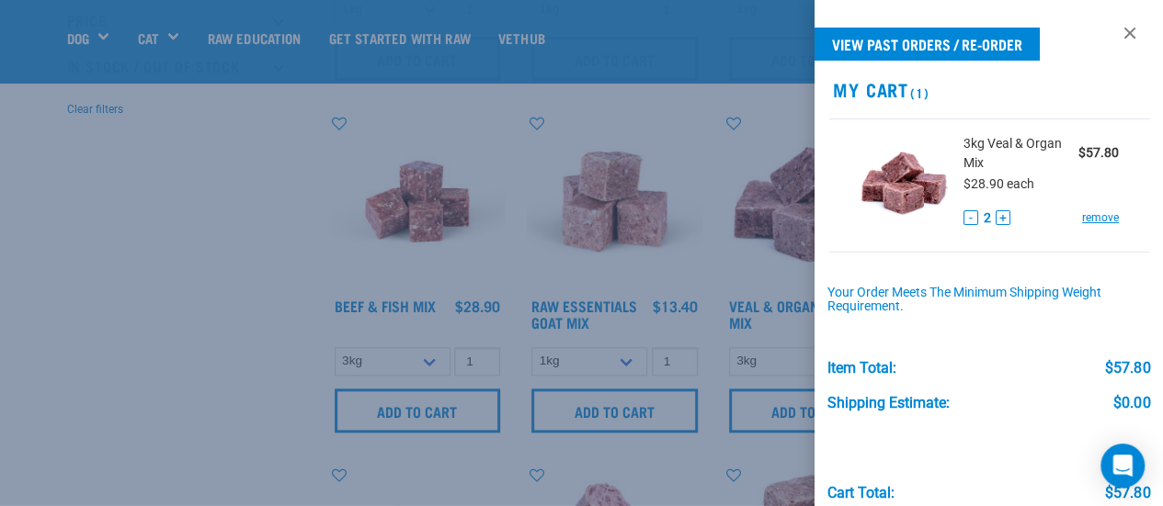
click at [164, 306] on div at bounding box center [581, 253] width 1163 height 506
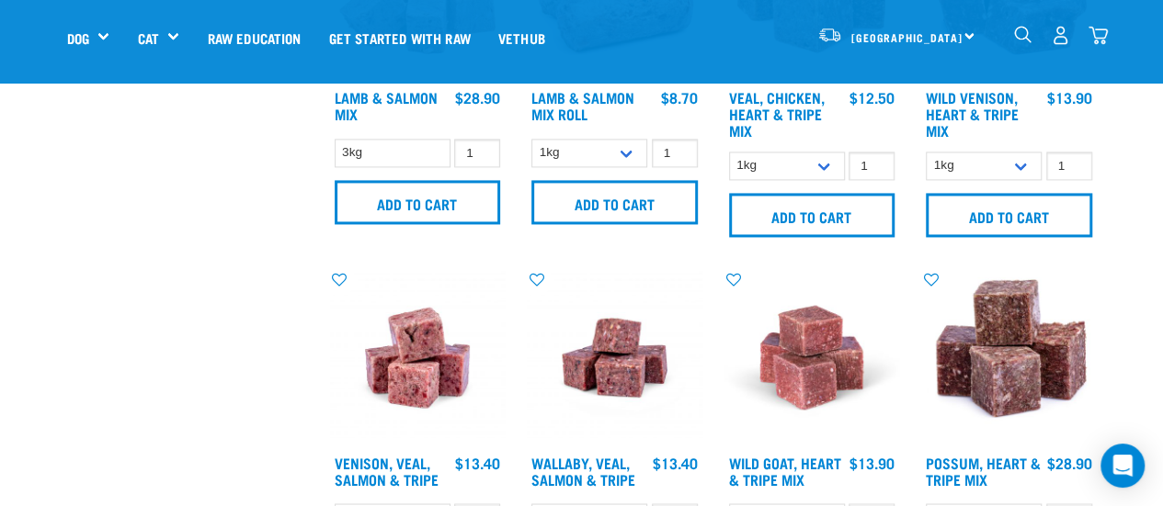
scroll to position [1195, 0]
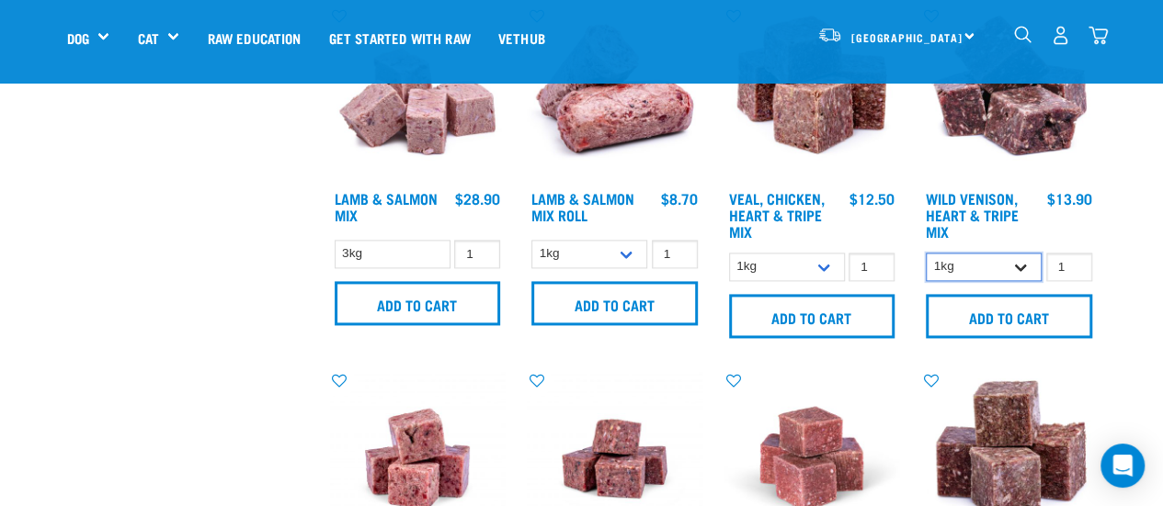
click at [1005, 266] on select "1kg 3kg" at bounding box center [984, 267] width 116 height 28
select select "763"
click at [926, 253] on select "1kg 3kg" at bounding box center [984, 267] width 116 height 28
type input "2"
click at [1074, 260] on input "2" at bounding box center [1069, 267] width 46 height 28
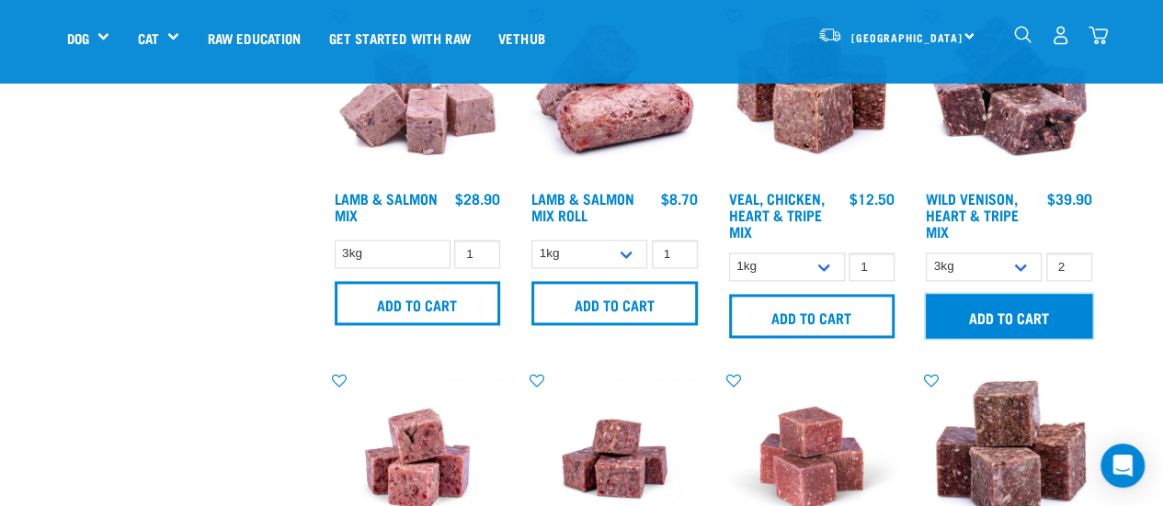
click at [1035, 317] on input "Add to cart" at bounding box center [1009, 316] width 166 height 44
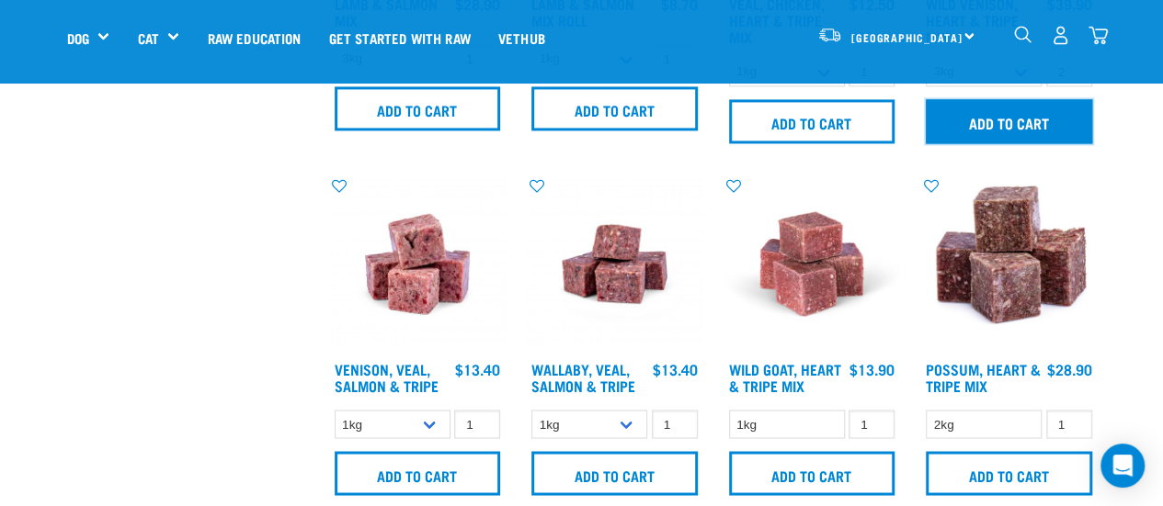
scroll to position [1746, 0]
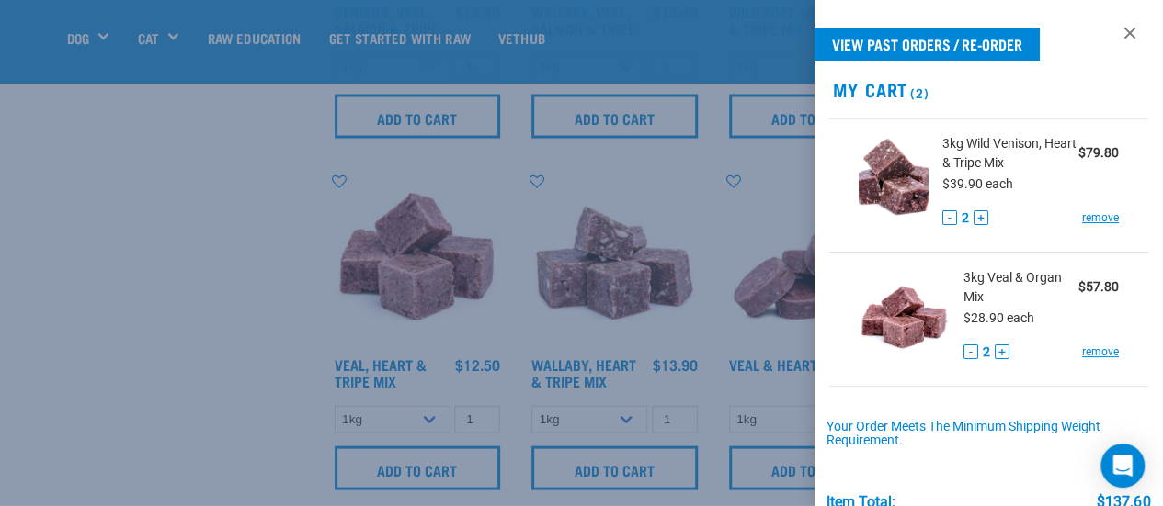
click at [272, 302] on div at bounding box center [581, 253] width 1163 height 506
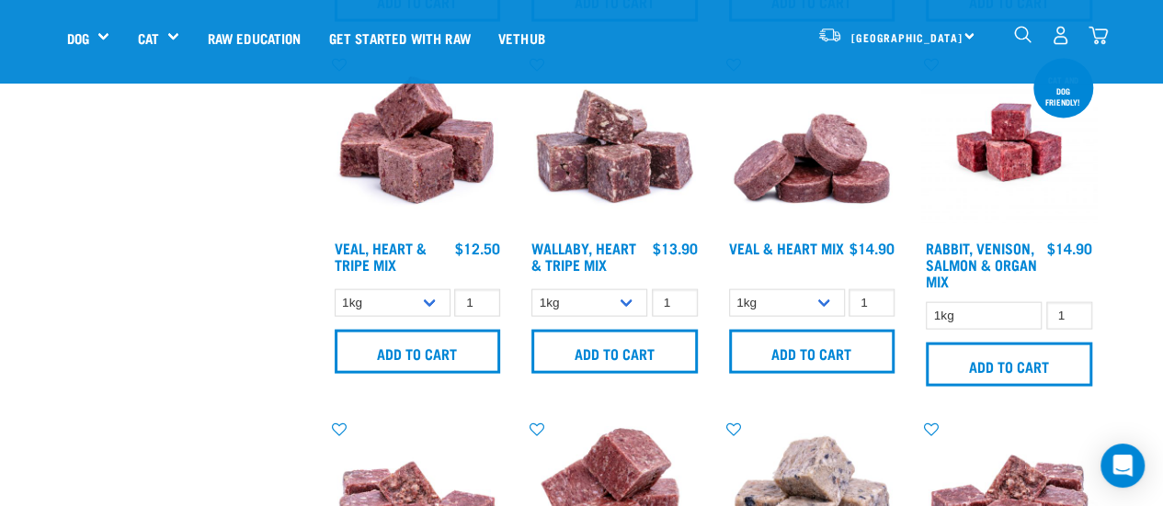
scroll to position [1838, 0]
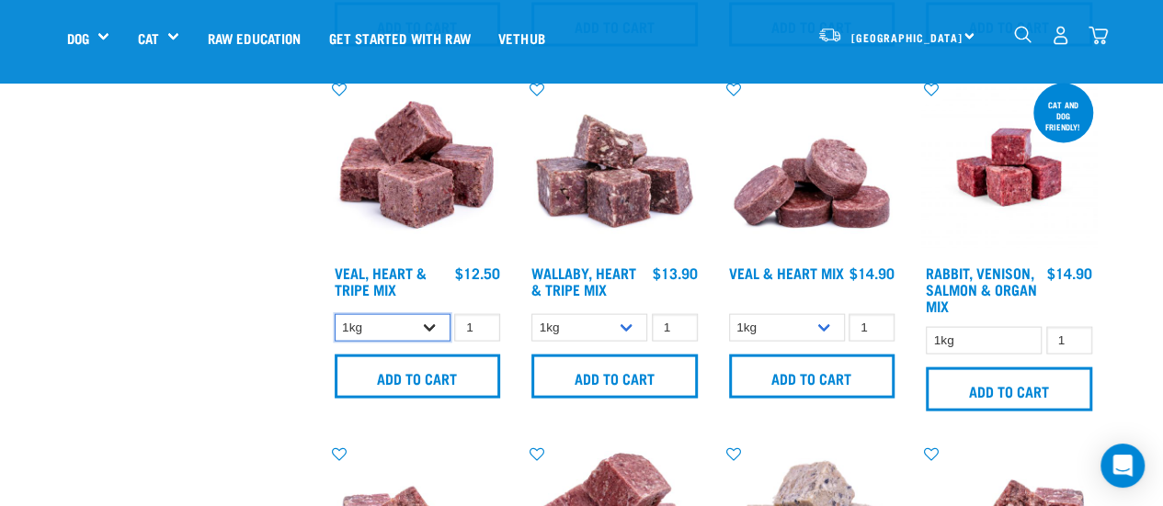
click at [431, 325] on select "1kg 3kg" at bounding box center [393, 328] width 116 height 28
select select "755"
click at [335, 314] on select "1kg 3kg" at bounding box center [393, 328] width 116 height 28
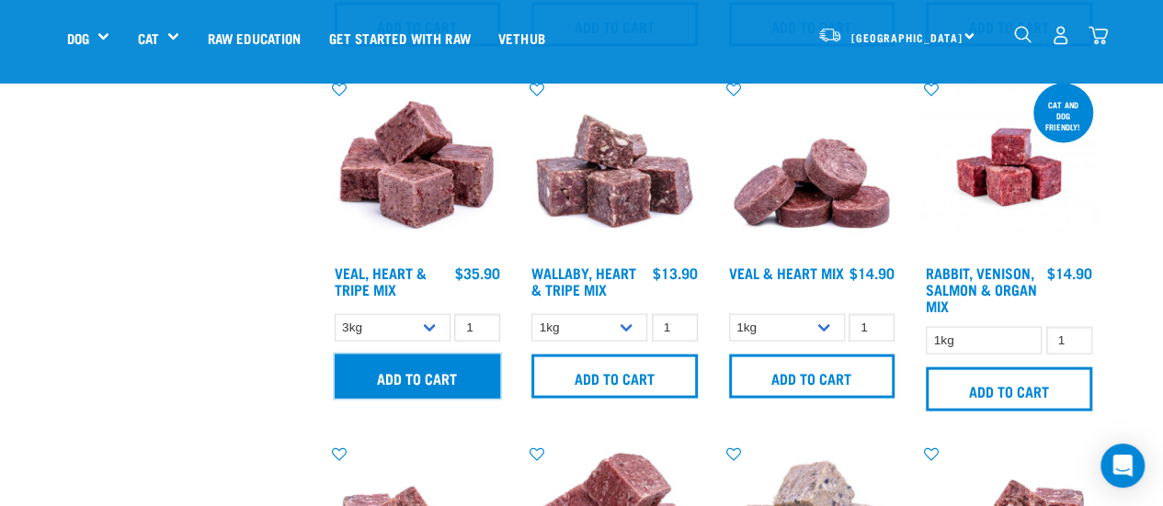
click at [485, 376] on input "Add to cart" at bounding box center [418, 377] width 166 height 44
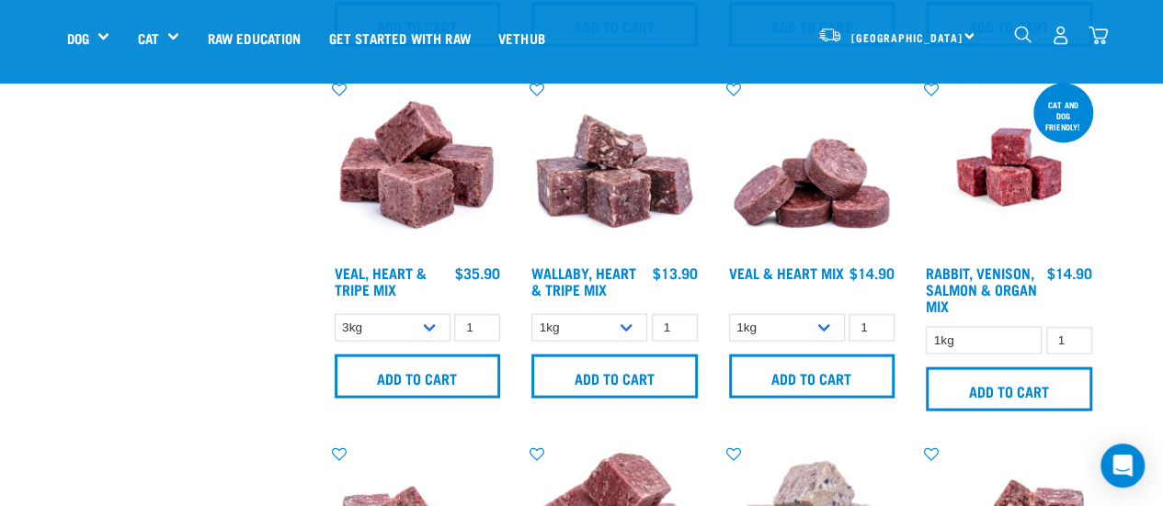
click at [1101, 31] on img "dropdown navigation" at bounding box center [1097, 35] width 19 height 19
click at [1092, 28] on img "dropdown navigation" at bounding box center [1097, 35] width 19 height 19
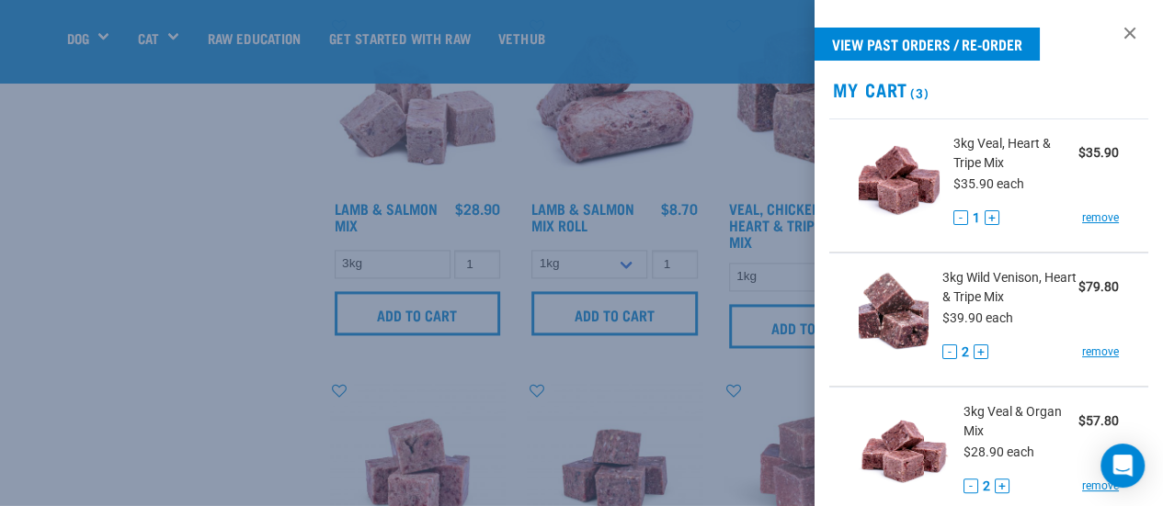
scroll to position [1103, 0]
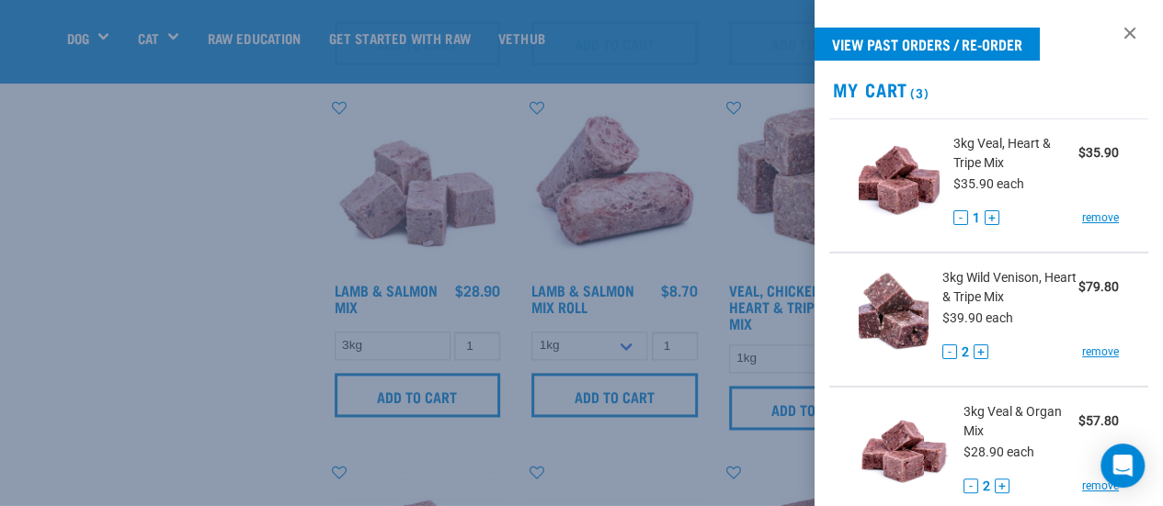
click at [158, 266] on div at bounding box center [581, 253] width 1163 height 506
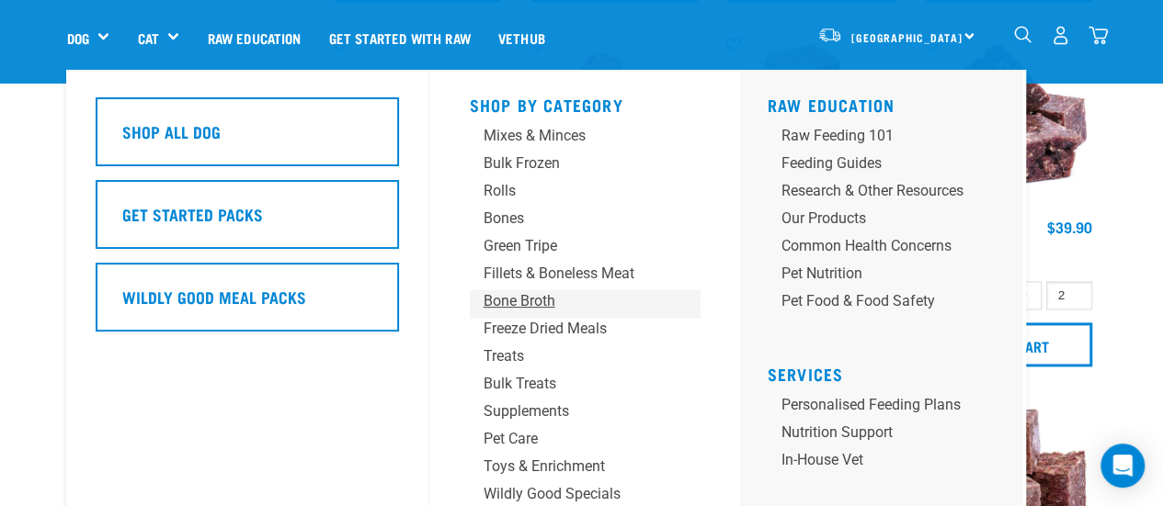
scroll to position [1195, 0]
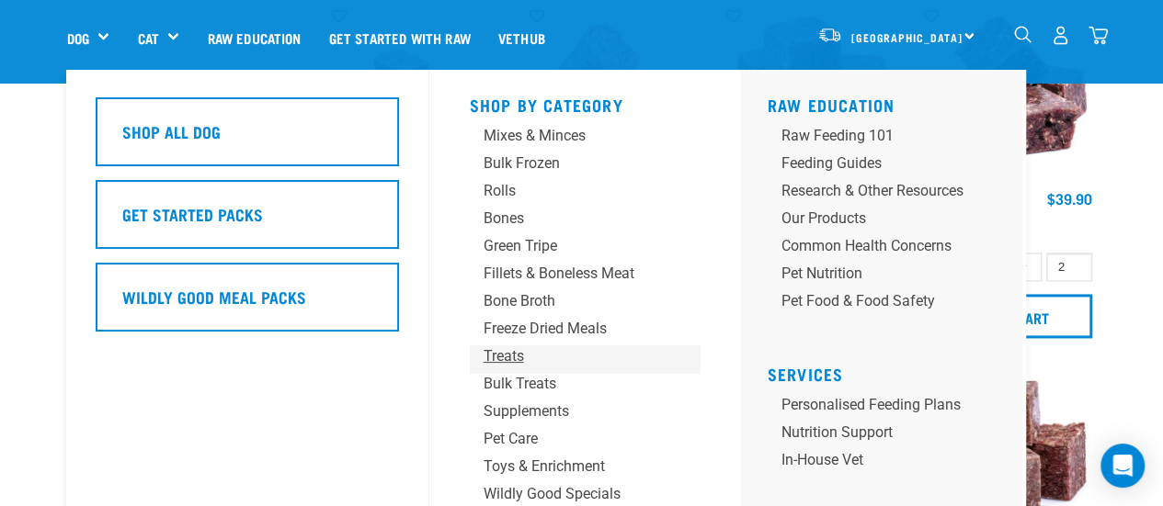
click at [526, 363] on div "Treats" at bounding box center [569, 357] width 172 height 22
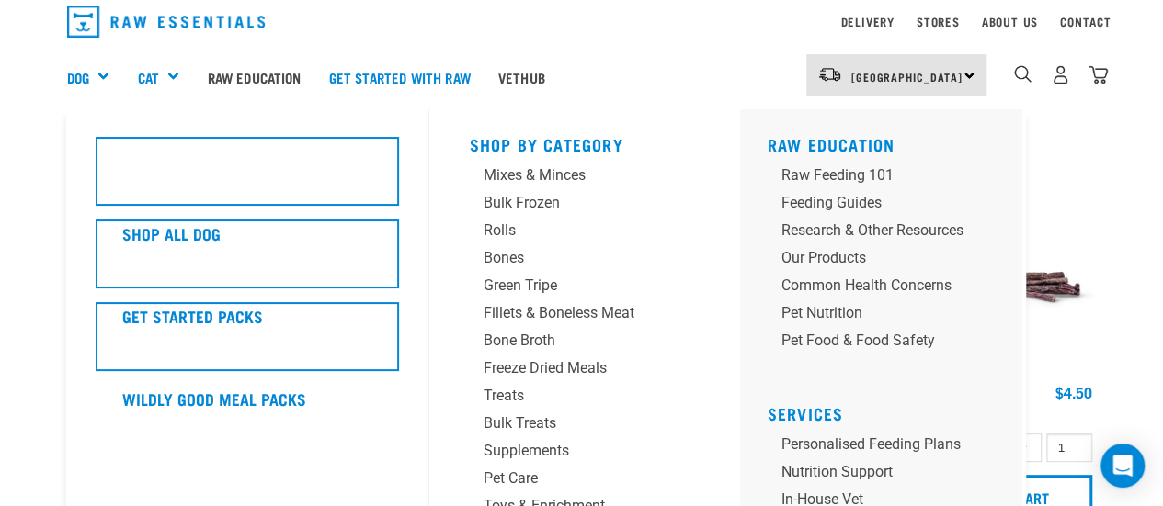
scroll to position [92, 0]
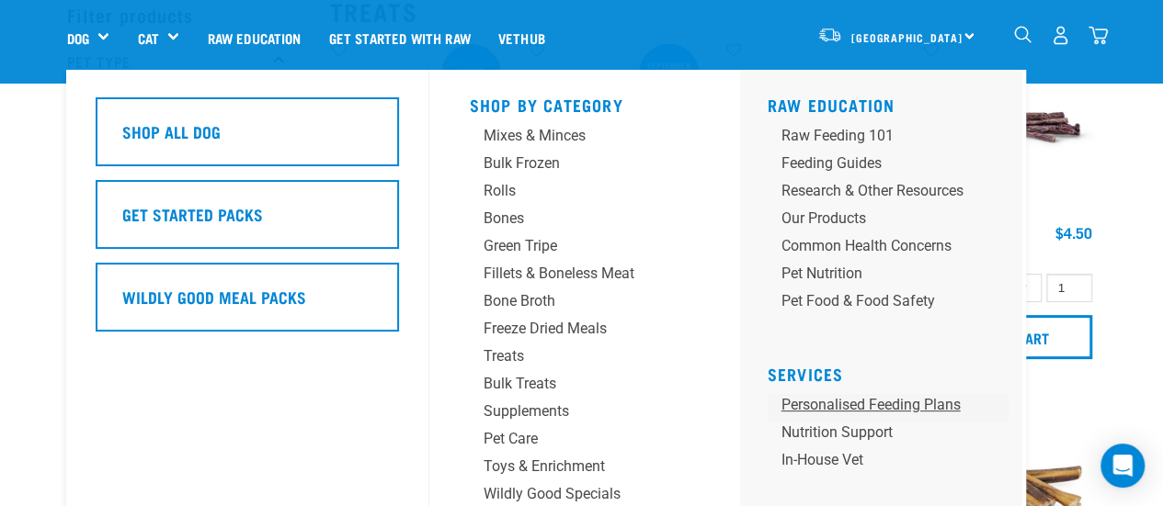
click at [862, 397] on link "Personalised Feeding Plans" at bounding box center [887, 408] width 240 height 28
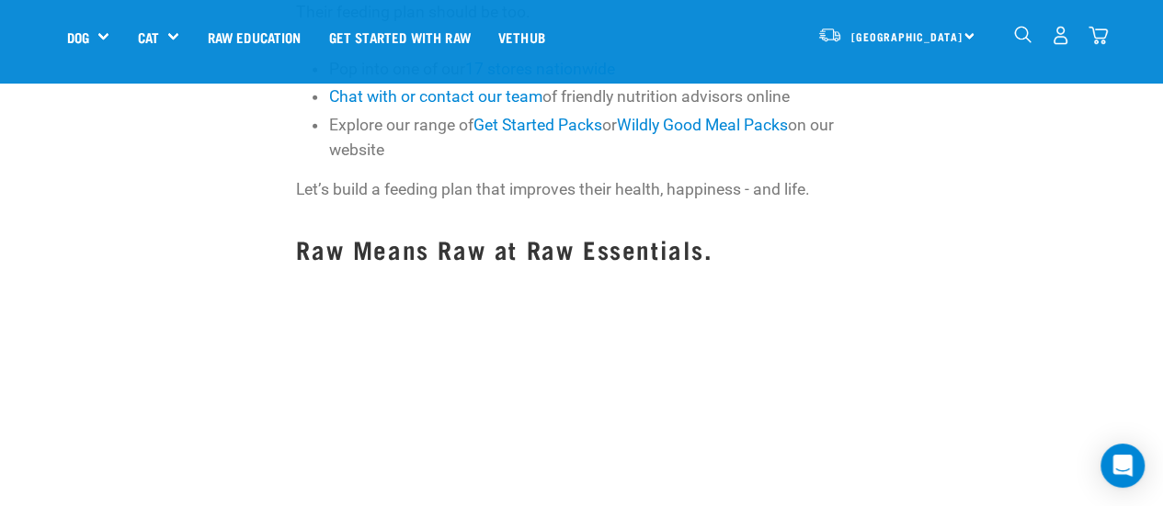
scroll to position [2022, 0]
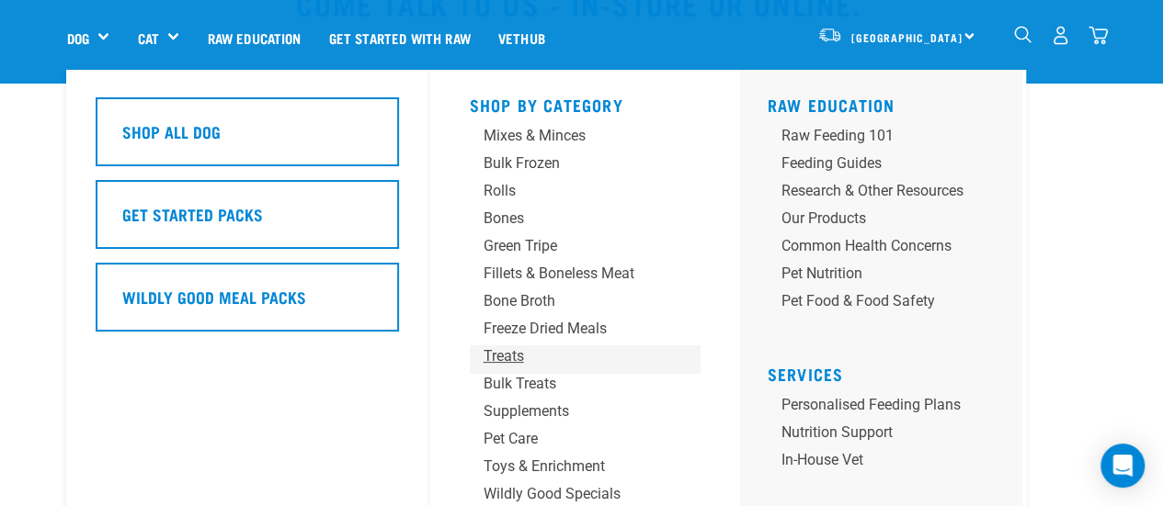
click at [535, 361] on div "Treats" at bounding box center [569, 357] width 172 height 22
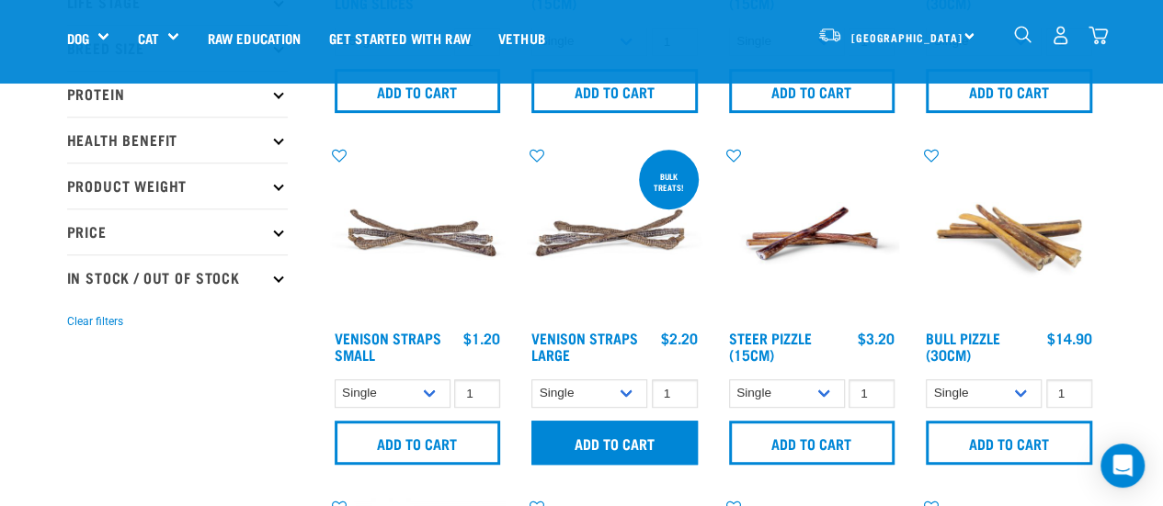
scroll to position [368, 0]
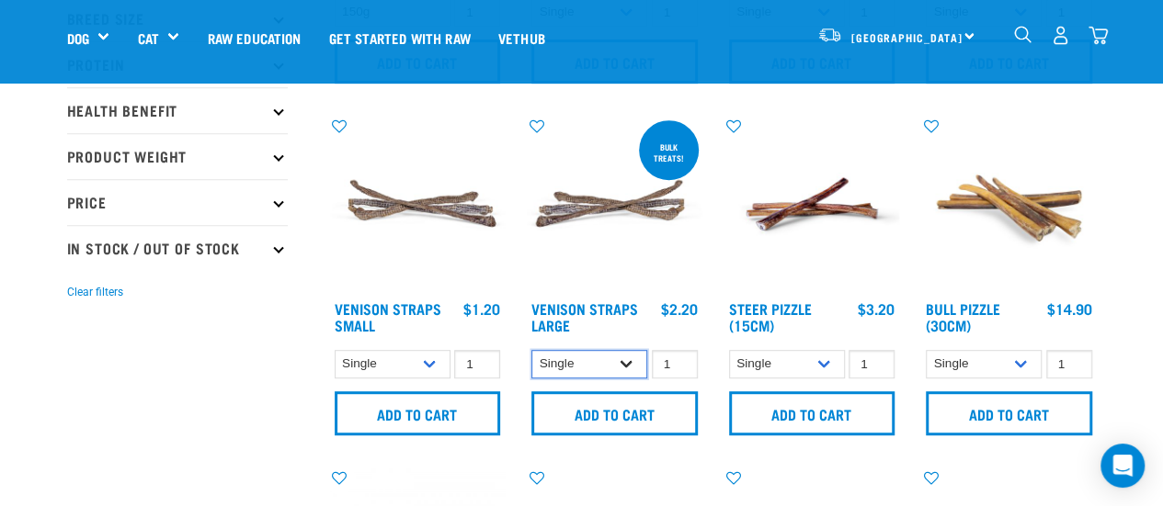
click at [588, 367] on select "Single 10 per pack 25 per pack" at bounding box center [589, 364] width 116 height 28
select select "251922"
click at [531, 350] on select "Single 10 per pack 25 per pack" at bounding box center [589, 364] width 116 height 28
click at [599, 370] on select "Single 10 per pack 25 per pack" at bounding box center [589, 364] width 116 height 28
click at [531, 350] on select "Single 10 per pack 25 per pack" at bounding box center [589, 364] width 116 height 28
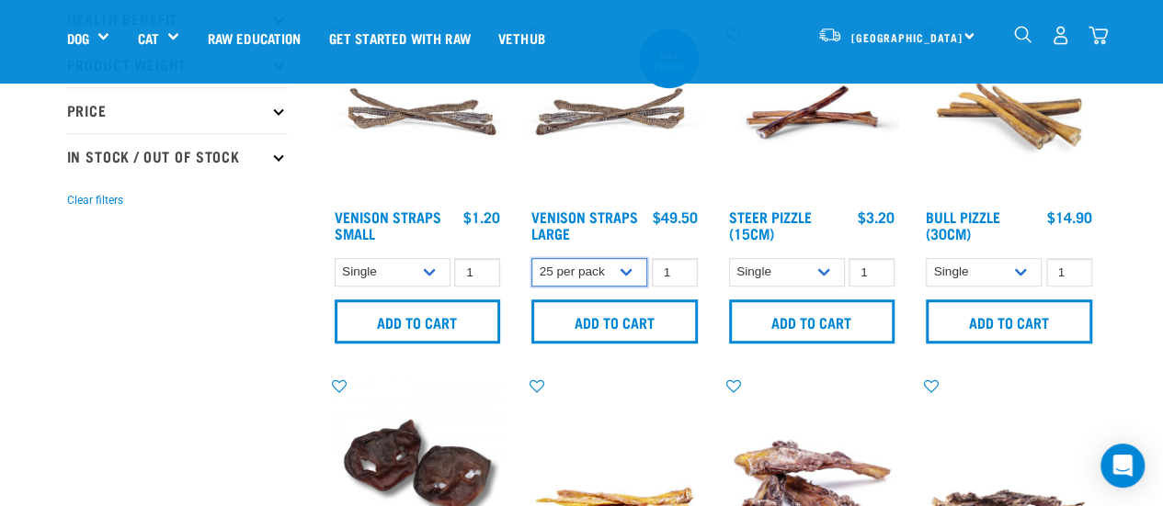
scroll to position [460, 0]
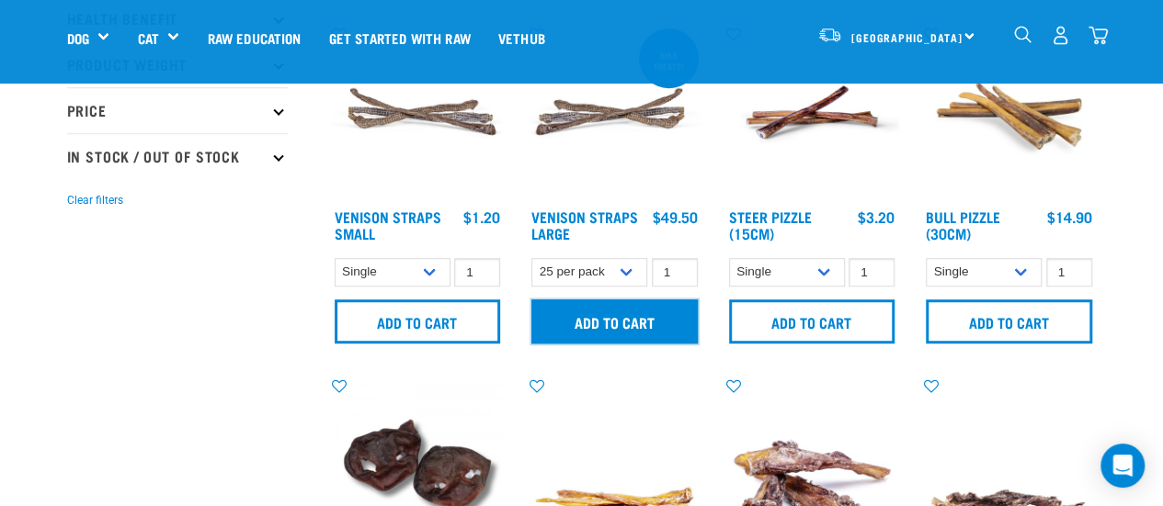
click at [620, 323] on input "Add to cart" at bounding box center [614, 322] width 166 height 44
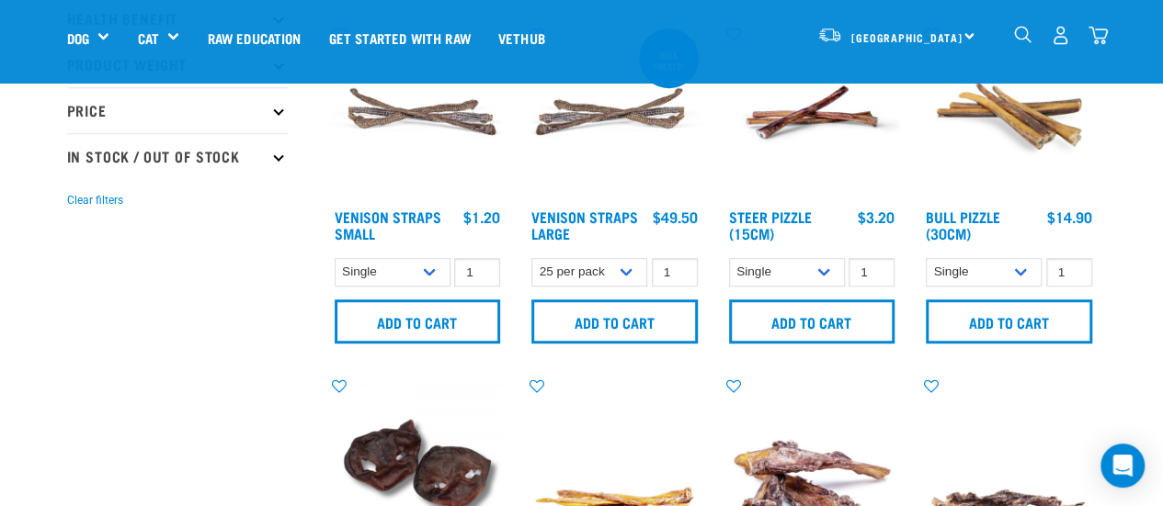
click at [1093, 34] on img "dropdown navigation" at bounding box center [1097, 35] width 19 height 19
click at [1105, 38] on img "dropdown navigation" at bounding box center [1097, 35] width 19 height 19
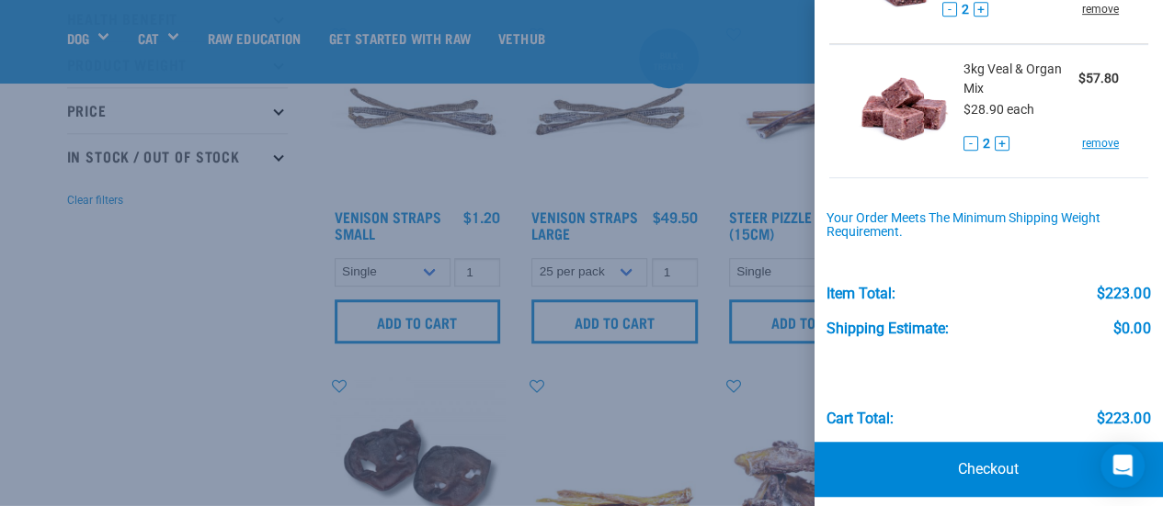
scroll to position [487, 0]
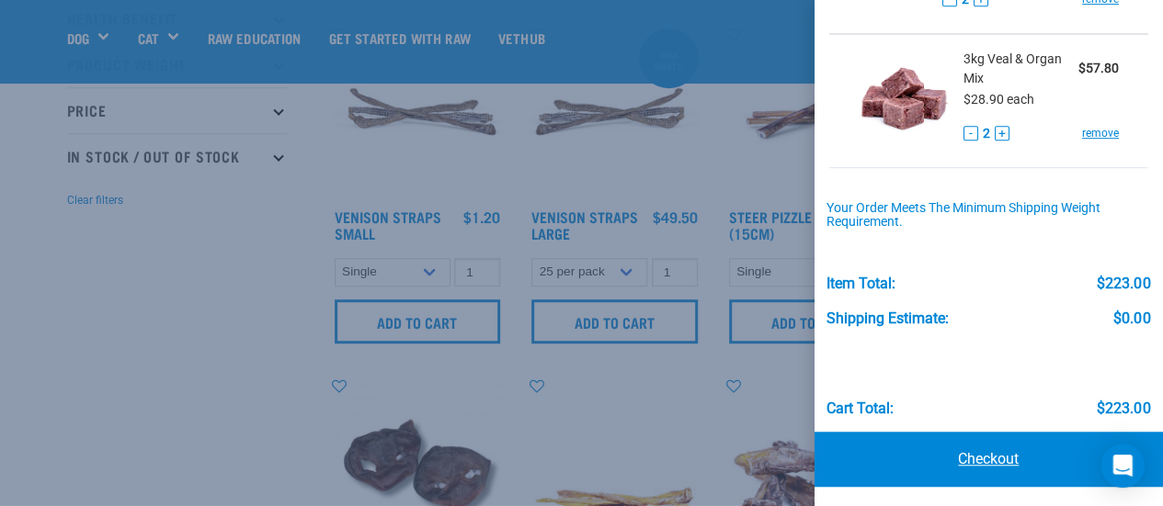
click at [971, 449] on link "Checkout" at bounding box center [988, 459] width 349 height 55
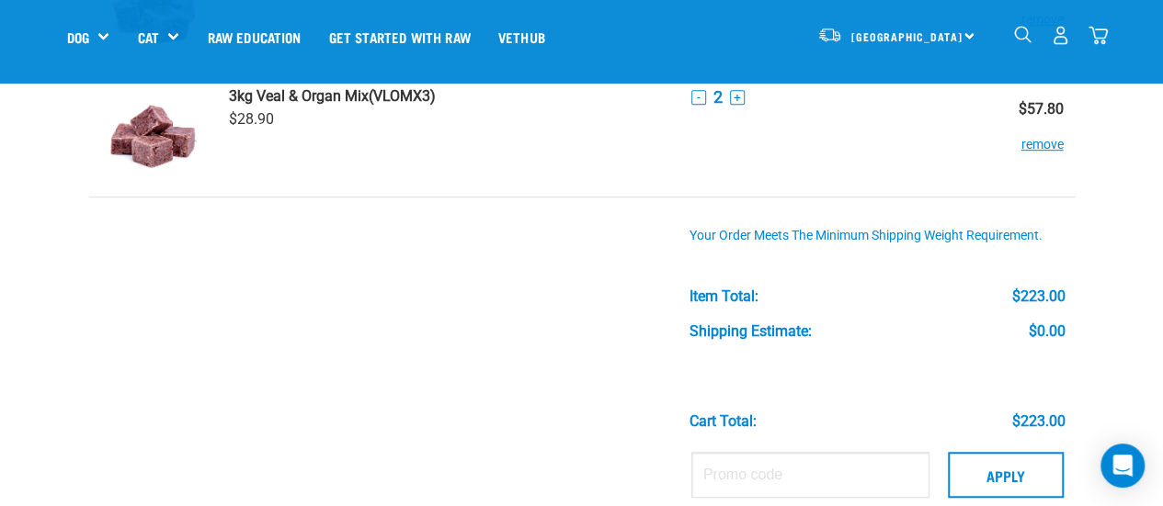
scroll to position [551, 0]
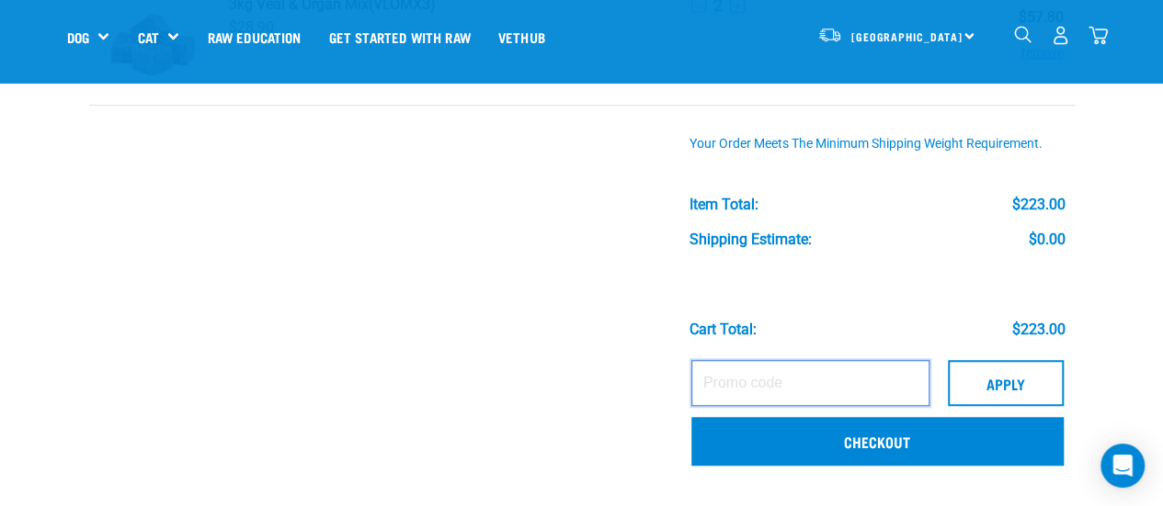
click at [755, 369] on input "text" at bounding box center [810, 383] width 238 height 46
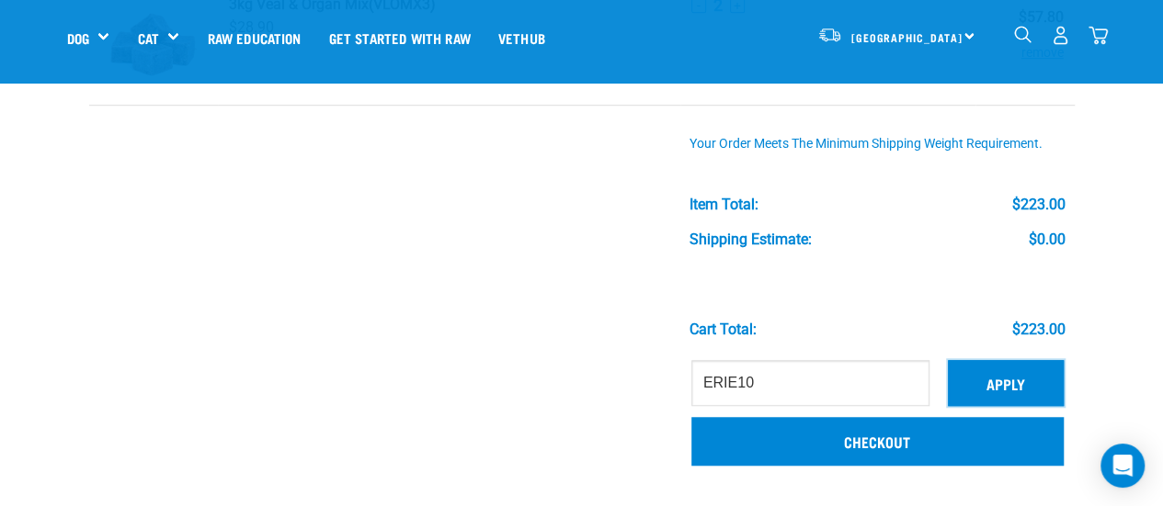
click at [994, 396] on button "Apply" at bounding box center [1006, 383] width 116 height 46
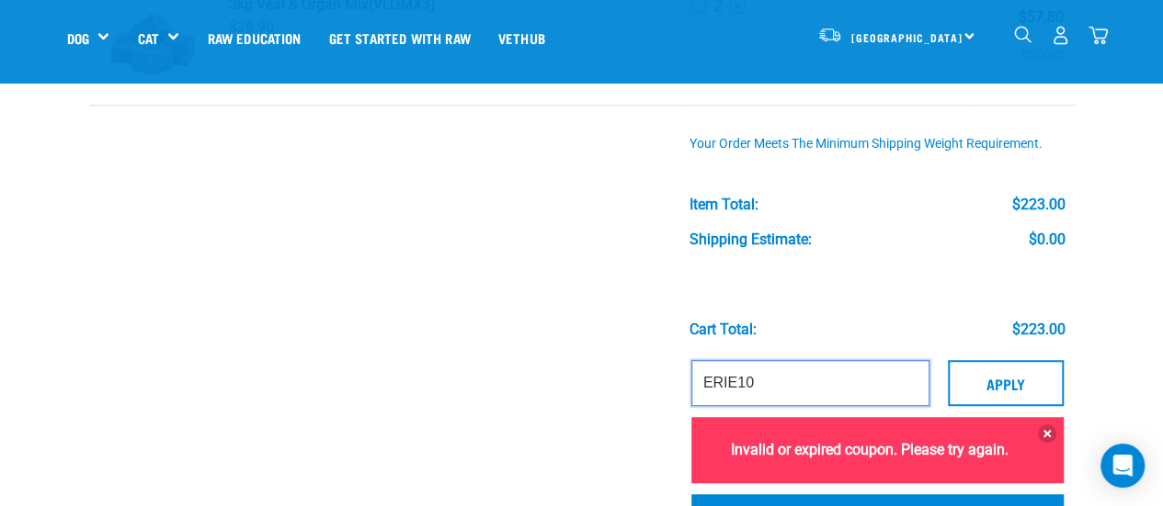
drag, startPoint x: 733, startPoint y: 383, endPoint x: 449, endPoint y: 405, distance: 285.8
click at [456, 407] on tr "ERIE10 Apply Invalid or expired coupon. Please try again. Checkout" at bounding box center [581, 454] width 985 height 207
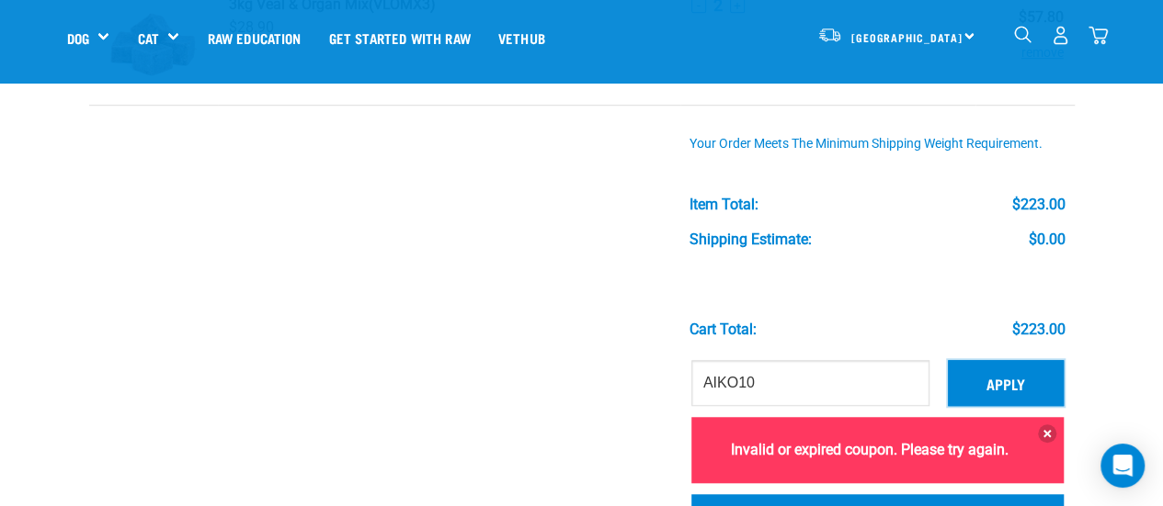
click at [1042, 381] on button "Apply" at bounding box center [1006, 383] width 116 height 46
click at [1015, 378] on button "Apply" at bounding box center [1006, 383] width 116 height 46
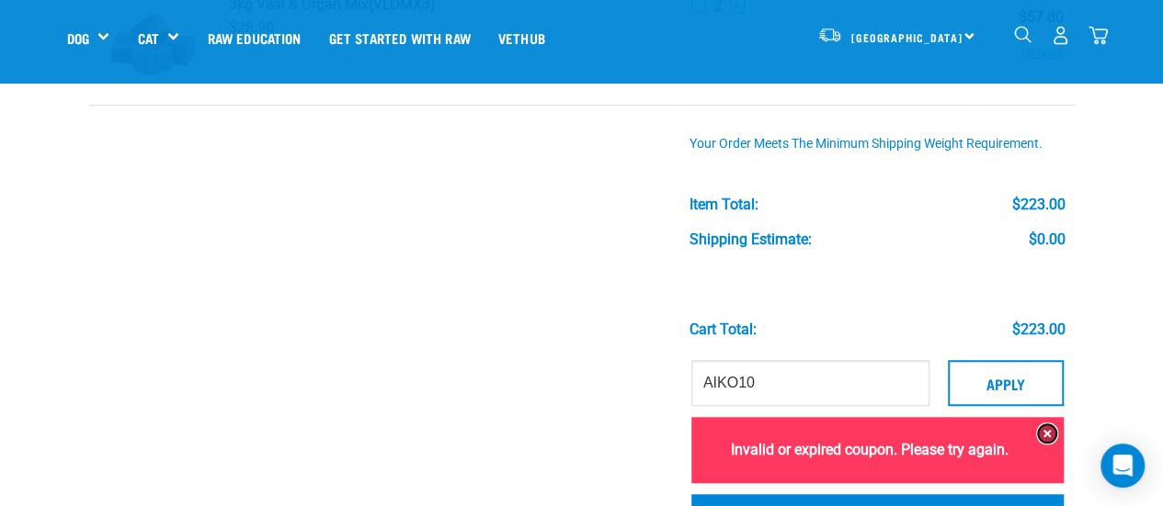
click at [1046, 430] on button at bounding box center [1047, 434] width 18 height 18
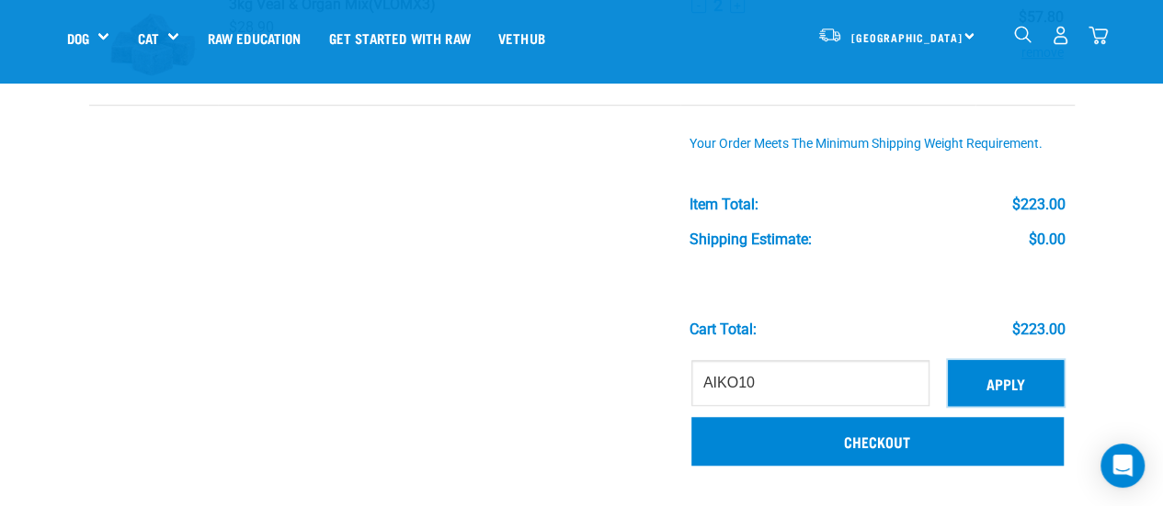
click at [1020, 389] on button "Apply" at bounding box center [1006, 383] width 116 height 46
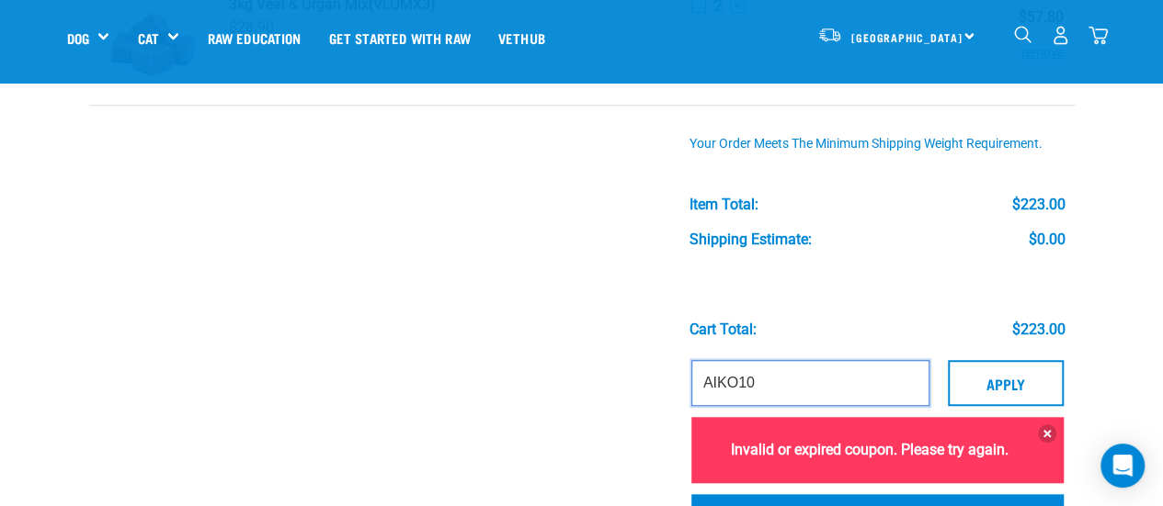
click at [763, 369] on input "AIKO10" at bounding box center [810, 383] width 238 height 46
type input "GULA10"
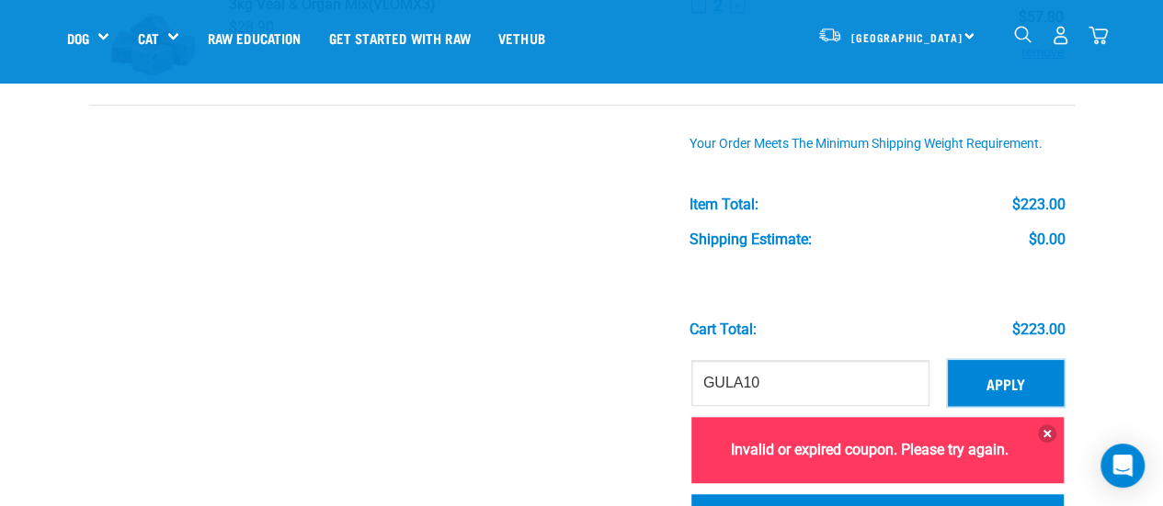
click at [1049, 387] on button "Apply" at bounding box center [1006, 383] width 116 height 46
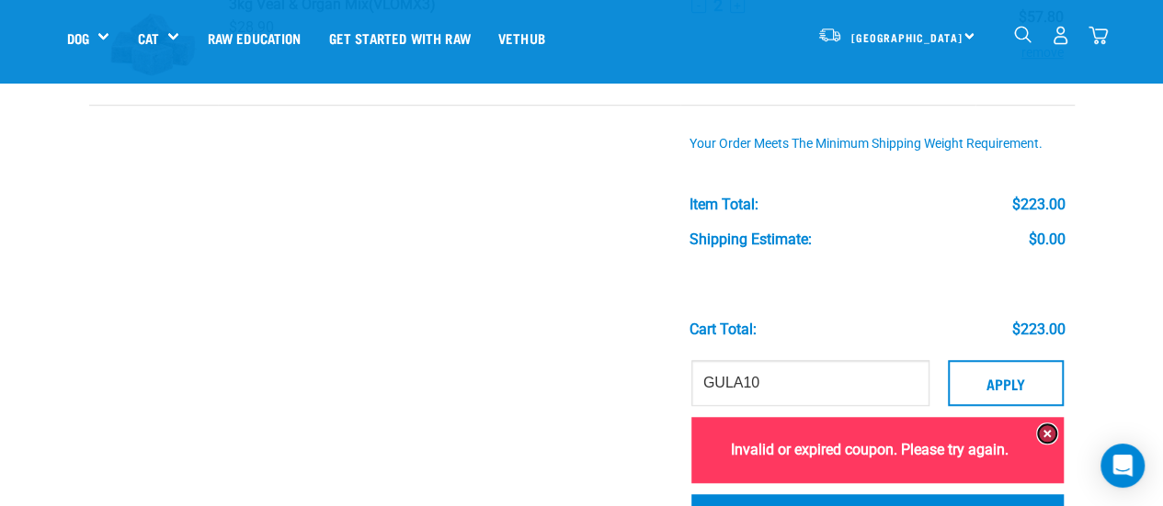
click at [1046, 429] on button at bounding box center [1047, 434] width 18 height 18
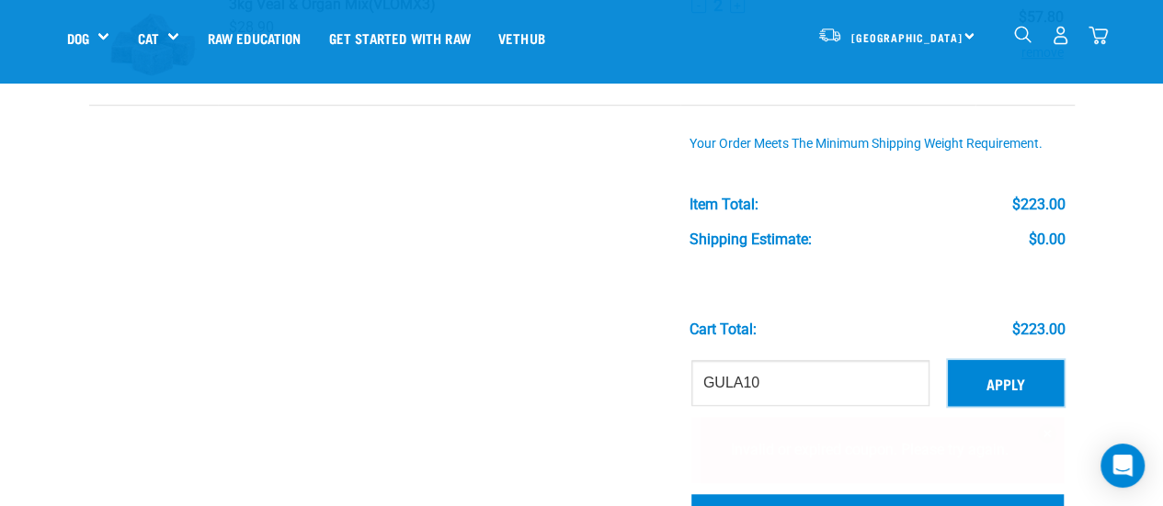
click at [1005, 379] on button "Apply" at bounding box center [1006, 383] width 116 height 46
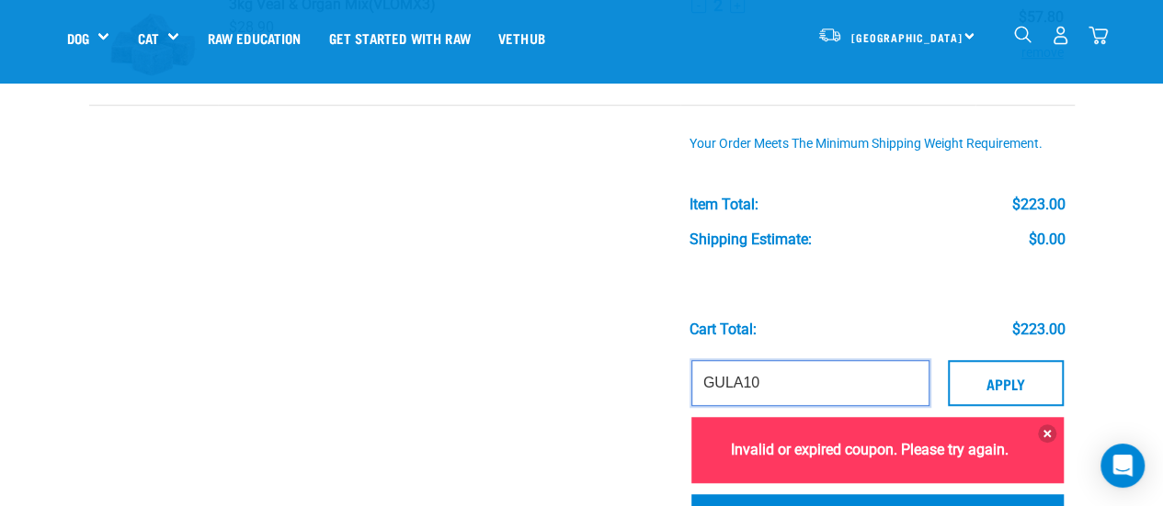
click at [812, 366] on input "GULA10" at bounding box center [810, 383] width 238 height 46
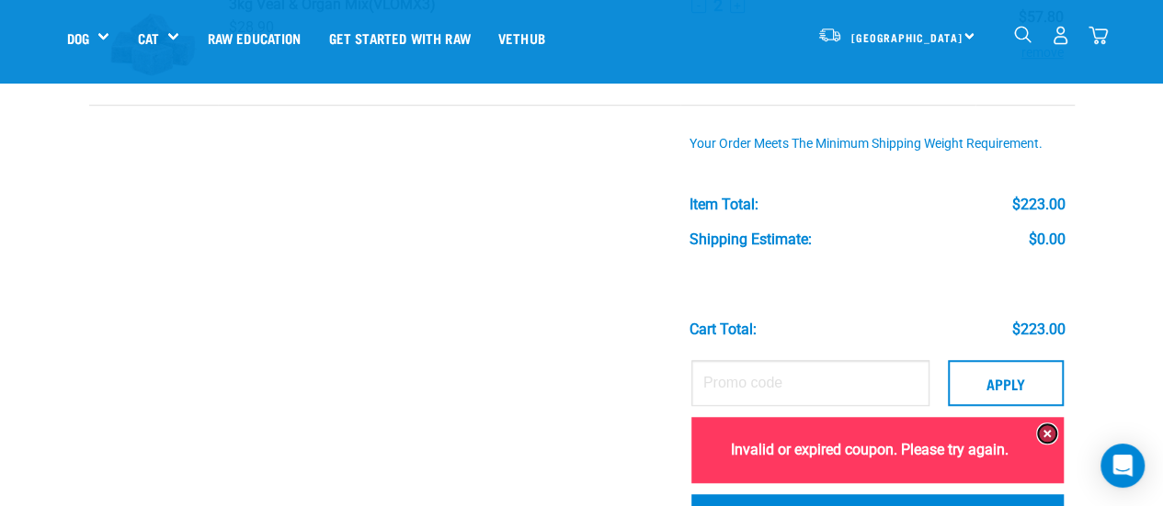
click at [1041, 428] on button at bounding box center [1047, 434] width 18 height 18
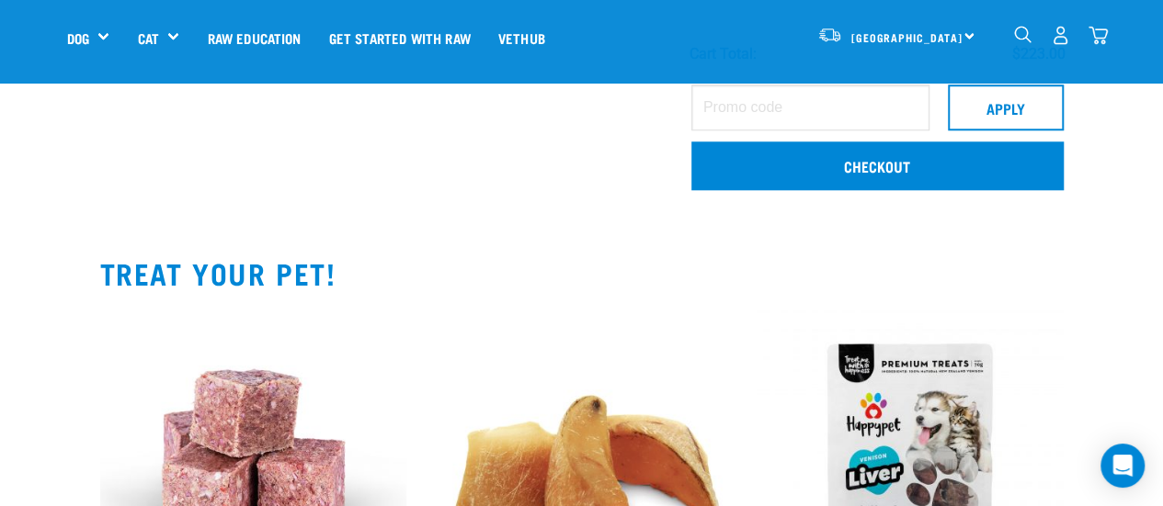
scroll to position [643, 0]
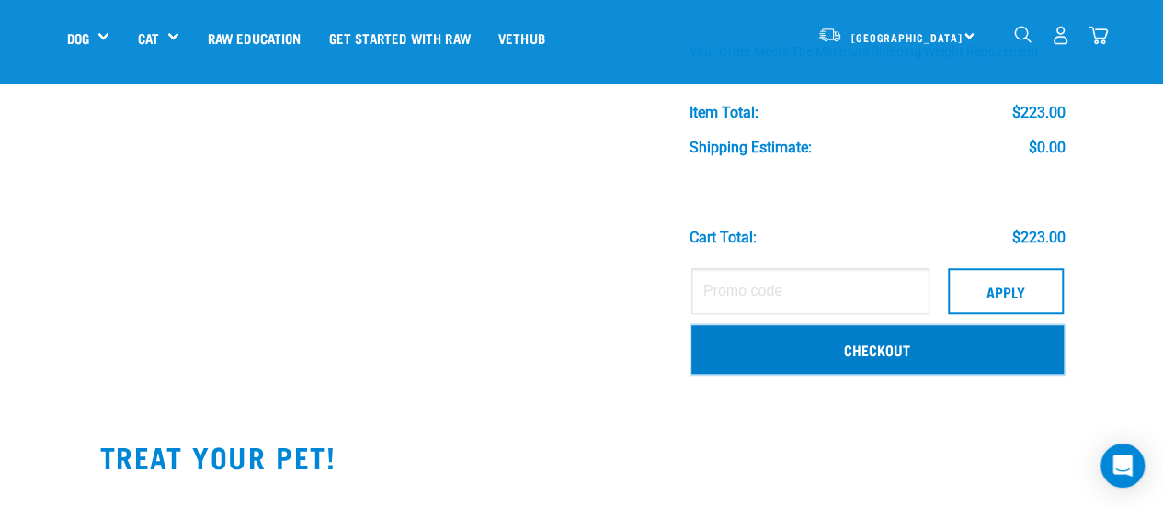
click at [883, 337] on link "Checkout" at bounding box center [877, 349] width 372 height 48
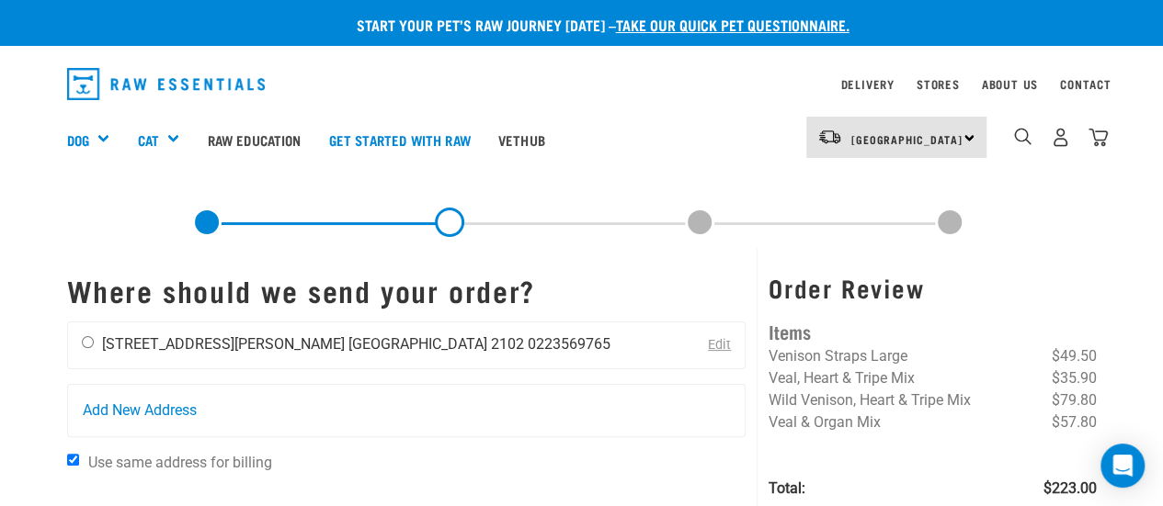
click at [100, 347] on div "Caylee Faneva [STREET_ADDRESS][PERSON_NAME] [GEOGRAPHIC_DATA] 2102 0223569765" at bounding box center [346, 346] width 556 height 46
click at [84, 347] on input "radio" at bounding box center [88, 342] width 12 height 12
radio input "true"
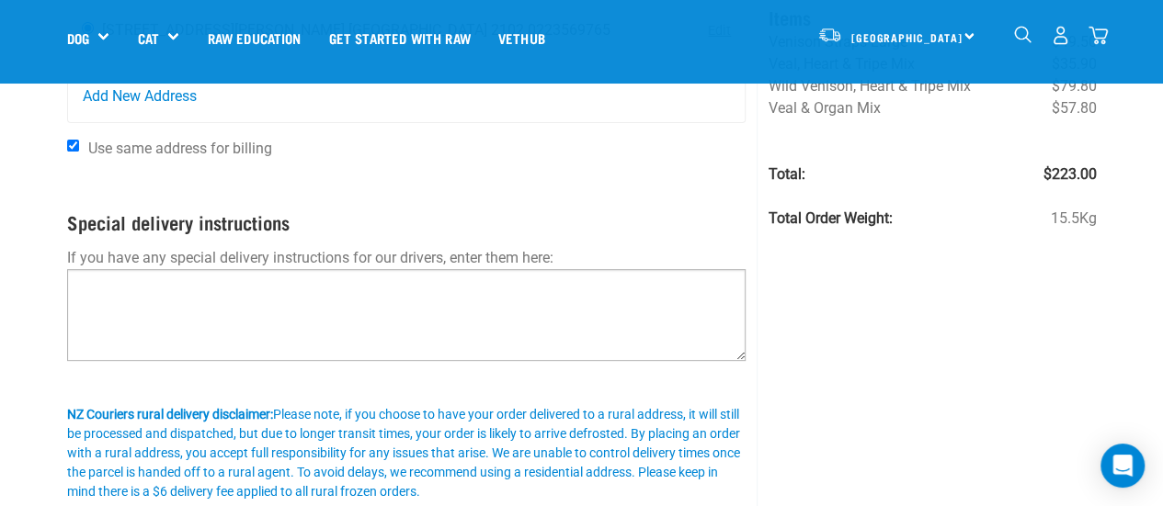
scroll to position [460, 0]
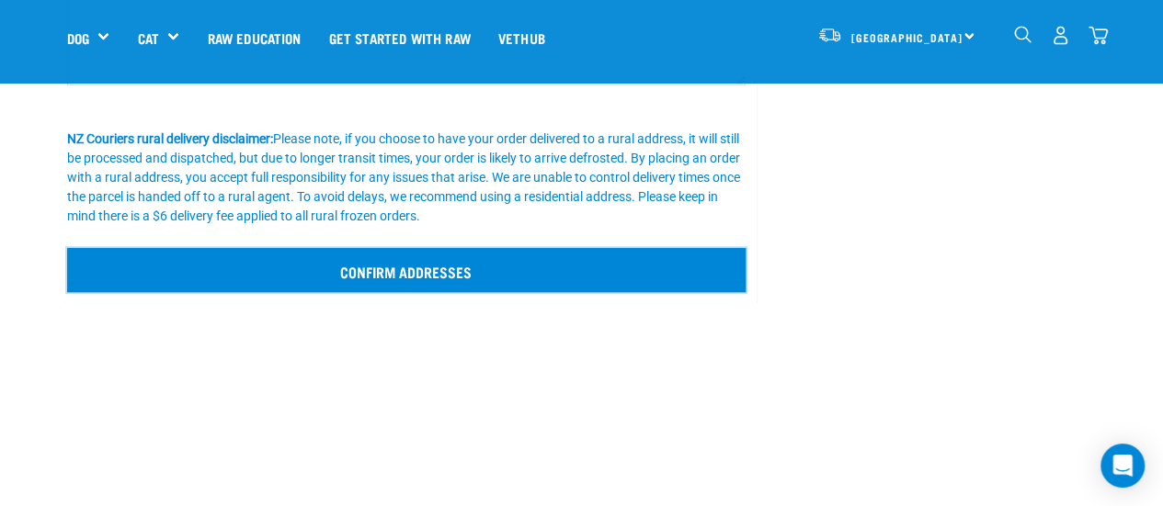
click at [504, 277] on input "Confirm addresses" at bounding box center [406, 270] width 679 height 44
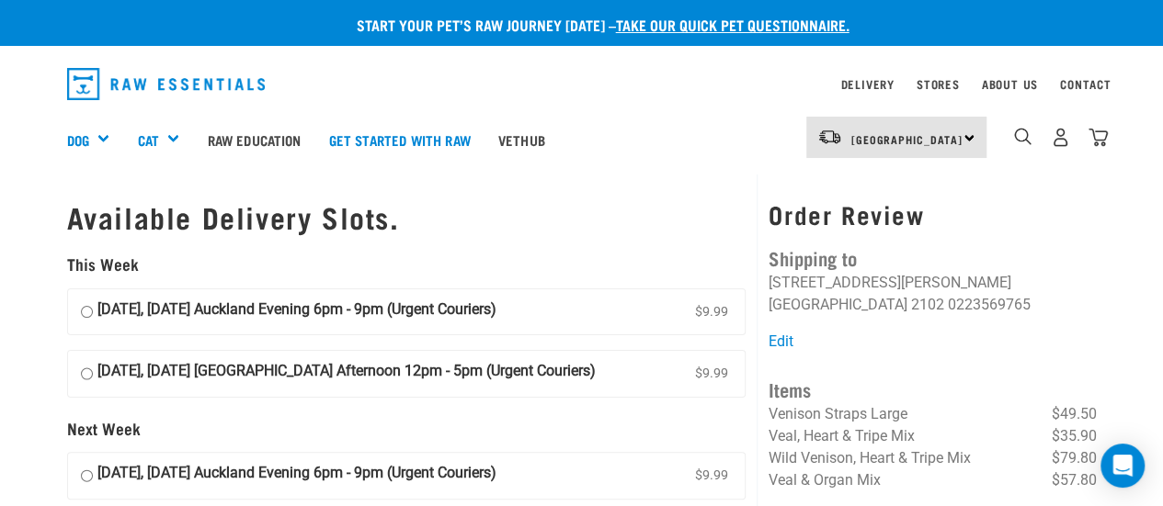
click at [287, 313] on strong "19 September, Friday Auckland Evening 6pm - 9pm (Urgent Couriers)" at bounding box center [296, 313] width 399 height 28
click at [93, 313] on input "19 September, Friday Auckland Evening 6pm - 9pm (Urgent Couriers) $9.99" at bounding box center [87, 313] width 12 height 28
radio input "true"
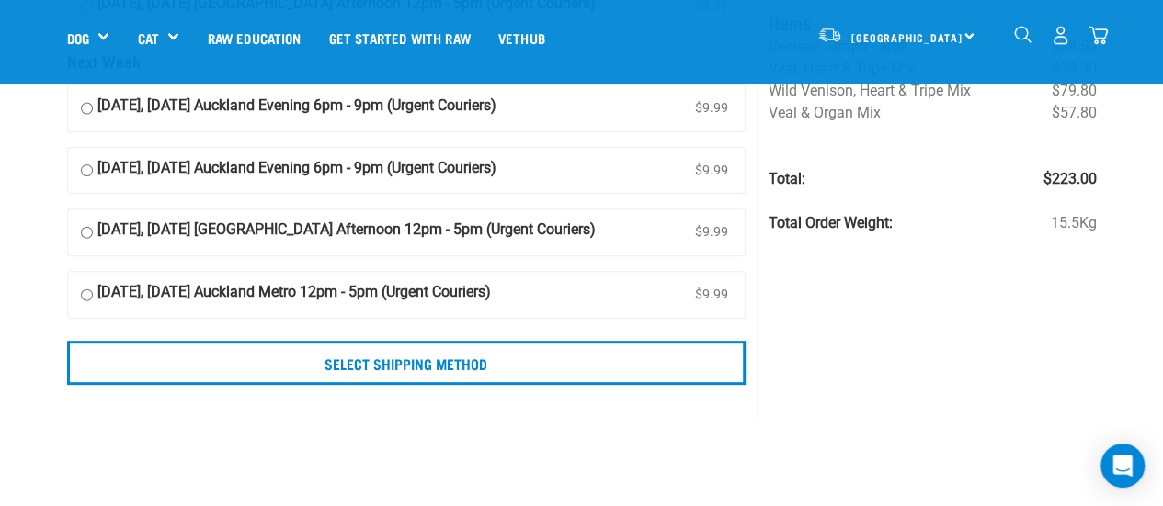
scroll to position [368, 0]
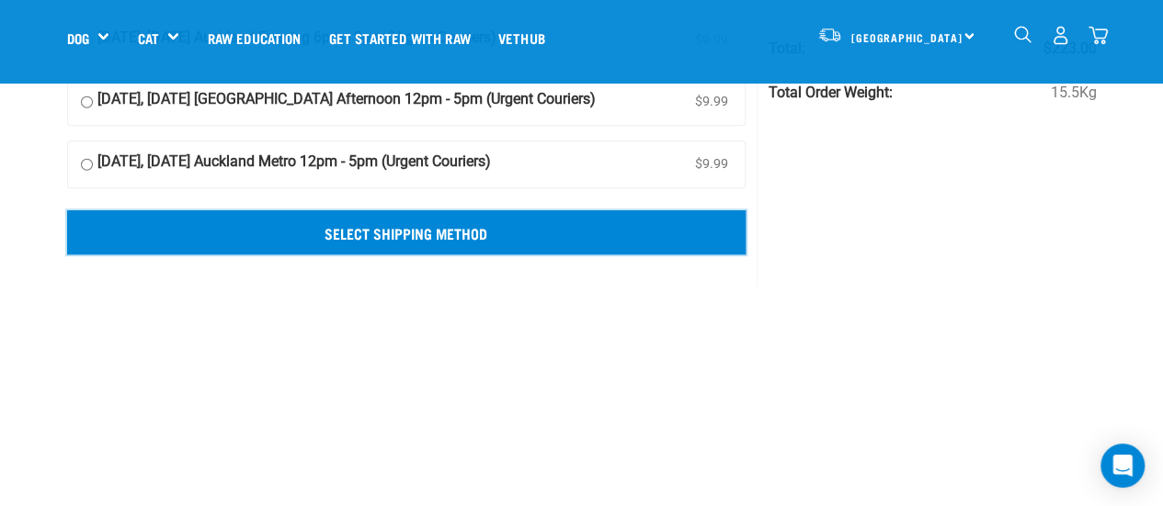
click at [433, 220] on input "Select Shipping Method" at bounding box center [406, 232] width 679 height 44
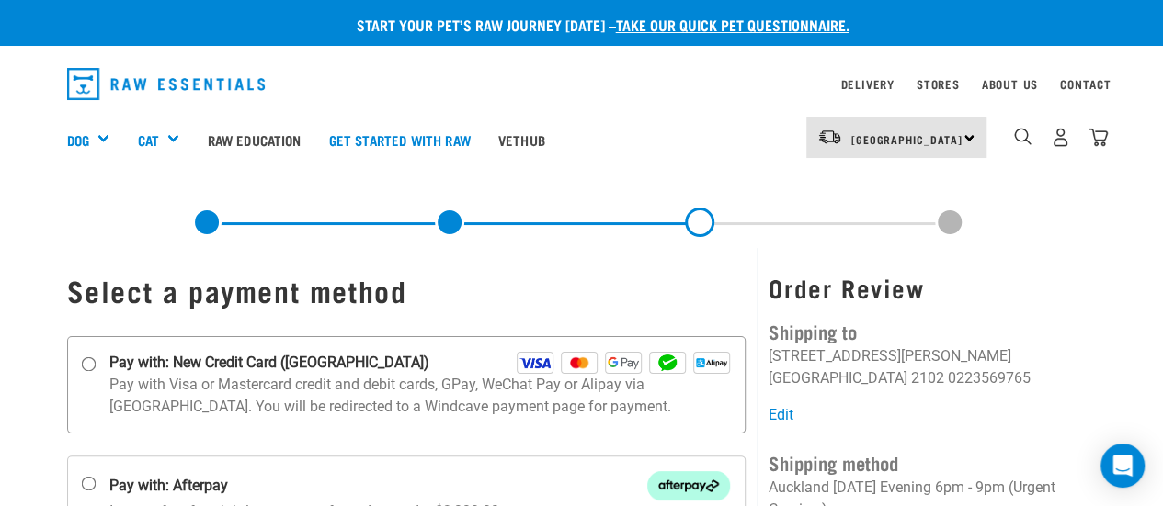
click at [178, 378] on p "Pay with Visa or Mastercard credit and debit cards, GPay, WeChat Pay or Alipay …" at bounding box center [419, 396] width 621 height 44
click at [96, 371] on input "Pay with: New Credit Card ([GEOGRAPHIC_DATA])" at bounding box center [88, 364] width 15 height 15
radio input "true"
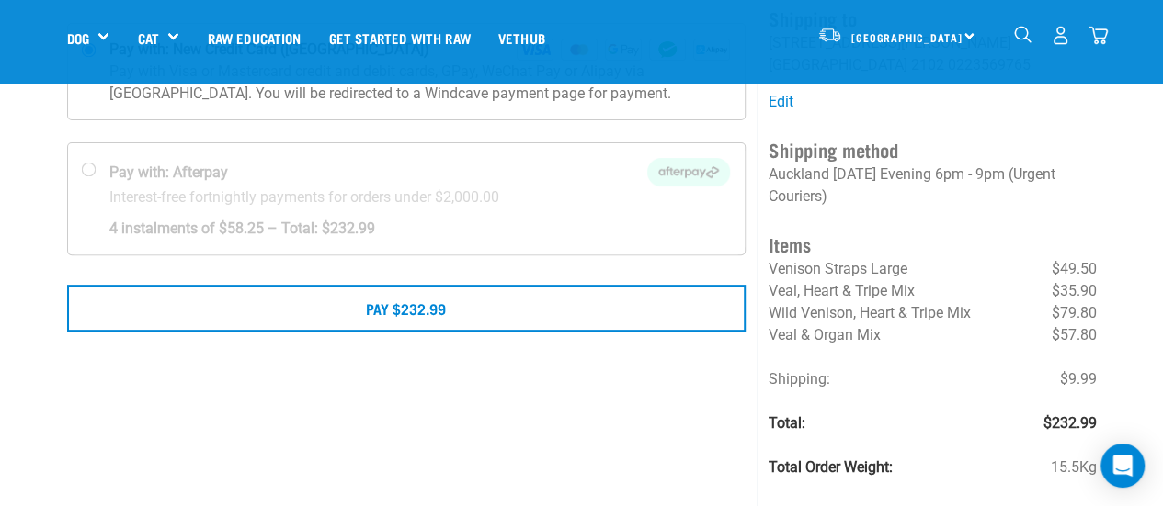
scroll to position [184, 0]
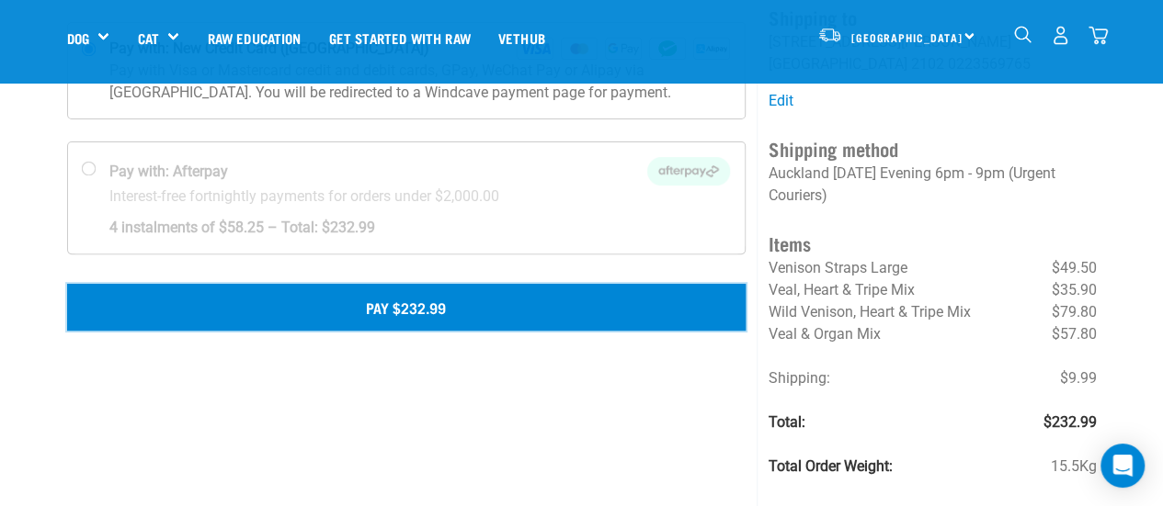
click at [377, 295] on button "Pay $232.99" at bounding box center [406, 307] width 679 height 46
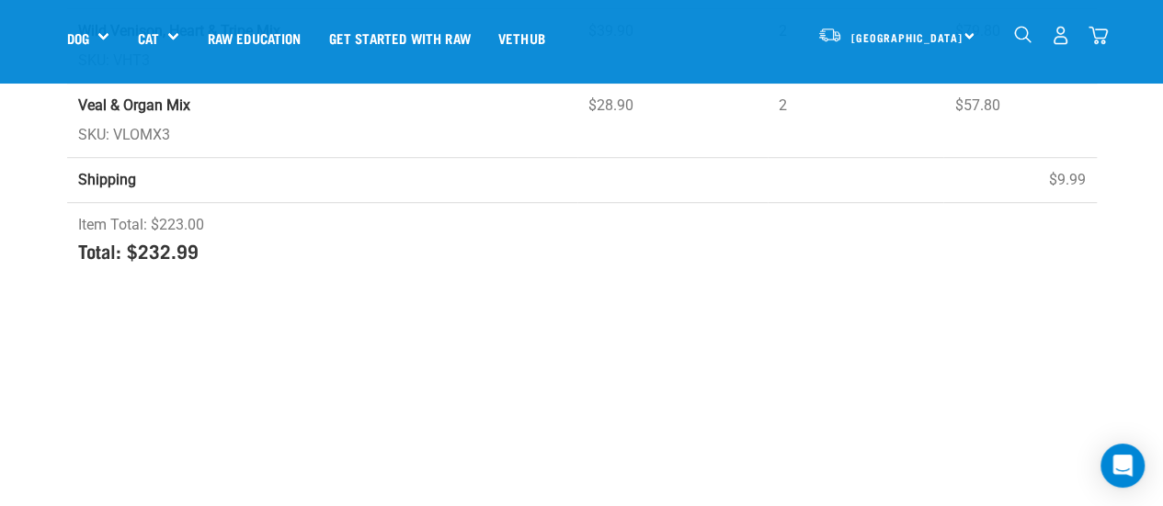
scroll to position [643, 0]
